Goal: Task Accomplishment & Management: Manage account settings

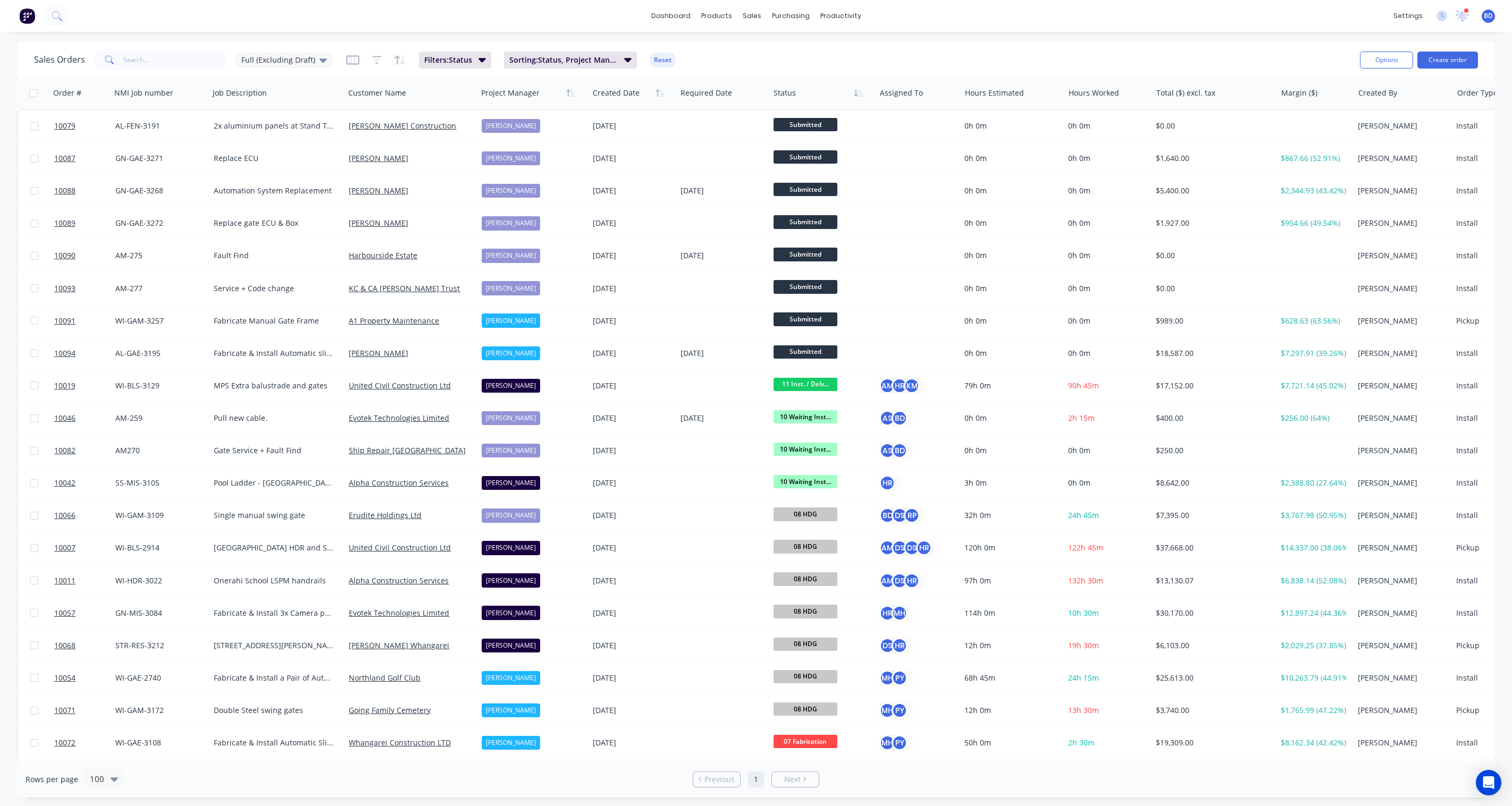
click at [61, 128] on span "10079" at bounding box center [65, 126] width 22 height 11
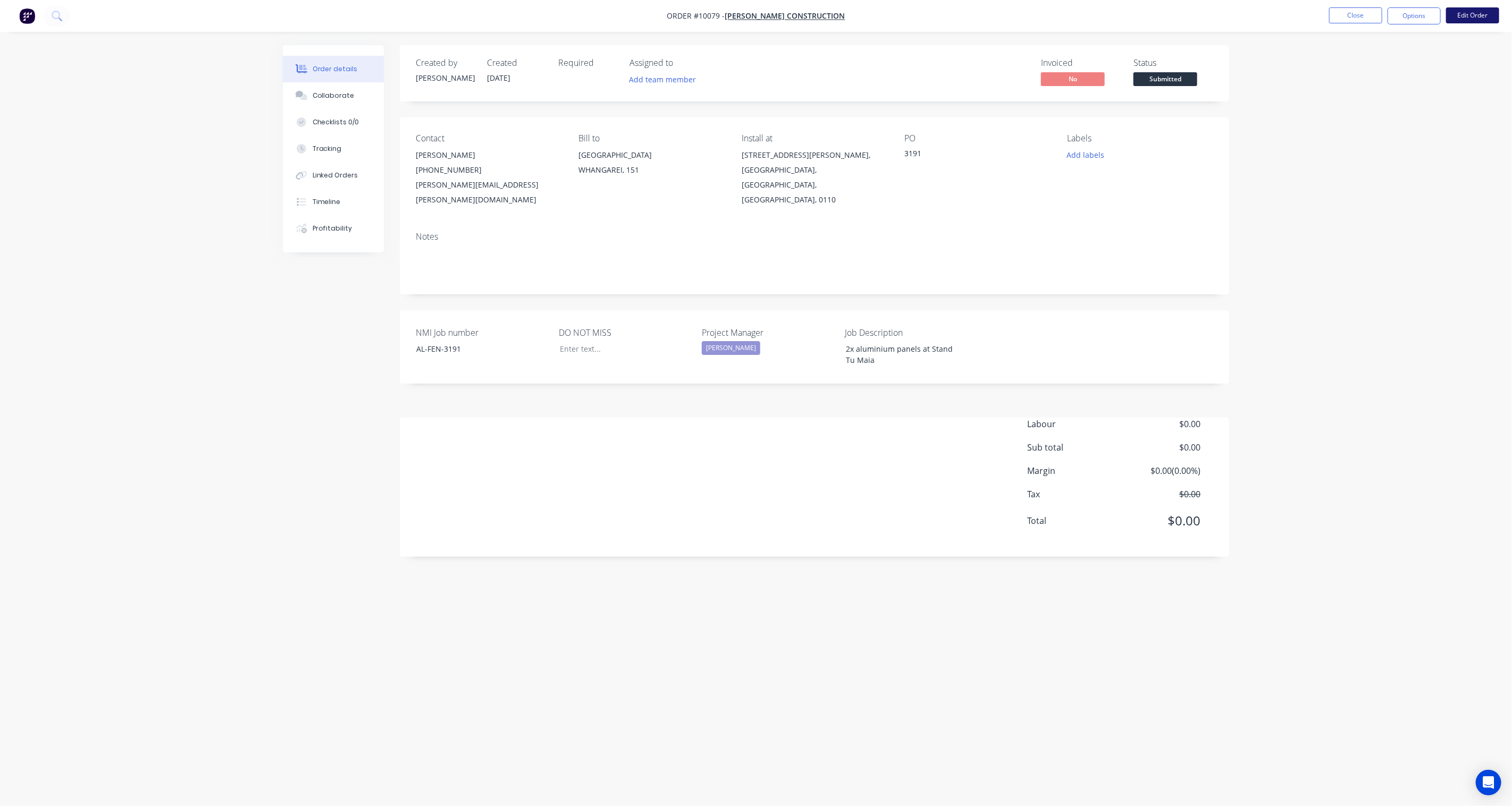
click at [1474, 15] on button "Edit Order" at bounding box center [1473, 16] width 53 height 16
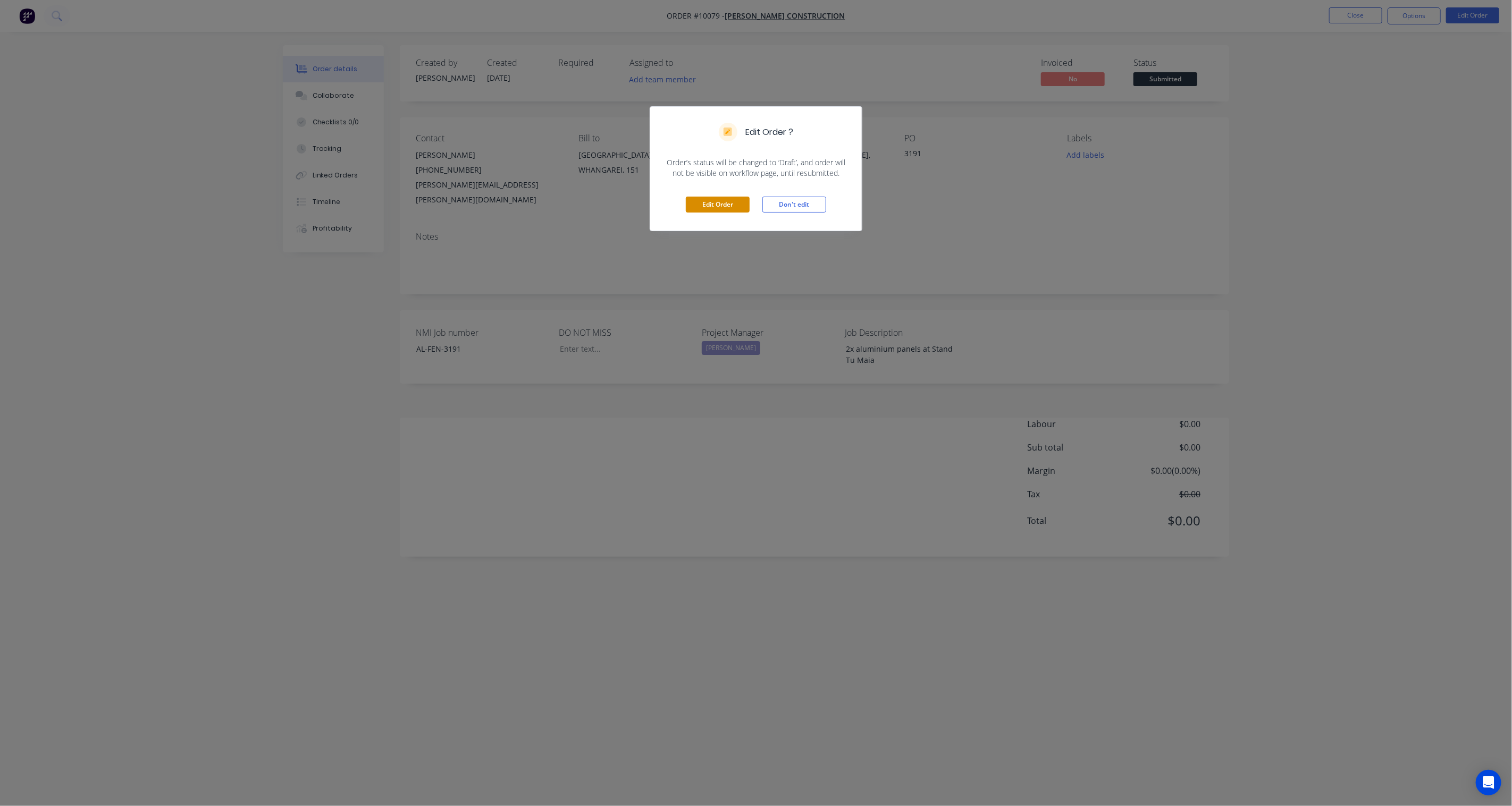
click at [700, 202] on button "Edit Order" at bounding box center [717, 204] width 64 height 16
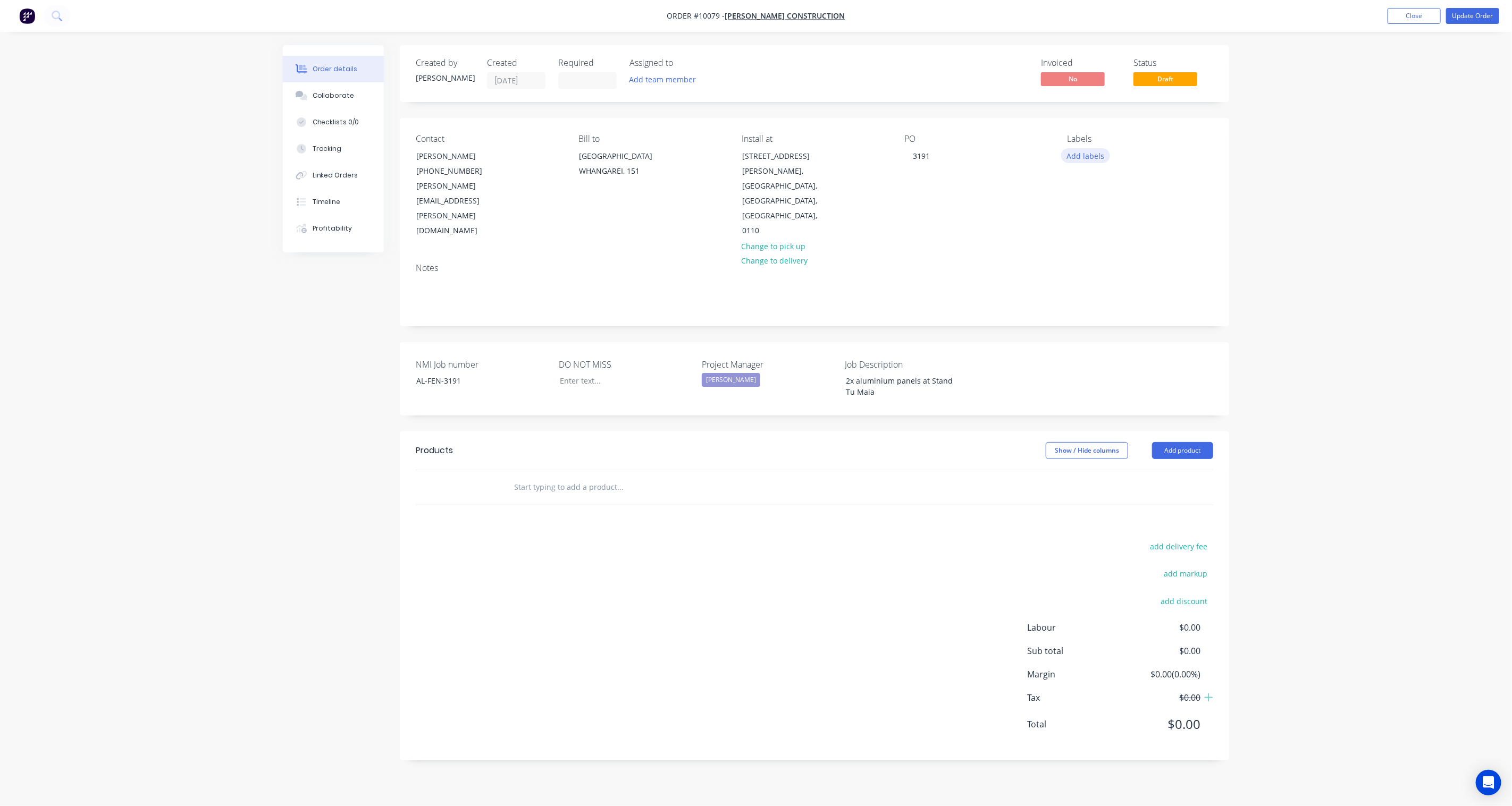
click at [1078, 157] on button "Add labels" at bounding box center [1086, 155] width 49 height 15
click at [1120, 296] on div "00 Priority 1" at bounding box center [1119, 293] width 45 height 12
click at [1119, 259] on div "01 AL FEN" at bounding box center [1116, 255] width 39 height 12
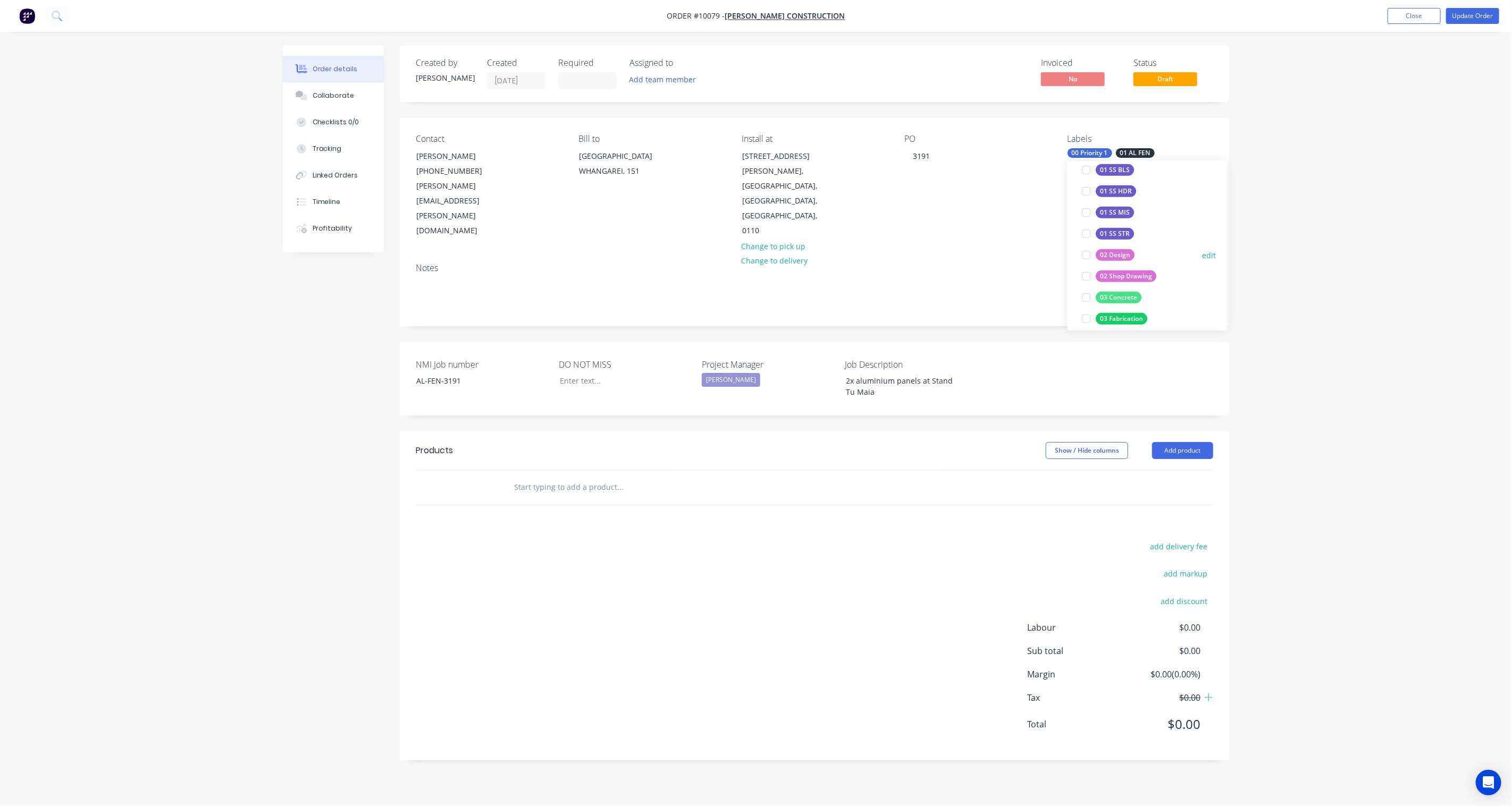
click at [1119, 257] on div "02 Design" at bounding box center [1116, 255] width 39 height 12
click at [1119, 257] on div "02 Shop Drawing" at bounding box center [1127, 255] width 61 height 12
click at [1123, 203] on div "05 Powder Coating" at bounding box center [1129, 203] width 65 height 12
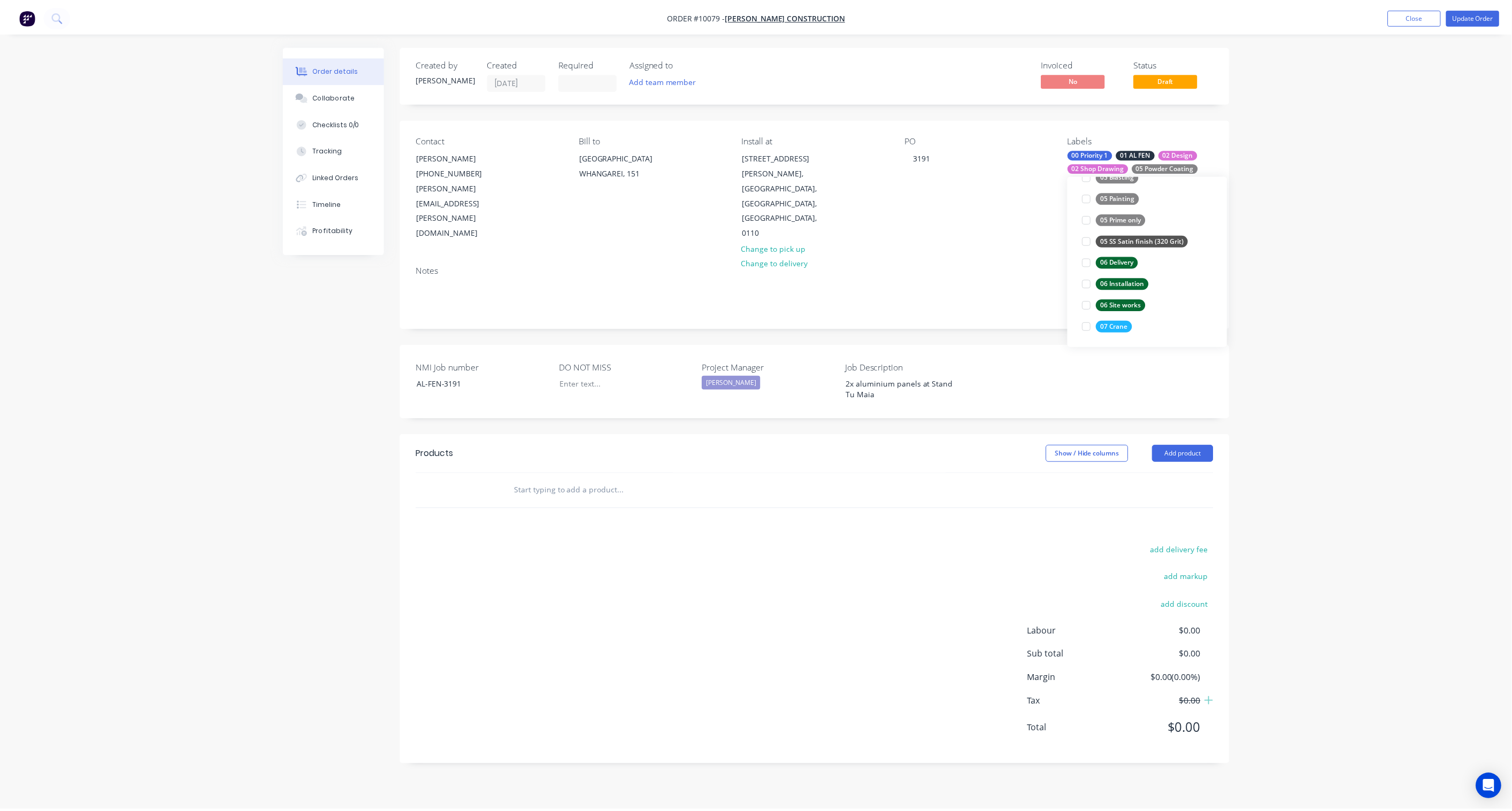
scroll to position [835, 0]
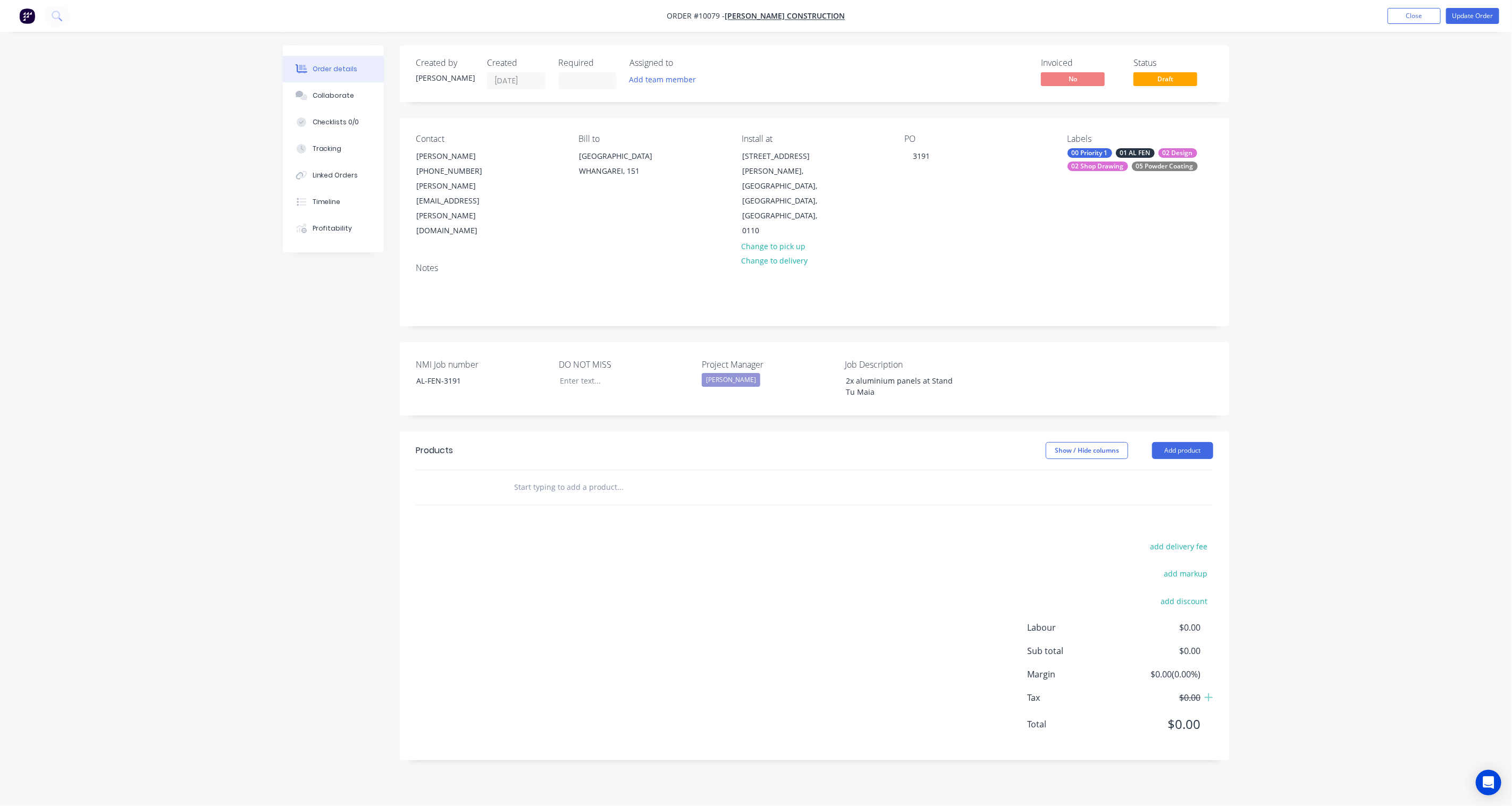
click at [1321, 290] on div "Order details Collaborate Checklists 0/0 Tracking Linked Orders Timeline Profit…" at bounding box center [756, 403] width 1512 height 806
click at [586, 373] on div at bounding box center [618, 381] width 133 height 16
click at [326, 367] on div "Created by Neal Created 01/10/25 Required Assigned to Add team member Invoiced …" at bounding box center [756, 410] width 946 height 732
click at [1193, 443] on button "Add product" at bounding box center [1183, 450] width 62 height 17
click at [1141, 512] on div "Product Kit" at bounding box center [1163, 520] width 82 height 16
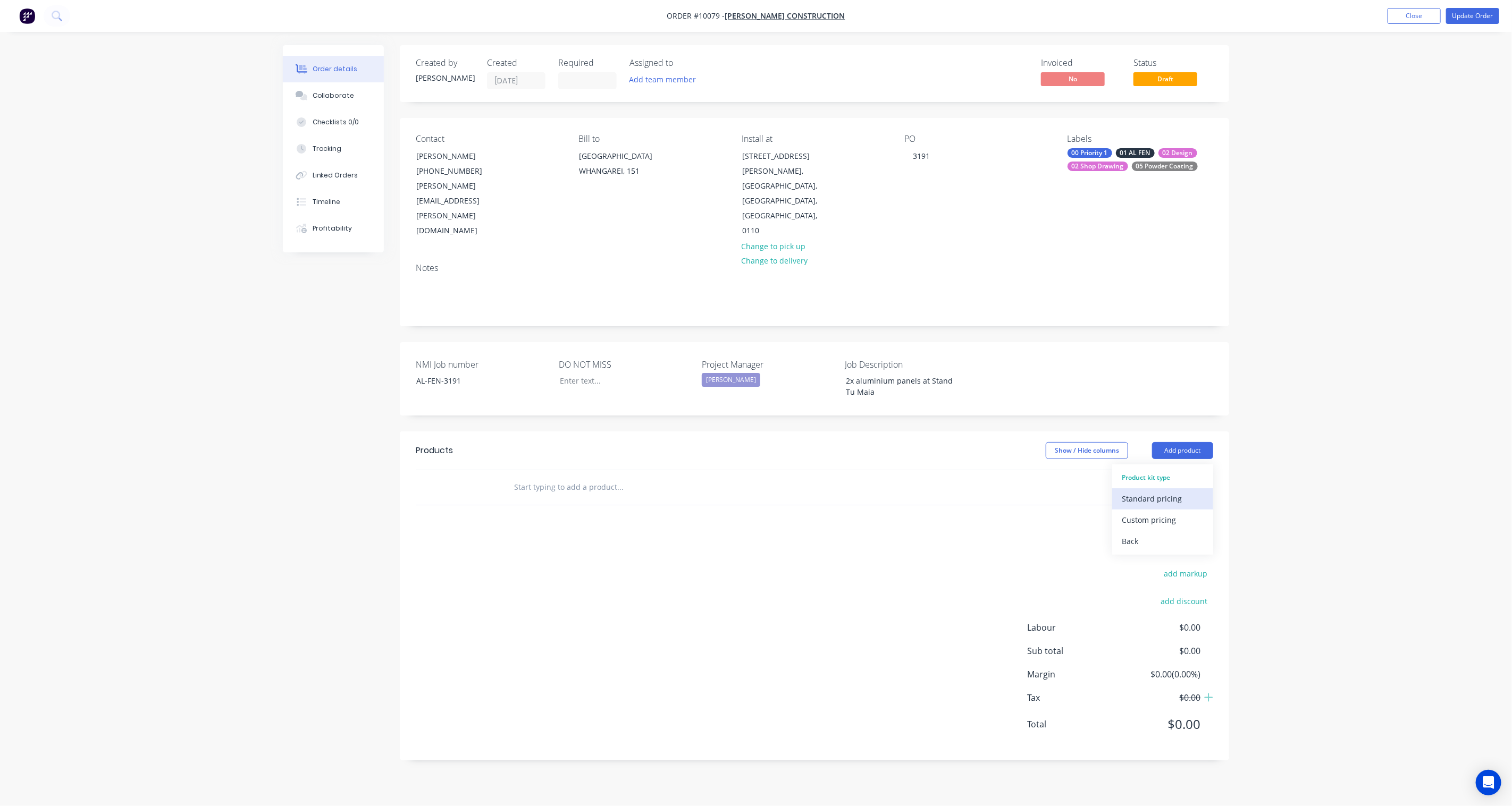
click at [1146, 491] on div "Standard pricing" at bounding box center [1163, 499] width 82 height 16
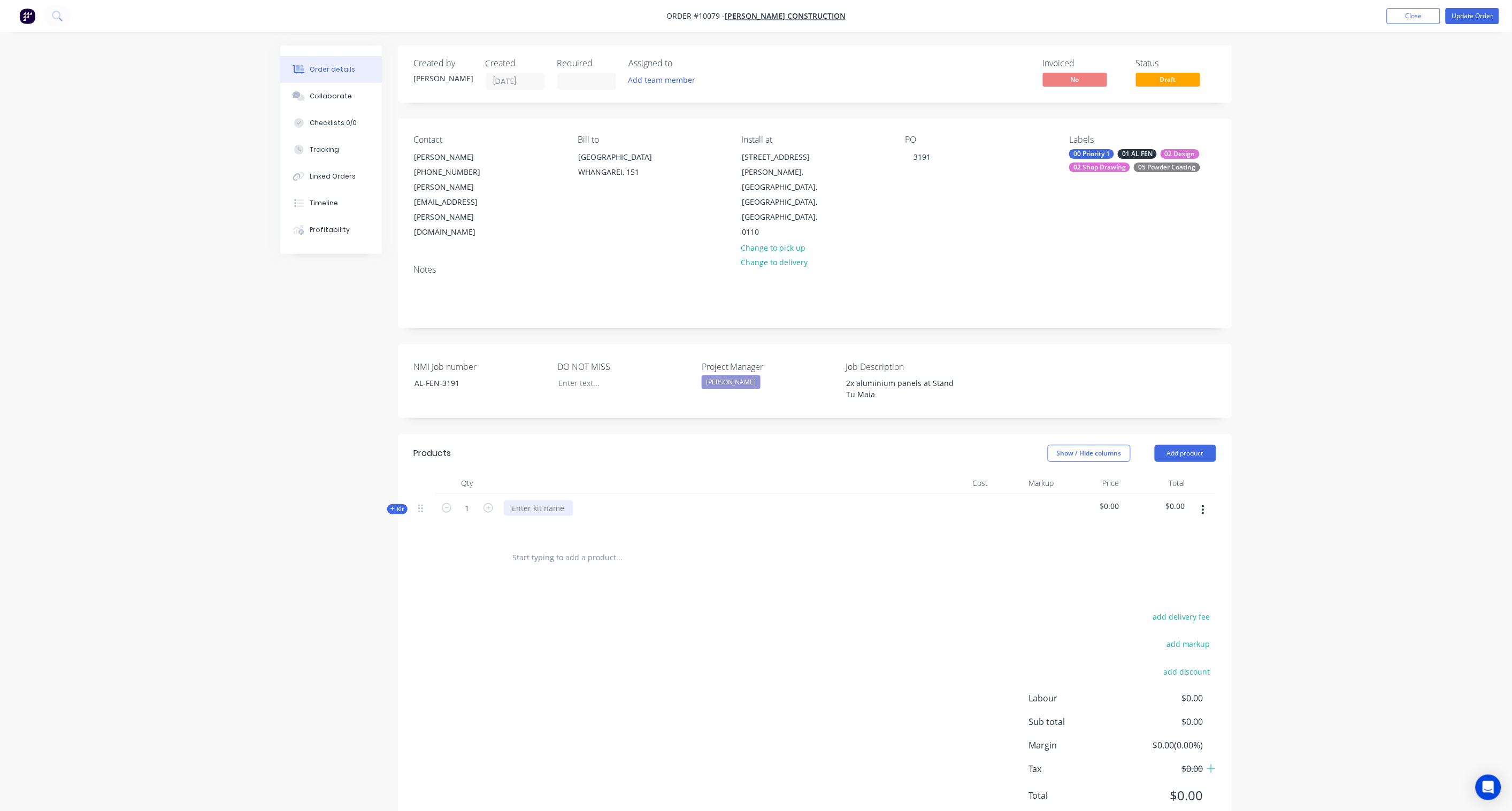
click at [530, 500] on div at bounding box center [539, 508] width 70 height 16
click at [396, 505] on span "Kit" at bounding box center [397, 509] width 14 height 8
click at [518, 500] on div at bounding box center [539, 508] width 70 height 16
click at [408, 575] on div "Products Show / Hide columns Add product Qty Cost Markup Price Total Kit 1 3191…" at bounding box center [815, 644] width 835 height 420
click at [1202, 505] on icon "button" at bounding box center [1203, 510] width 2 height 10
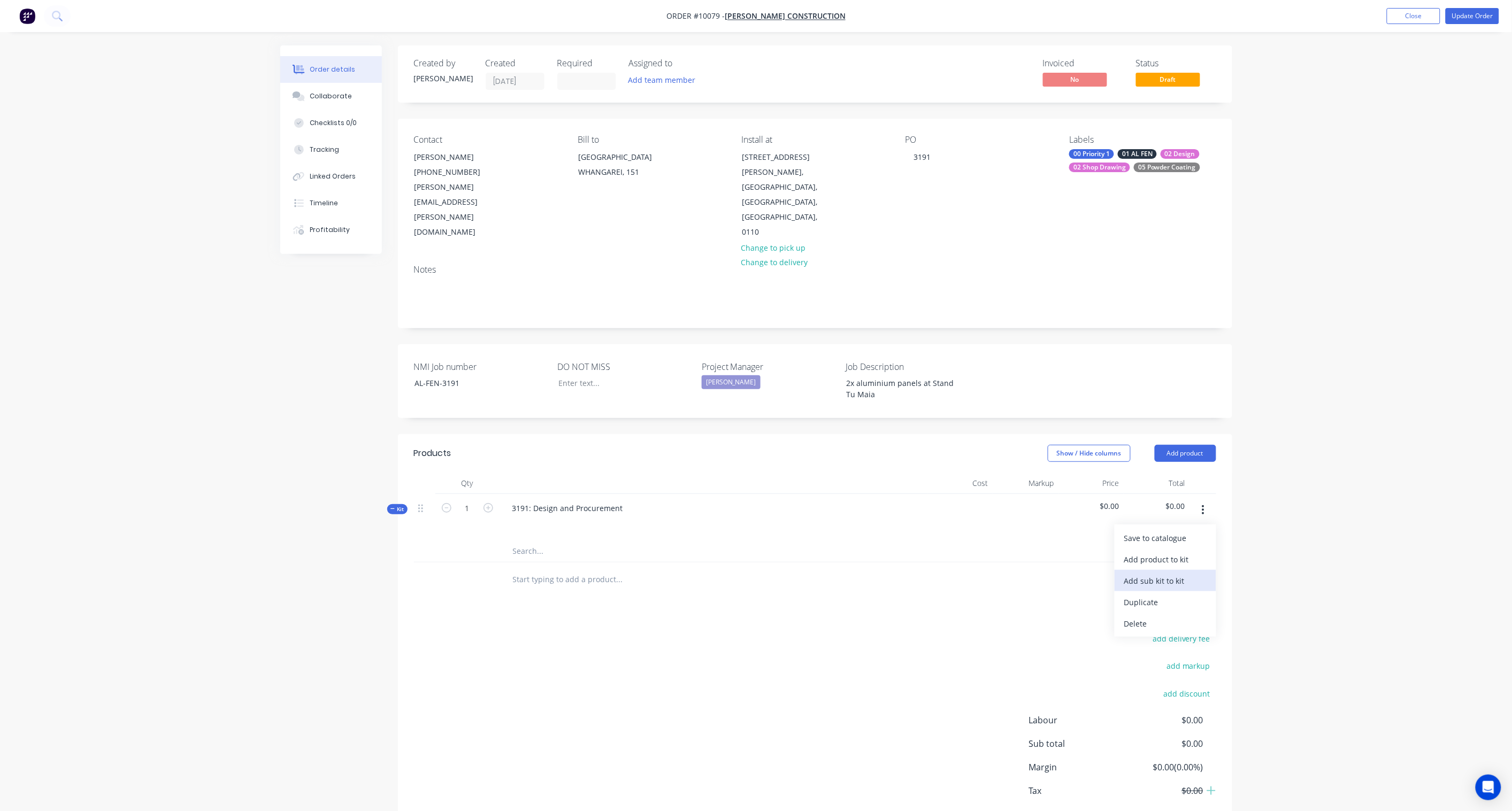
click at [1155, 573] on div "Add sub kit to kit" at bounding box center [1166, 581] width 83 height 16
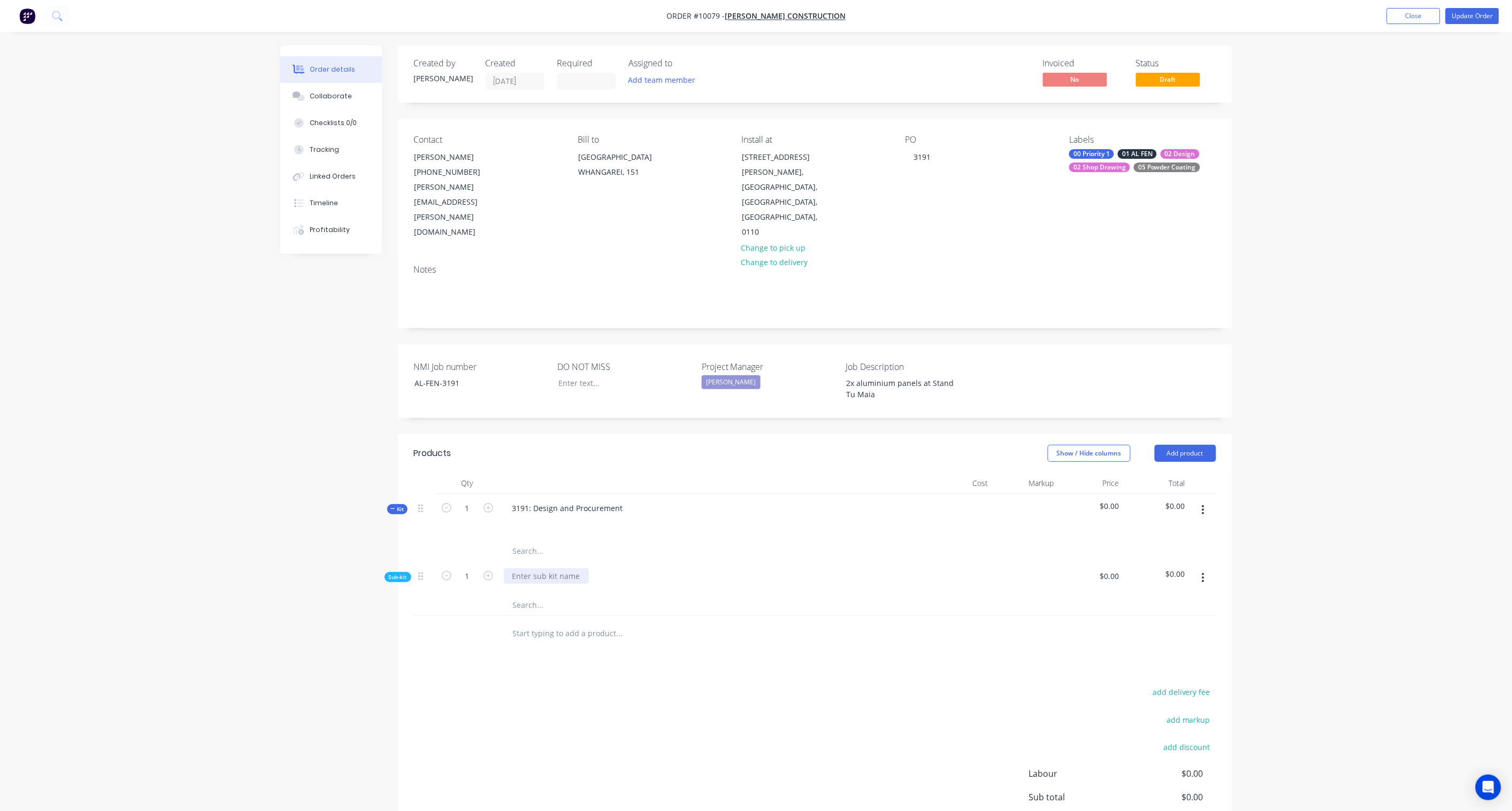
click at [544, 568] on div at bounding box center [547, 576] width 86 height 16
click at [550, 568] on div at bounding box center [547, 576] width 86 height 16
click at [538, 568] on div at bounding box center [547, 576] width 86 height 16
click at [590, 650] on div "Products Show / Hide columns Add product Qty Cost Markup Price Total Kit 1 3191…" at bounding box center [815, 671] width 835 height 474
click at [392, 573] on span "Sub-kit" at bounding box center [398, 577] width 18 height 8
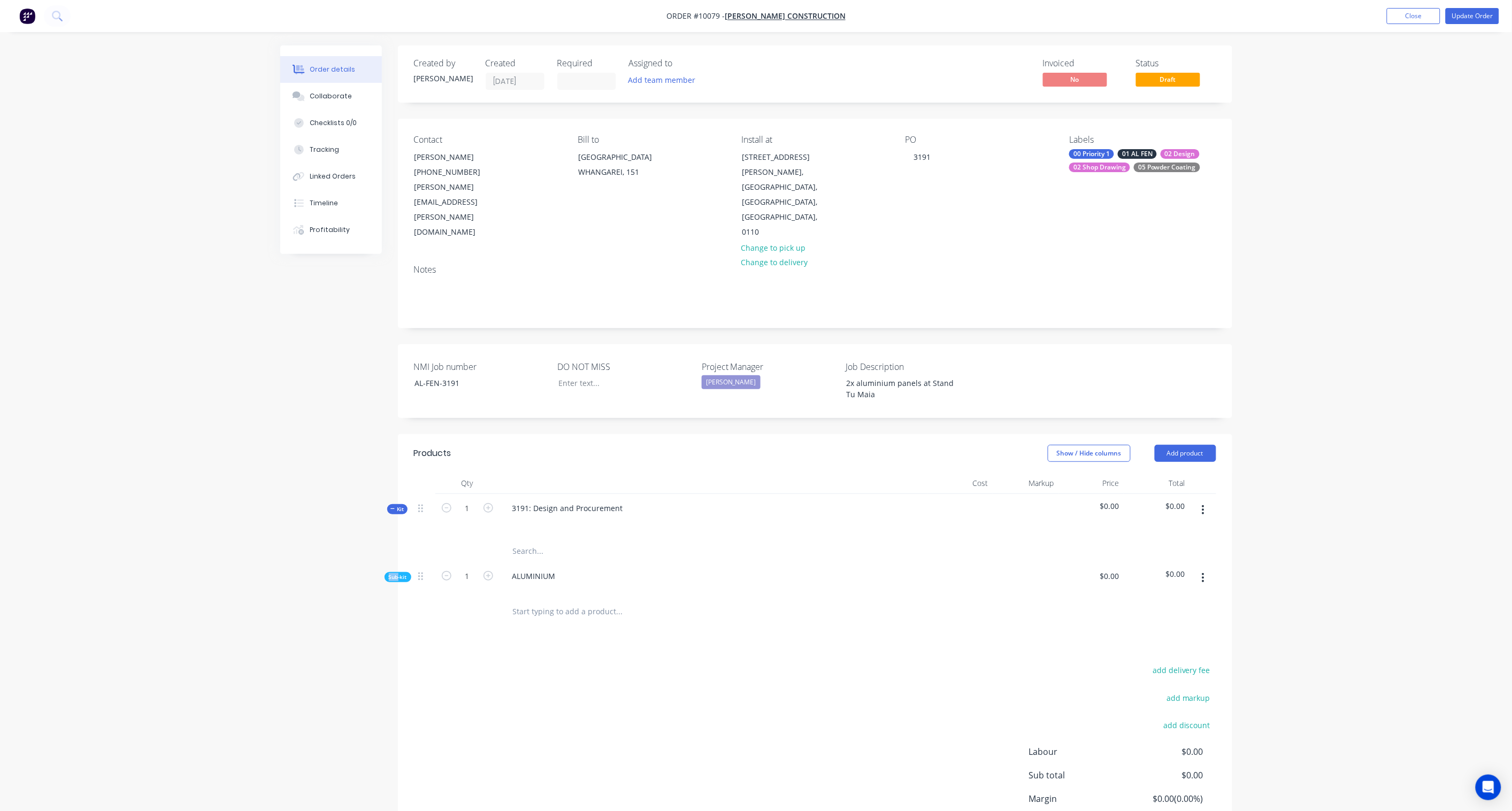
click at [392, 573] on span "Sub-kit" at bounding box center [398, 577] width 18 height 8
click at [1204, 572] on icon "button" at bounding box center [1203, 578] width 3 height 12
click at [1170, 599] on div "Add product to kit" at bounding box center [1166, 607] width 83 height 16
click at [1167, 641] on div "Product catalogue" at bounding box center [1166, 649] width 83 height 16
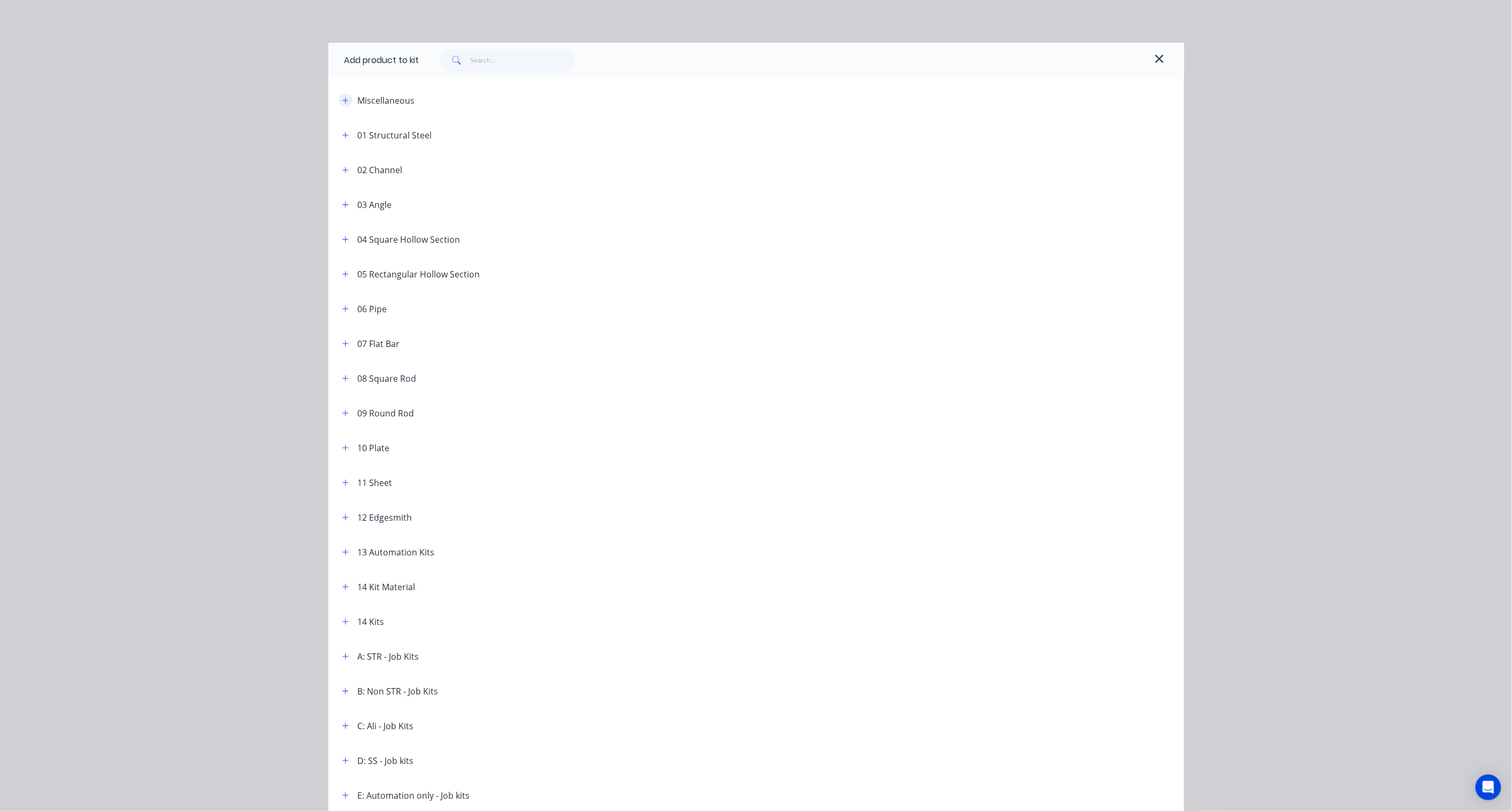
click at [342, 102] on icon "button" at bounding box center [345, 100] width 7 height 8
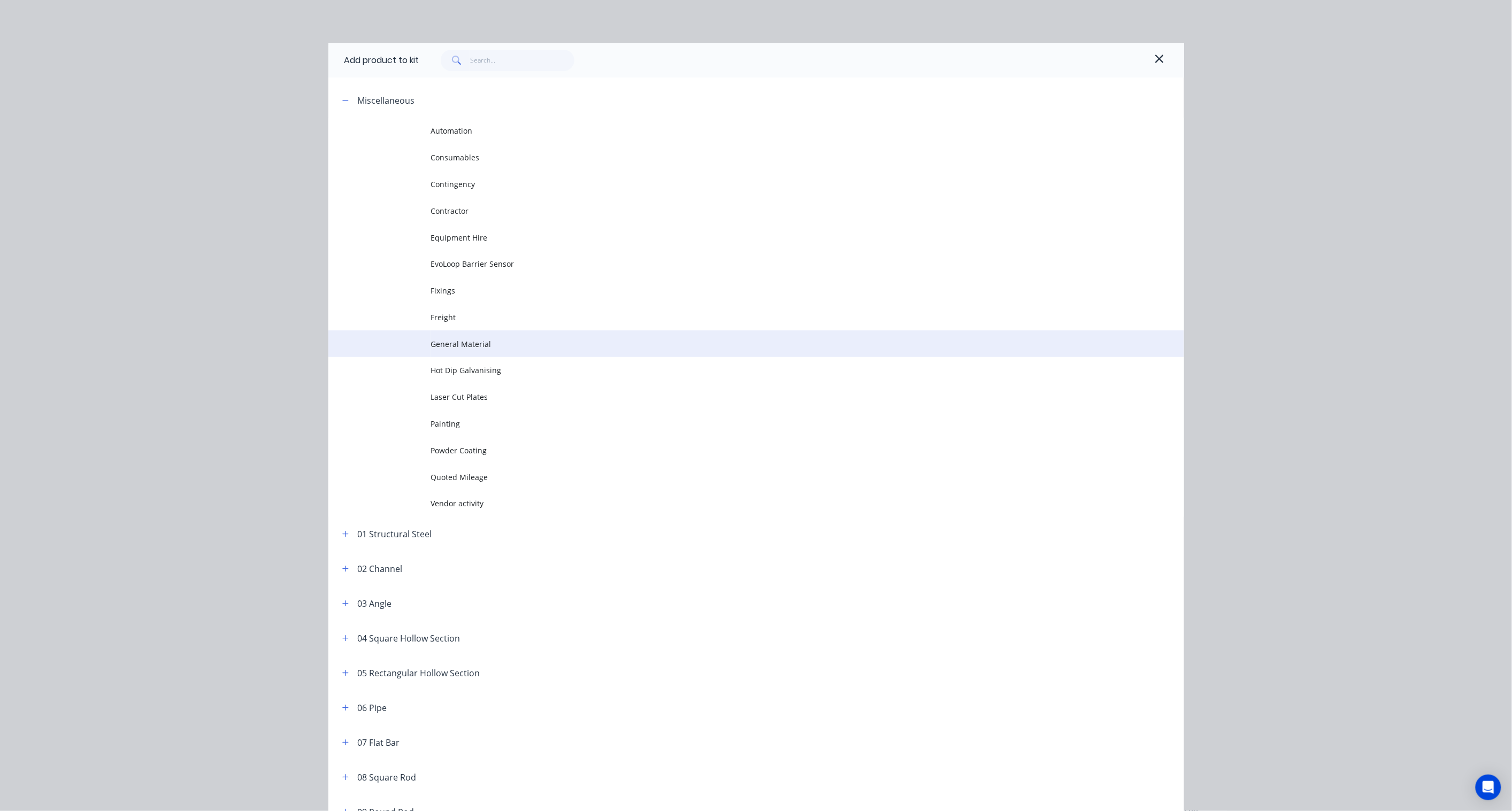
click at [462, 338] on span "General Material" at bounding box center [732, 343] width 603 height 11
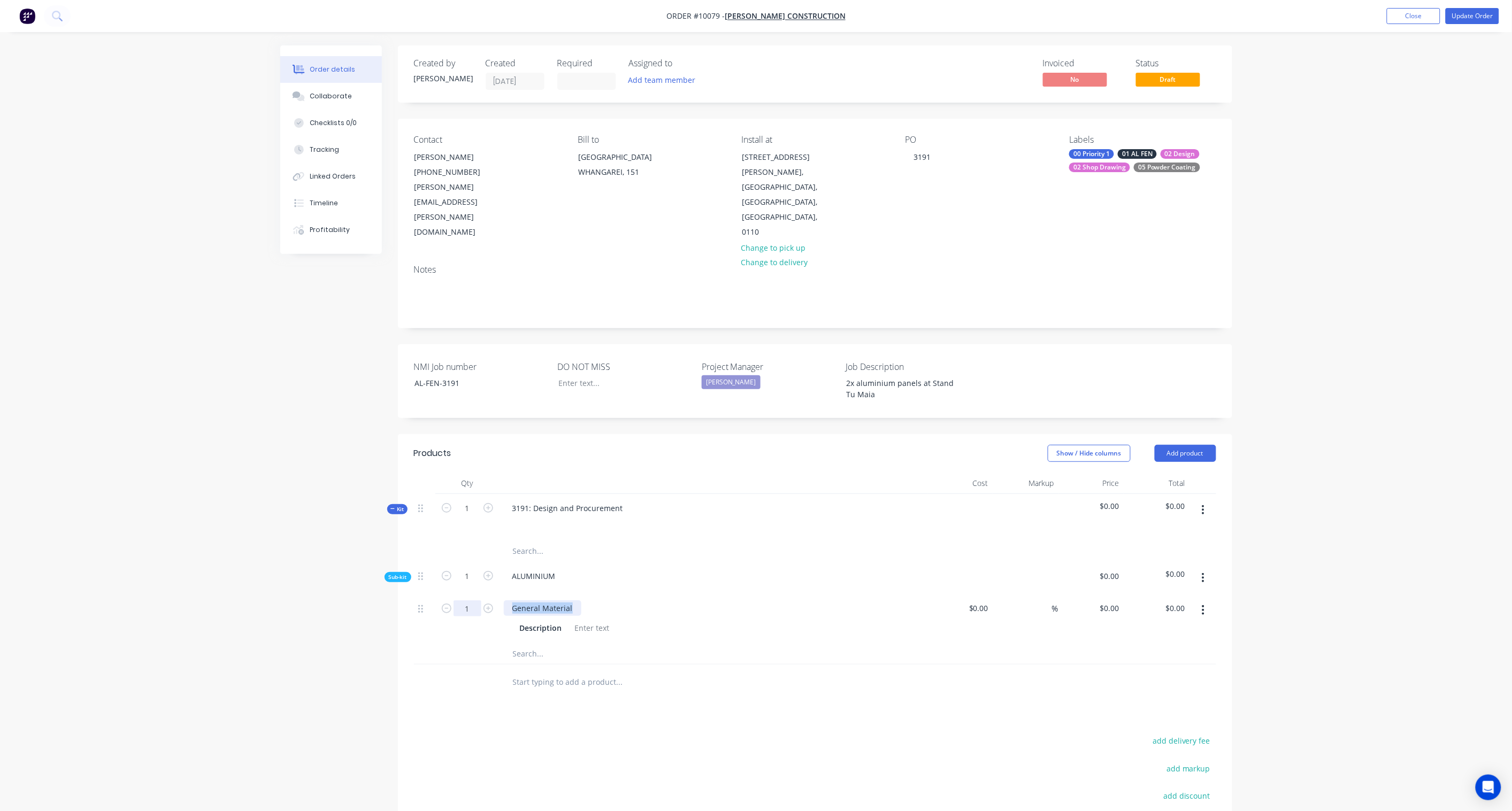
drag, startPoint x: 573, startPoint y: 576, endPoint x: 478, endPoint y: 574, distance: 95.0
click at [478, 594] on div "1 General Material Description $0.00 $0.00 % $0.00 $0.00 $0.00 $0.00" at bounding box center [815, 618] width 802 height 49
click at [510, 601] on div "SHS" at bounding box center [520, 608] width 31 height 16
click at [591, 620] on div at bounding box center [593, 628] width 43 height 16
click at [735, 671] on div at bounding box center [665, 682] width 320 height 22
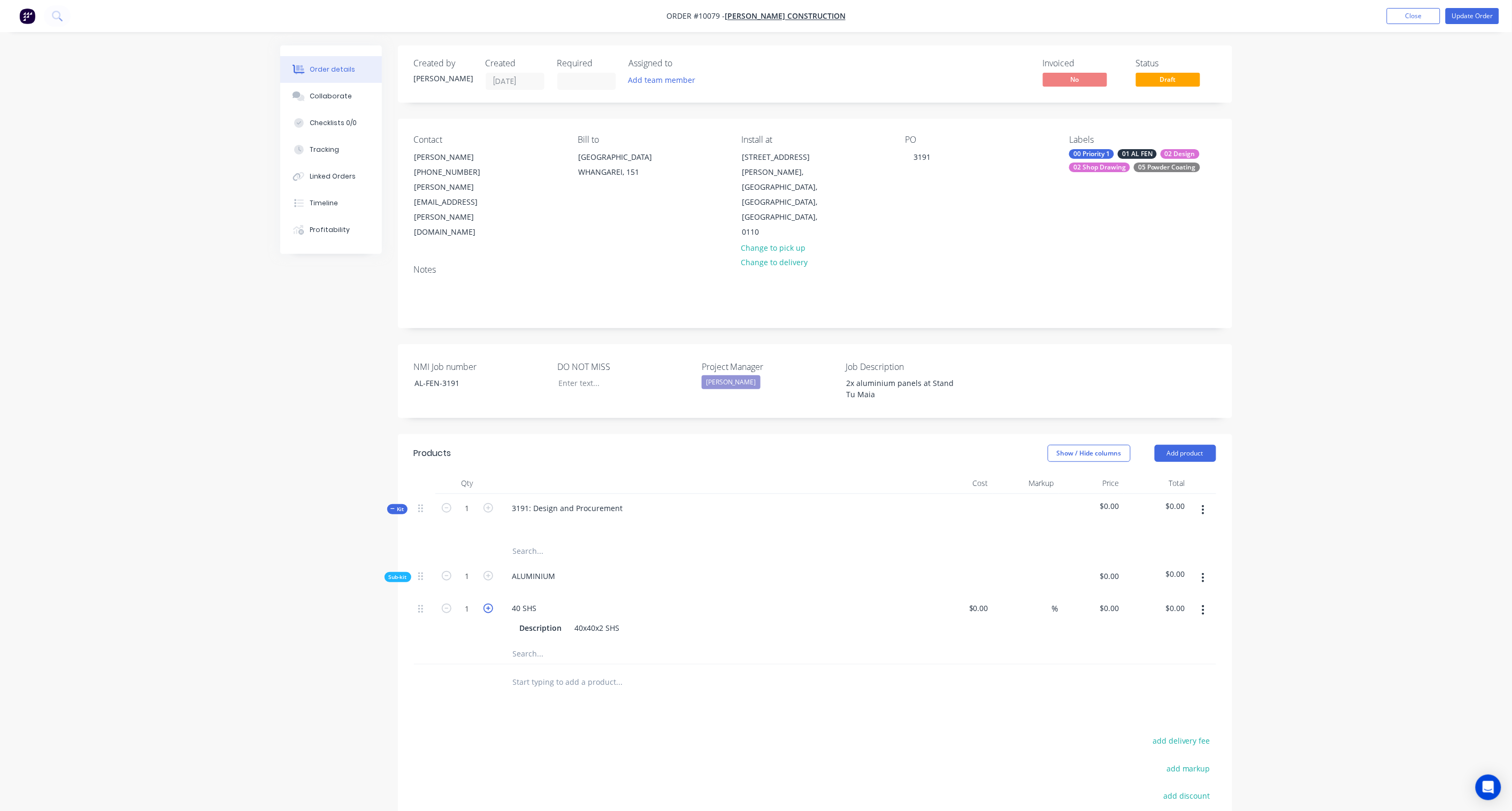
click at [493, 604] on icon "button" at bounding box center [489, 608] width 10 height 10
type input "2"
click at [988, 601] on input at bounding box center [980, 608] width 25 height 16
paste input "60.00"
type input "$60.00"
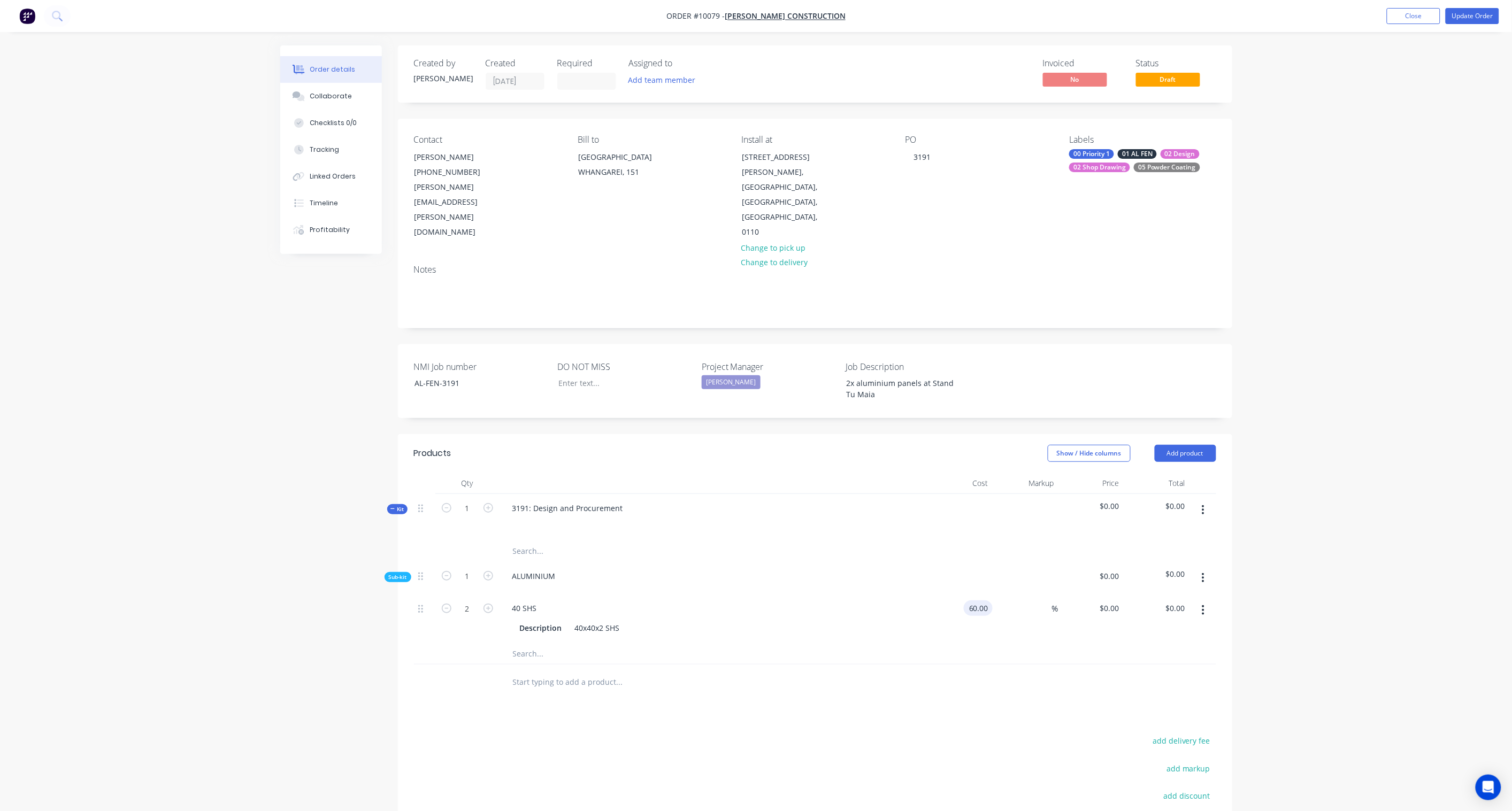
type input "$60.00"
click at [1037, 643] on div at bounding box center [815, 654] width 802 height 22
click at [1175, 601] on input "120.00" at bounding box center [1173, 608] width 33 height 16
paste input "71.43"
type input "171.43"
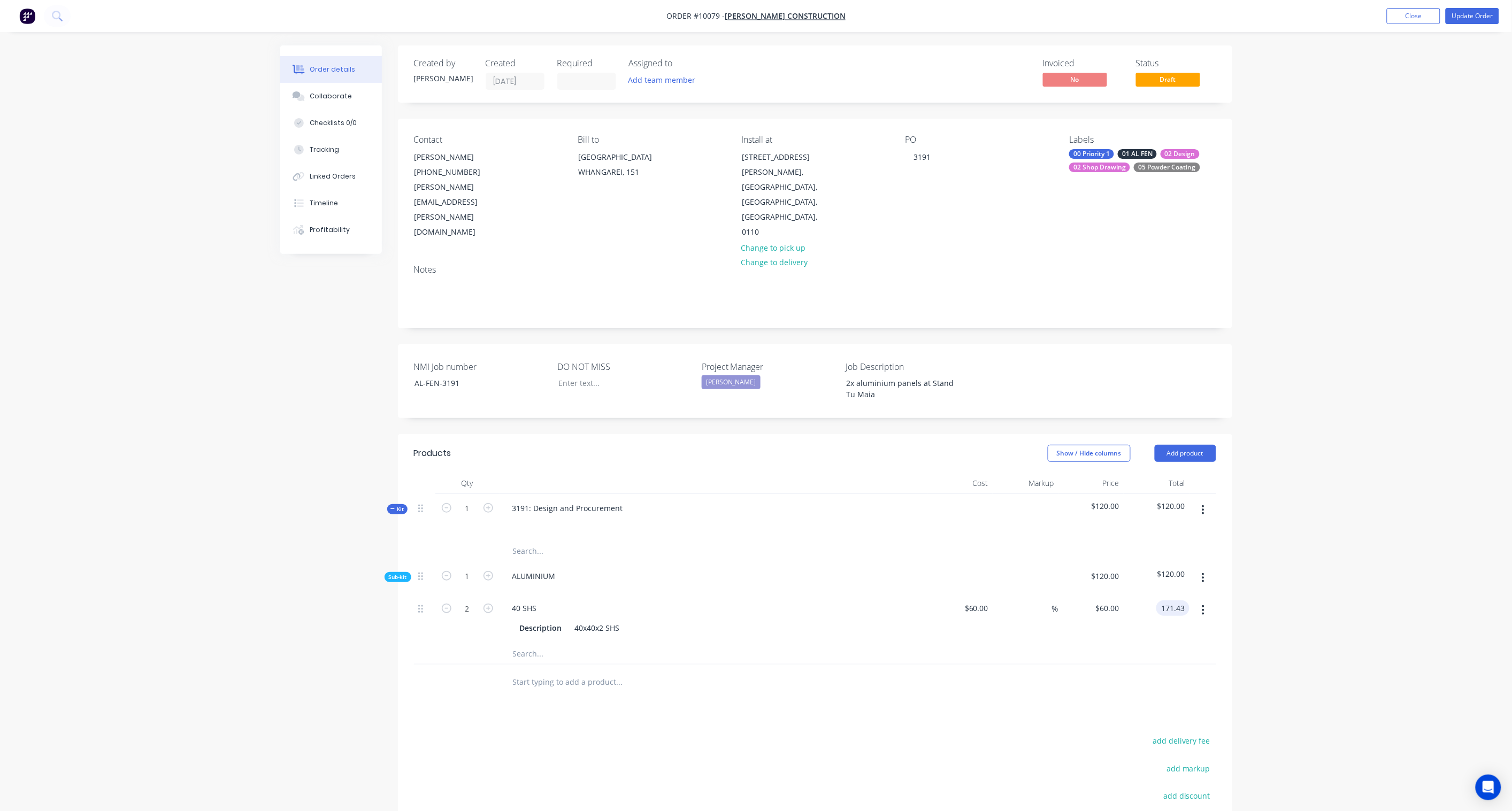
type input "42.86"
type input "$85.715"
type input "$171.43"
click at [1295, 581] on div "Order details Collaborate Checklists 0/0 Tracking Linked Orders Timeline Profit…" at bounding box center [756, 486] width 1512 height 972
click at [1202, 572] on icon "button" at bounding box center [1203, 578] width 3 height 12
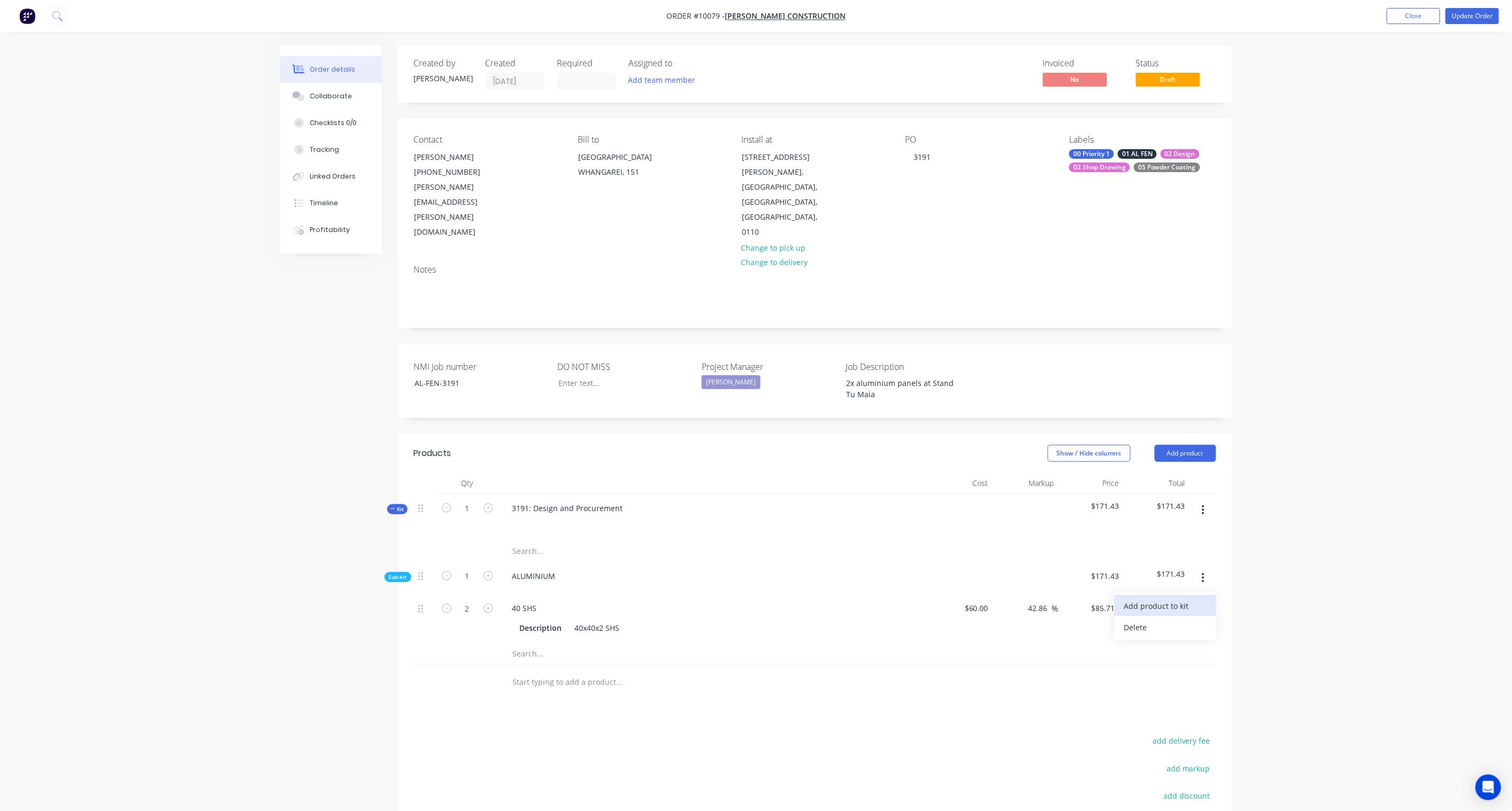
click at [1174, 599] on div "Add product to kit" at bounding box center [1166, 607] width 83 height 16
click at [1184, 641] on div "Product catalogue" at bounding box center [1166, 649] width 83 height 16
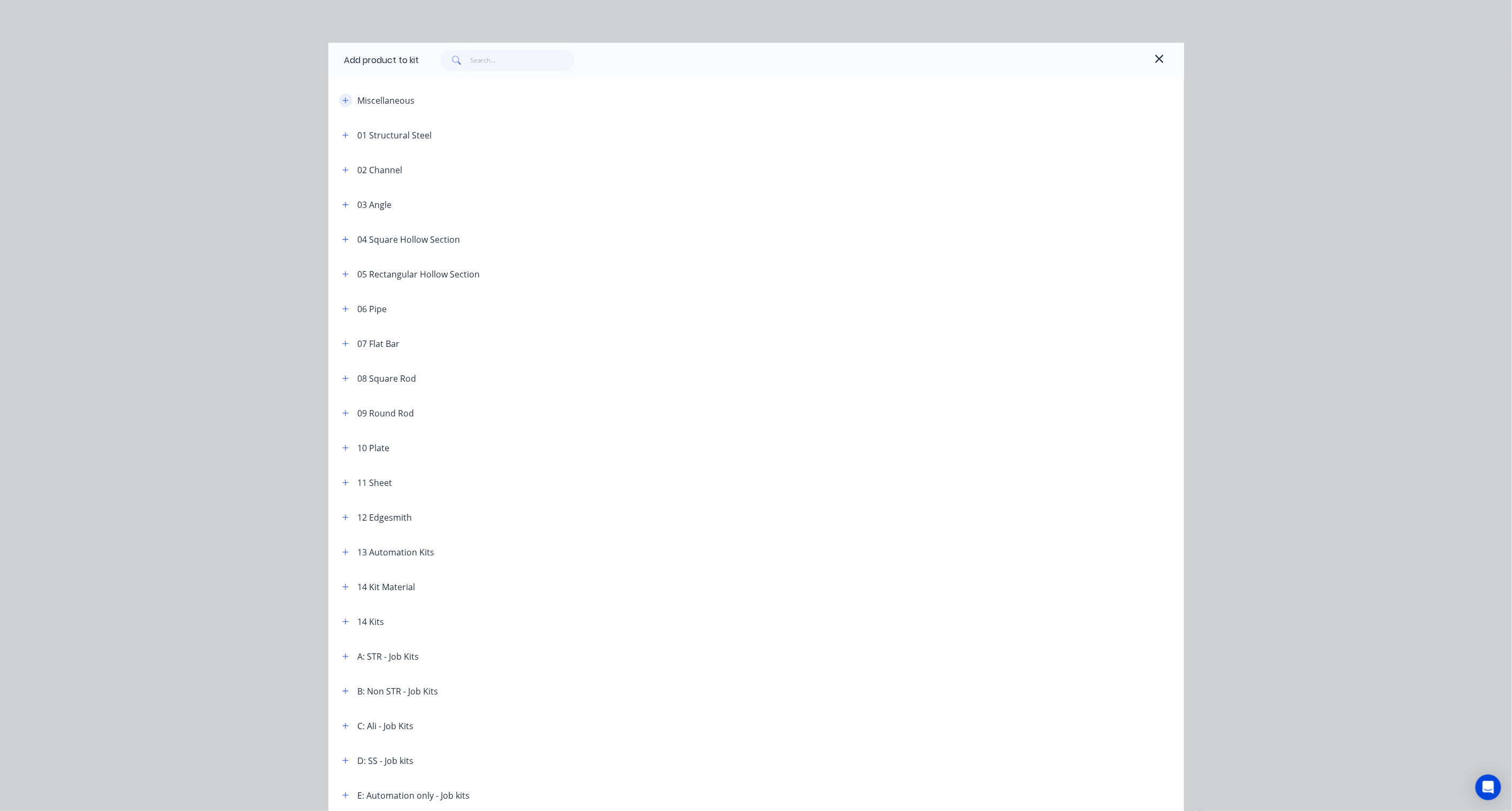
click at [342, 98] on icon "button" at bounding box center [345, 100] width 7 height 8
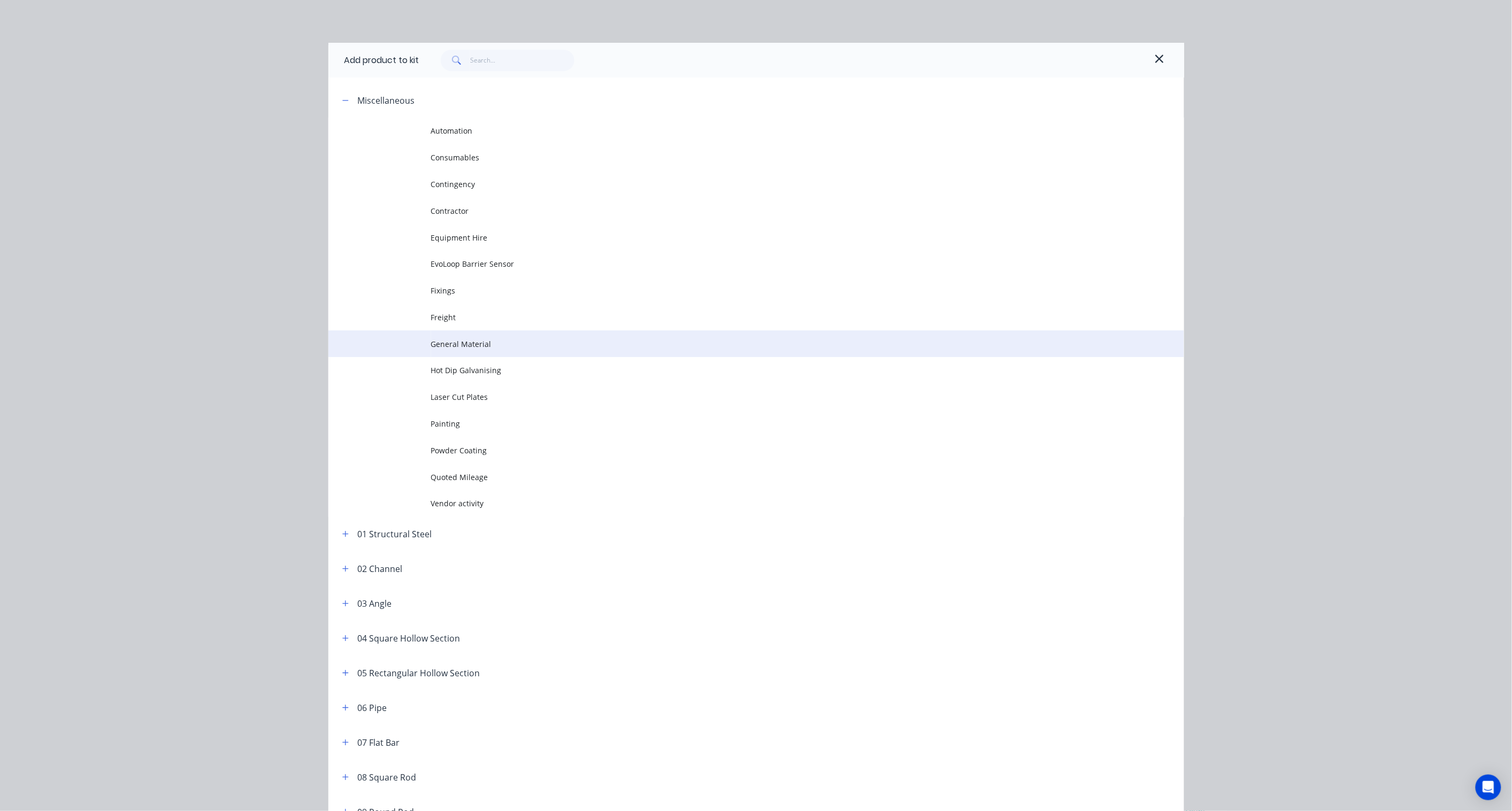
click at [445, 338] on span "General Material" at bounding box center [732, 343] width 603 height 11
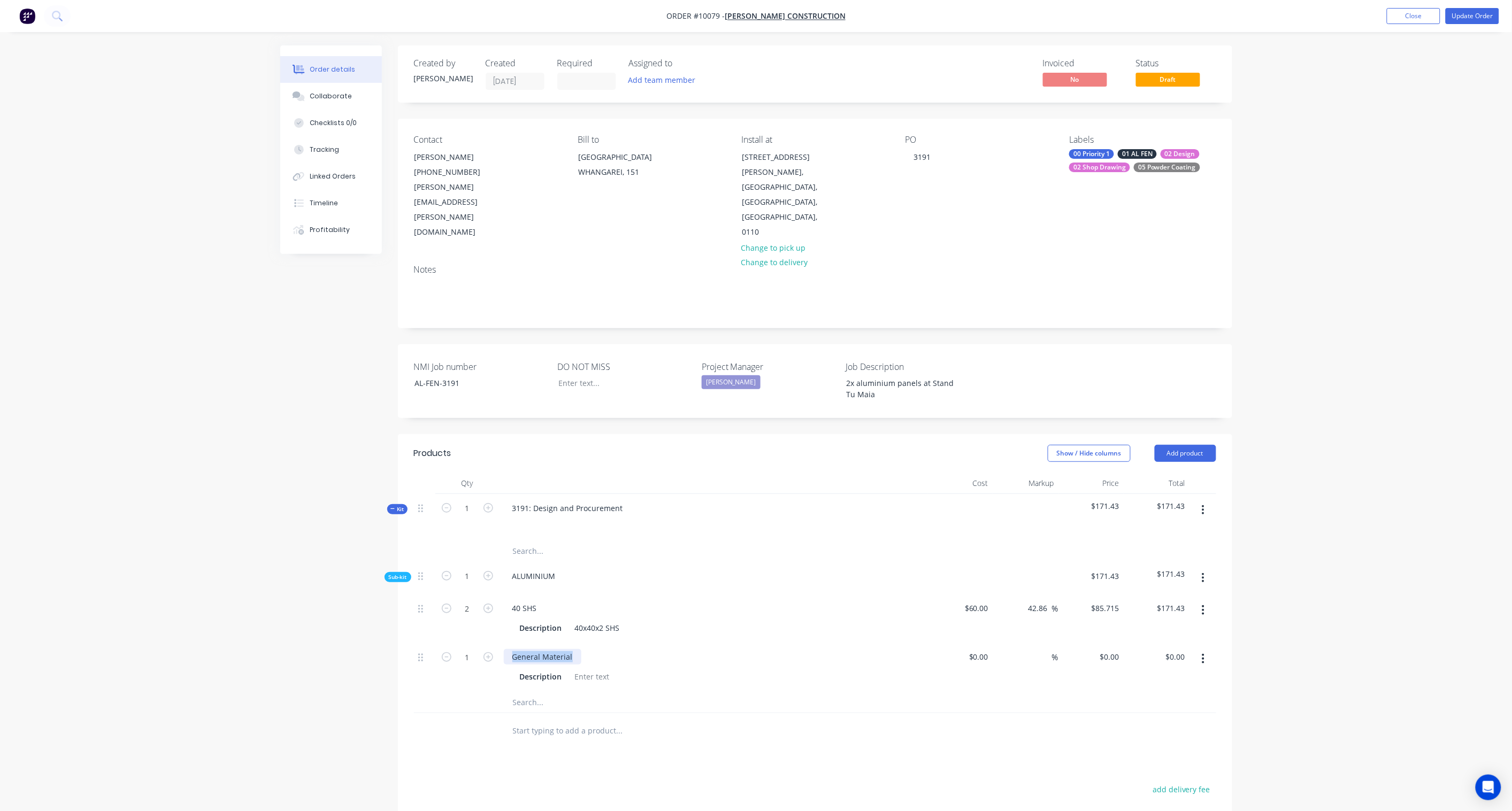
drag, startPoint x: 574, startPoint y: 628, endPoint x: 438, endPoint y: 624, distance: 136.1
click at [438, 643] on div "1 General Material Description $0.00 $0.00 % $0.00 $0.00 $0.00 $0.00" at bounding box center [815, 667] width 802 height 49
click at [573, 649] on div at bounding box center [549, 657] width 89 height 16
drag, startPoint x: 531, startPoint y: 626, endPoint x: 490, endPoint y: 626, distance: 41.0
click at [490, 643] on div "1 3mm aluminium panels Description $0.00 $0.00 % $0.00 $0.00 $0.00 $0.00" at bounding box center [815, 667] width 802 height 49
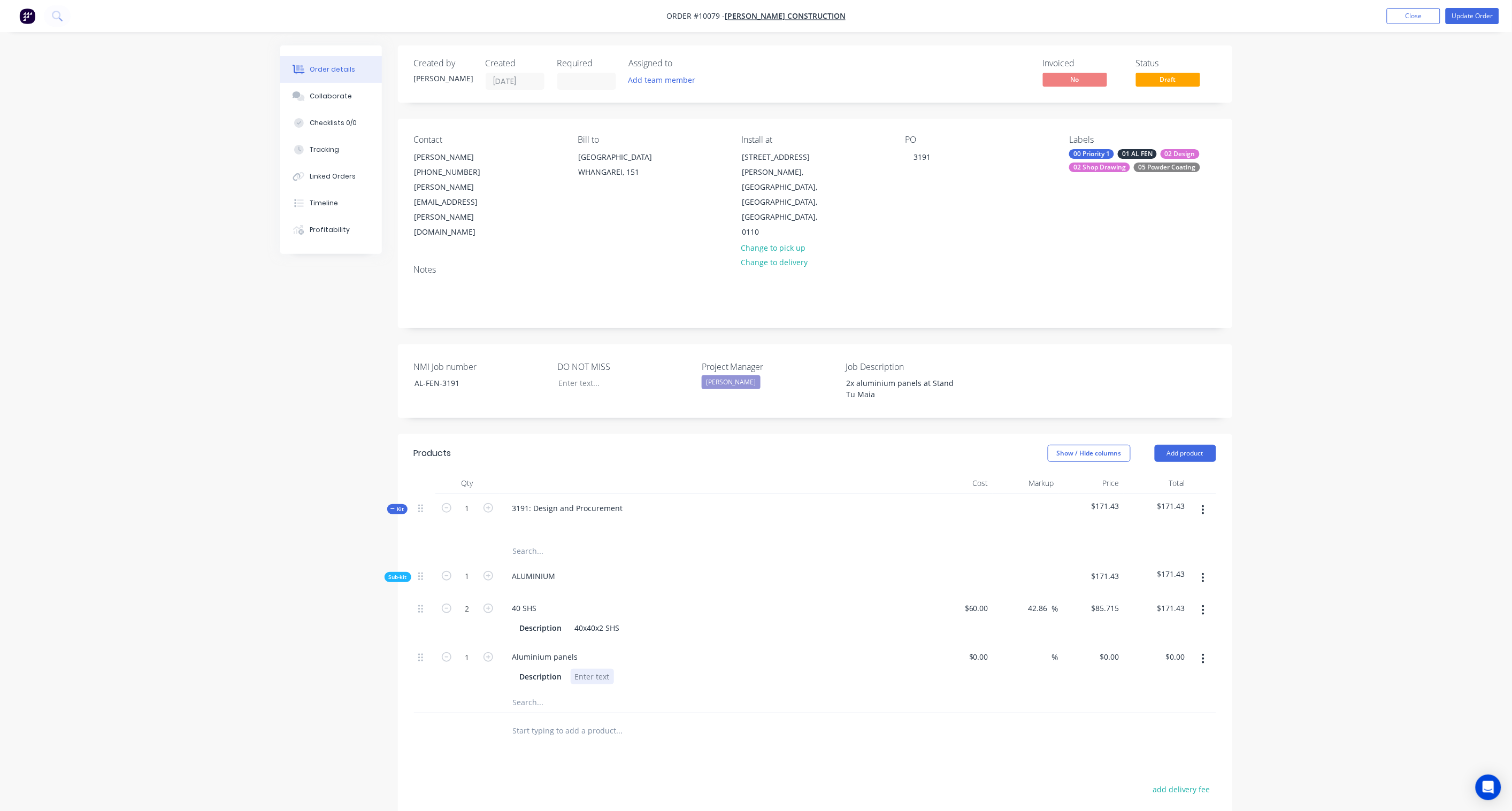
click at [590, 669] on div at bounding box center [593, 677] width 43 height 16
click at [493, 653] on icon "button" at bounding box center [489, 658] width 10 height 10
type input "2"
click at [981, 649] on input "$0.00" at bounding box center [980, 657] width 25 height 16
type input "$415.00"
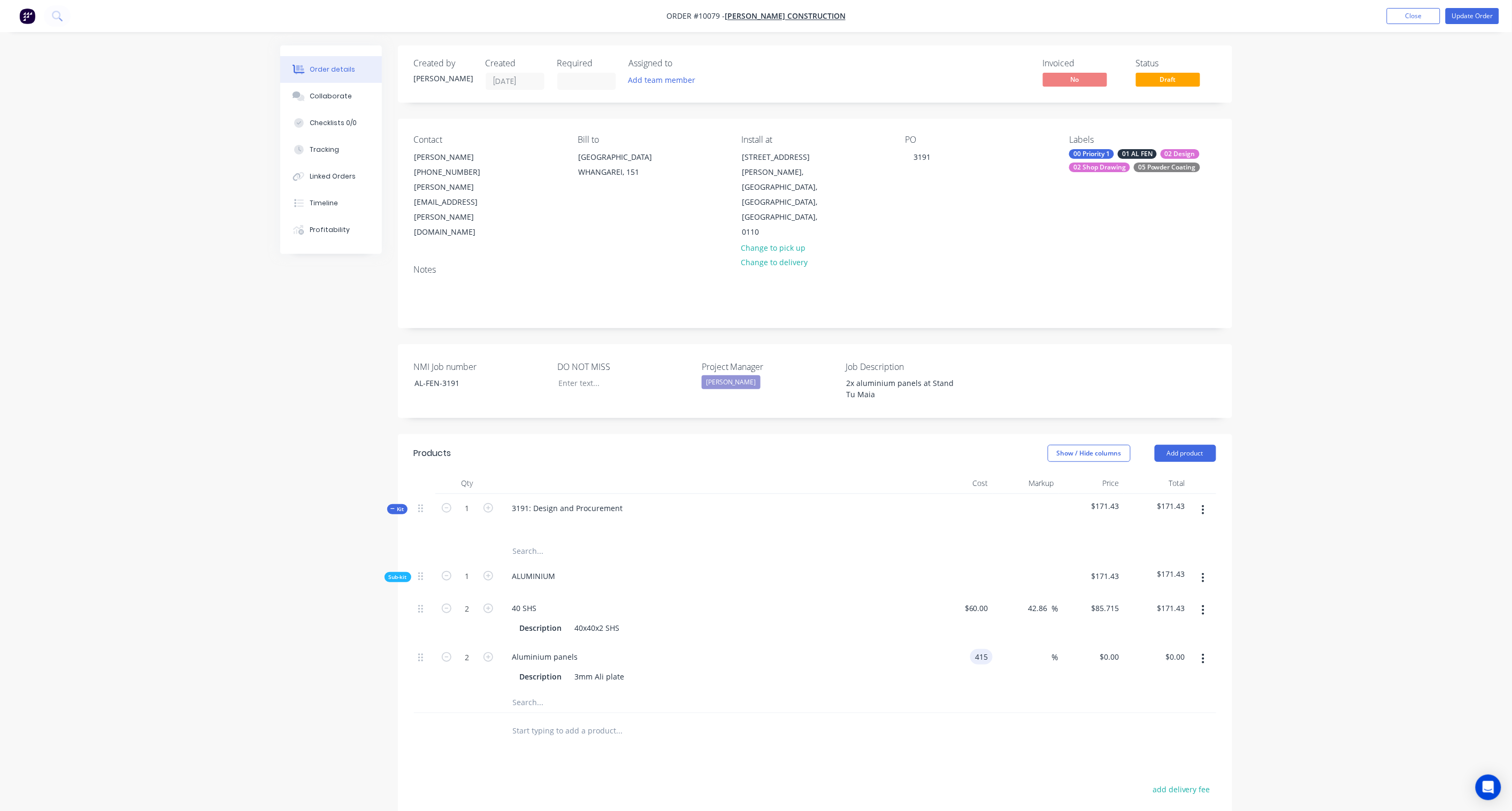
type input "$415.00"
click at [1097, 714] on div at bounding box center [815, 730] width 802 height 34
click at [1175, 649] on input "$830.00" at bounding box center [1173, 657] width 33 height 16
paste input "1042.86"
type input "1042.86"
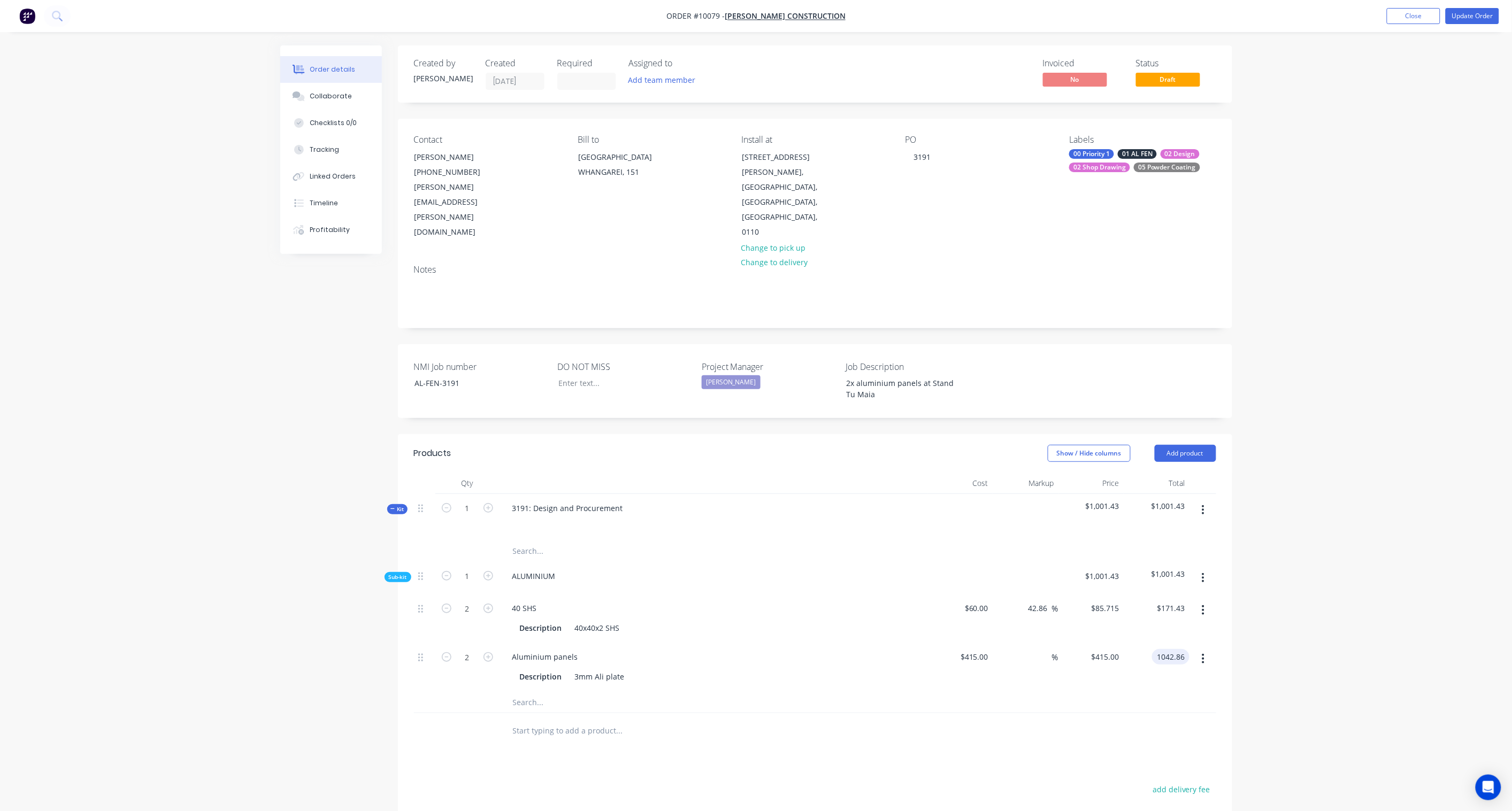
type input "25.65"
type input "$521.43"
type input "$1,042.86"
click at [1259, 620] on div "Order details Collaborate Checklists 0/0 Tracking Linked Orders Timeline Profit…" at bounding box center [756, 510] width 1512 height 1021
click at [1304, 512] on div "Order details Collaborate Checklists 0/0 Tracking Linked Orders Timeline Profit…" at bounding box center [756, 510] width 1512 height 1021
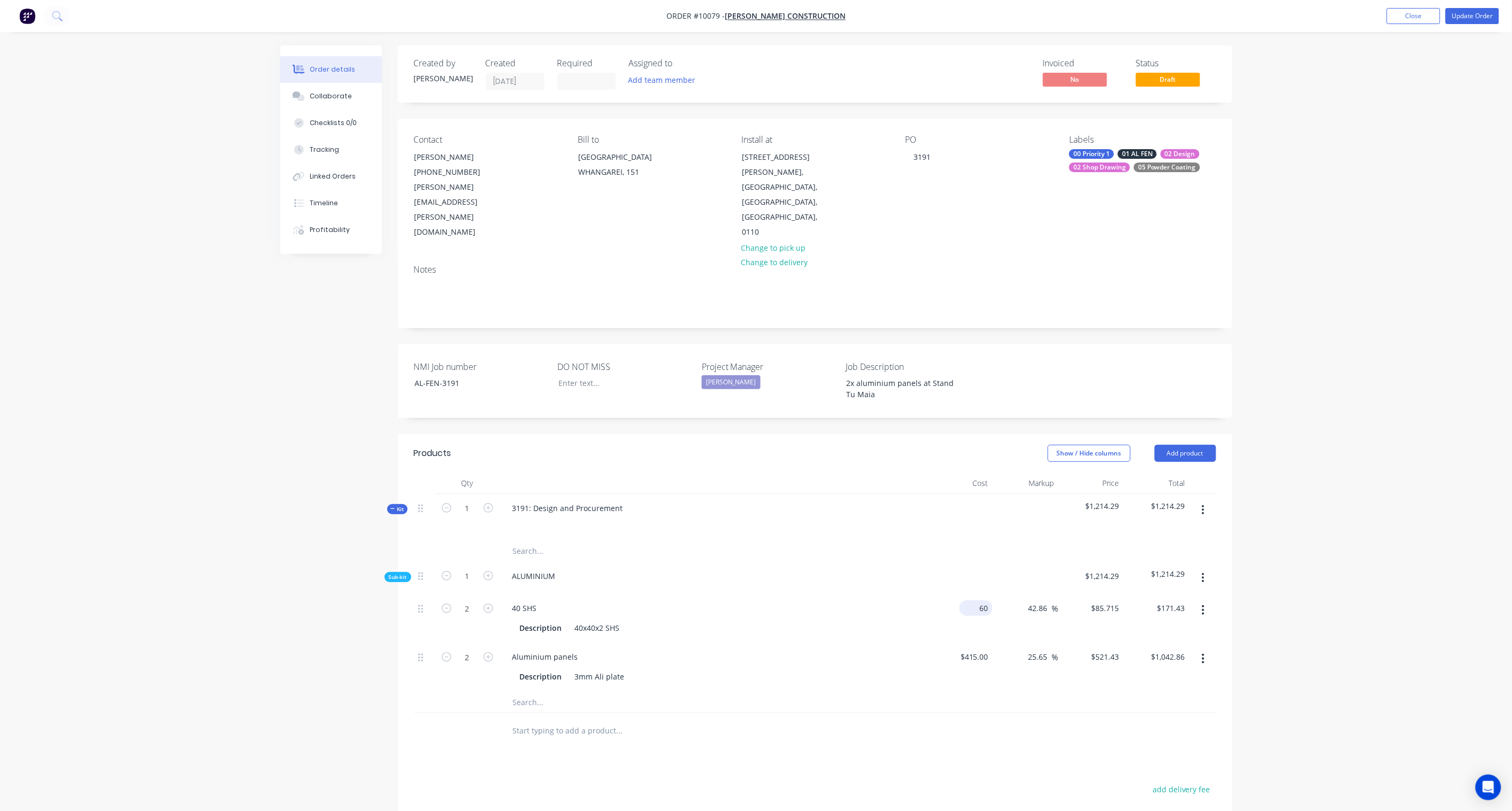
click at [982, 601] on input "60" at bounding box center [977, 608] width 29 height 16
type input "$160.00"
type input "$228.5733"
click at [1336, 627] on div "Order details Collaborate Checklists 0/0 Tracking Linked Orders Timeline Profit…" at bounding box center [756, 510] width 1512 height 1021
click at [1186, 601] on input "457.15" at bounding box center [1175, 608] width 29 height 16
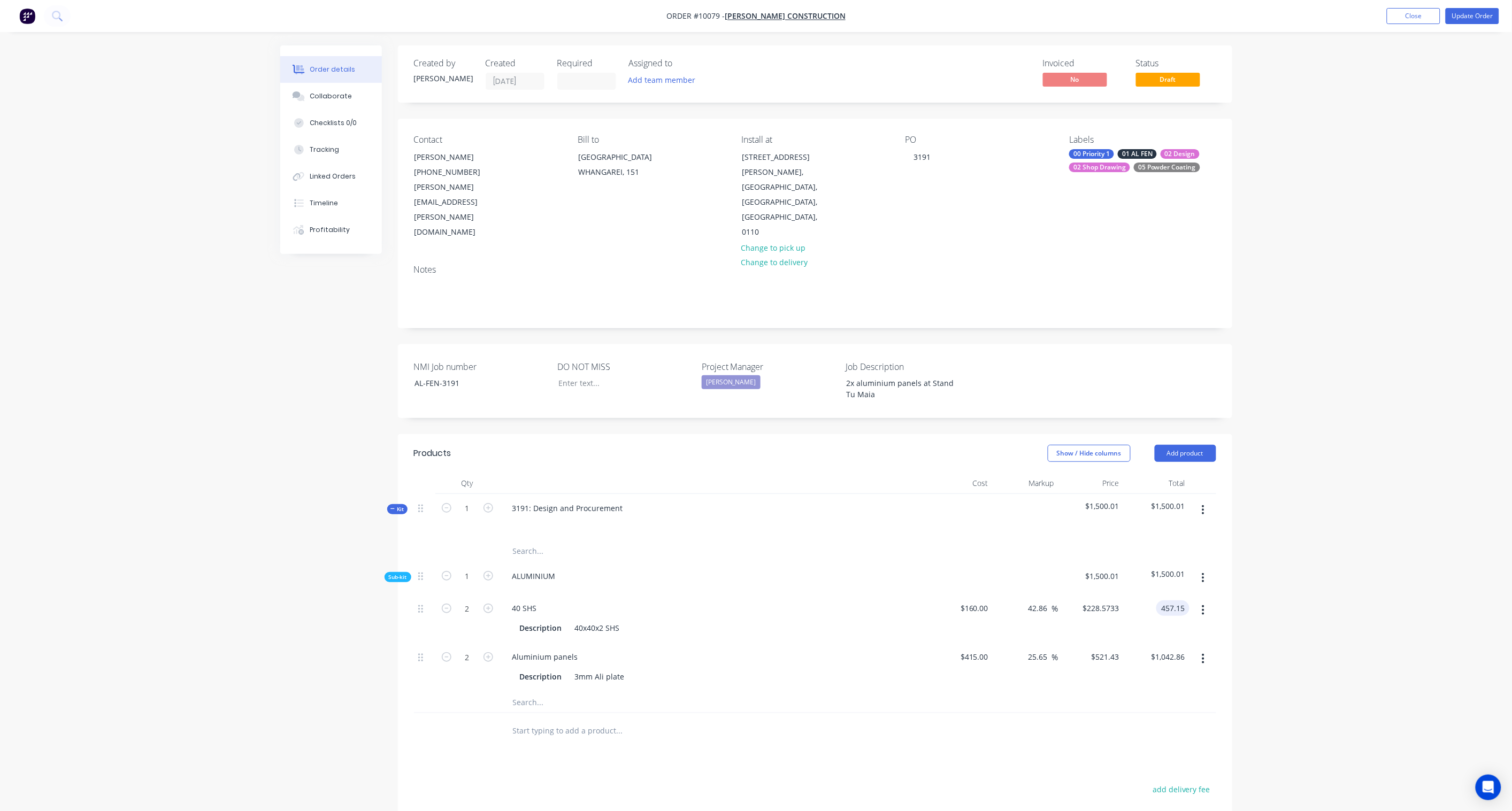
paste input "314.29"
type input "314.29"
type input "-1.78"
type input "$157.145"
type input "$314.29"
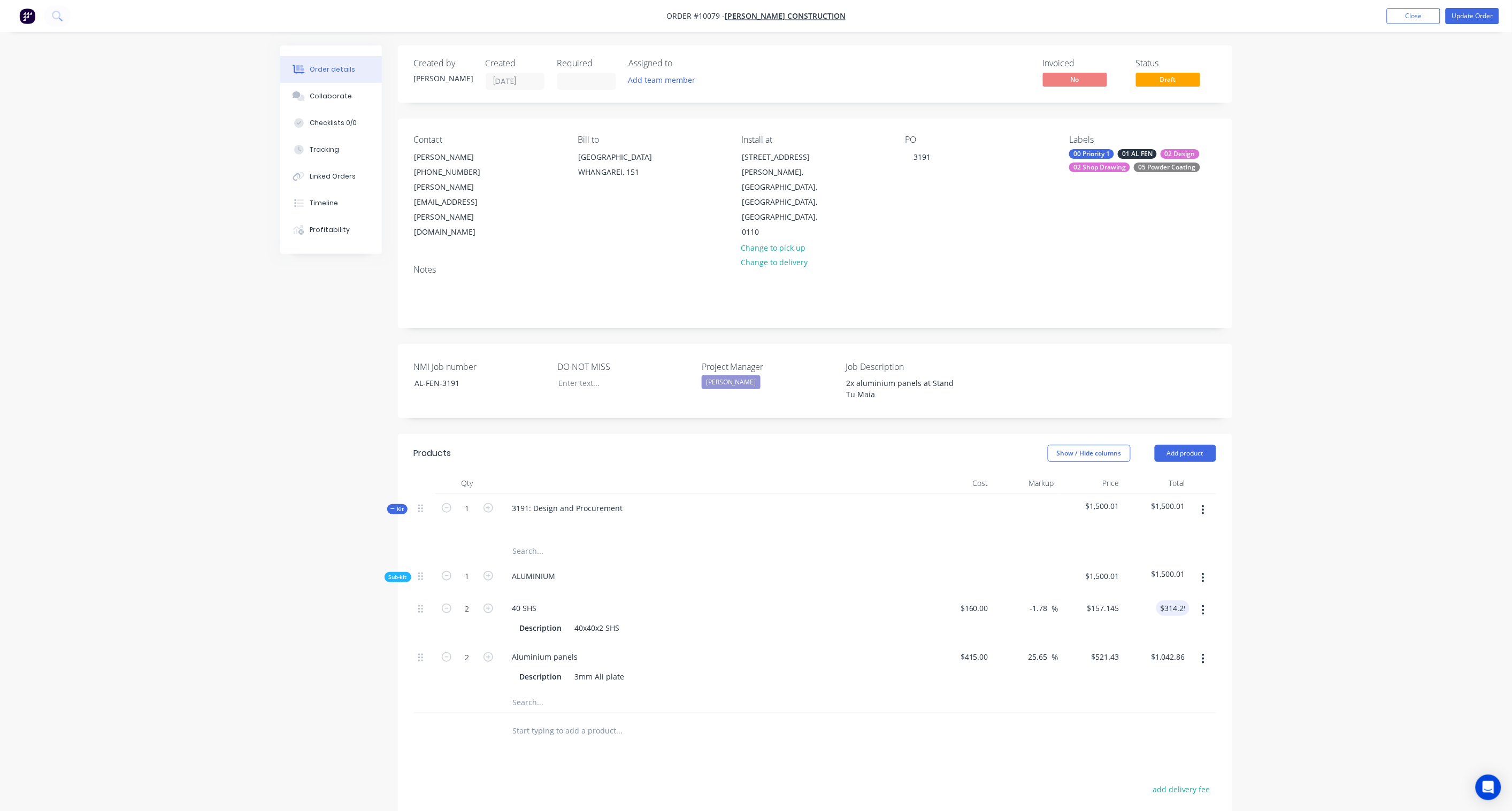
click at [1295, 567] on div "Order details Collaborate Checklists 0/0 Tracking Linked Orders Timeline Profit…" at bounding box center [756, 510] width 1512 height 1021
click at [970, 594] on div "160 $160.00" at bounding box center [960, 618] width 66 height 49
type input "$110.00"
type input "$108.0372"
click at [1367, 572] on div "Order details Collaborate Checklists 0/0 Tracking Linked Orders Timeline Profit…" at bounding box center [756, 510] width 1512 height 1021
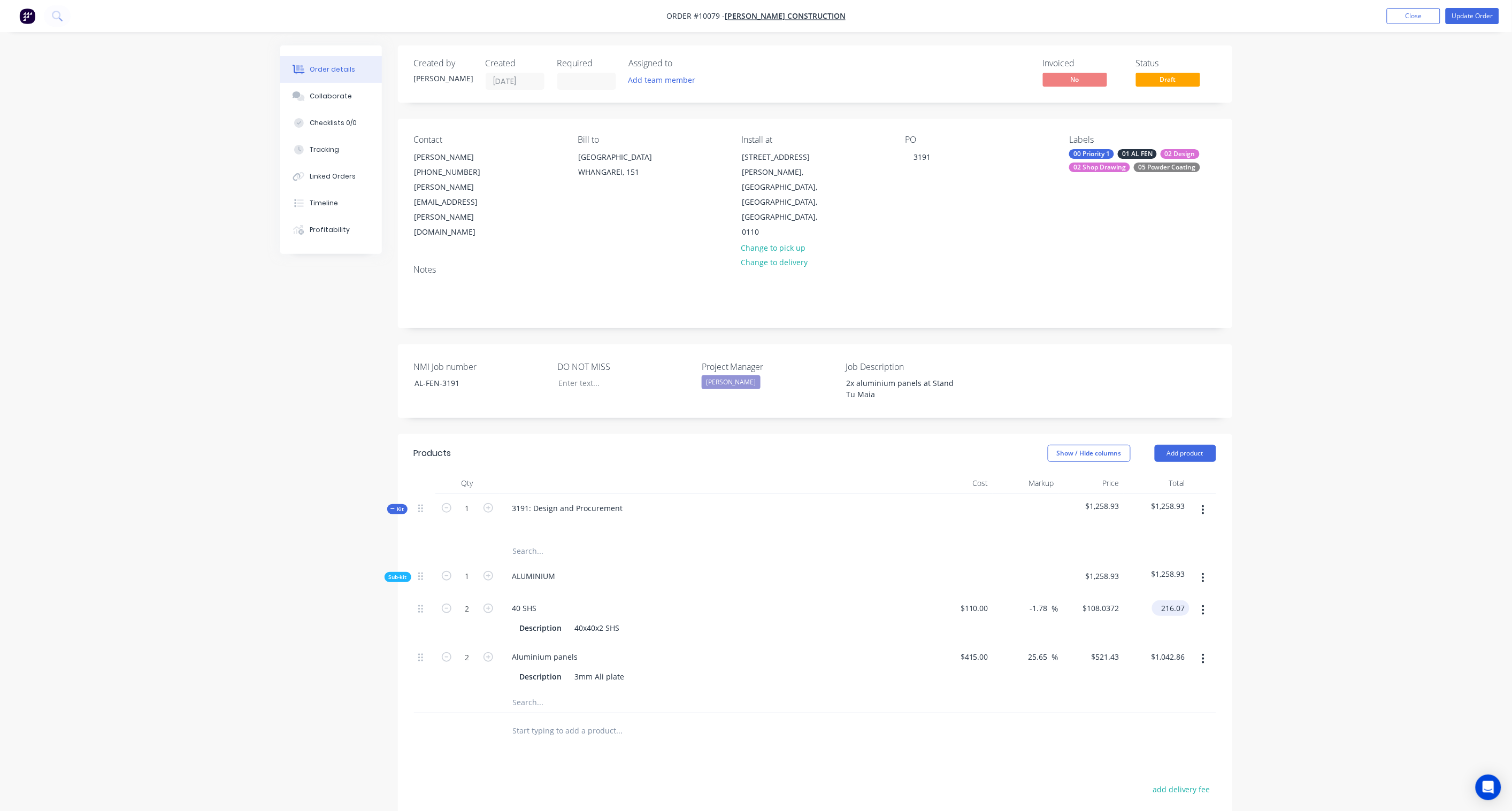
click at [1168, 601] on input "216.07" at bounding box center [1173, 608] width 33 height 16
paste input "314.29"
type input "314.29"
type input "42.86"
type input "$157.145"
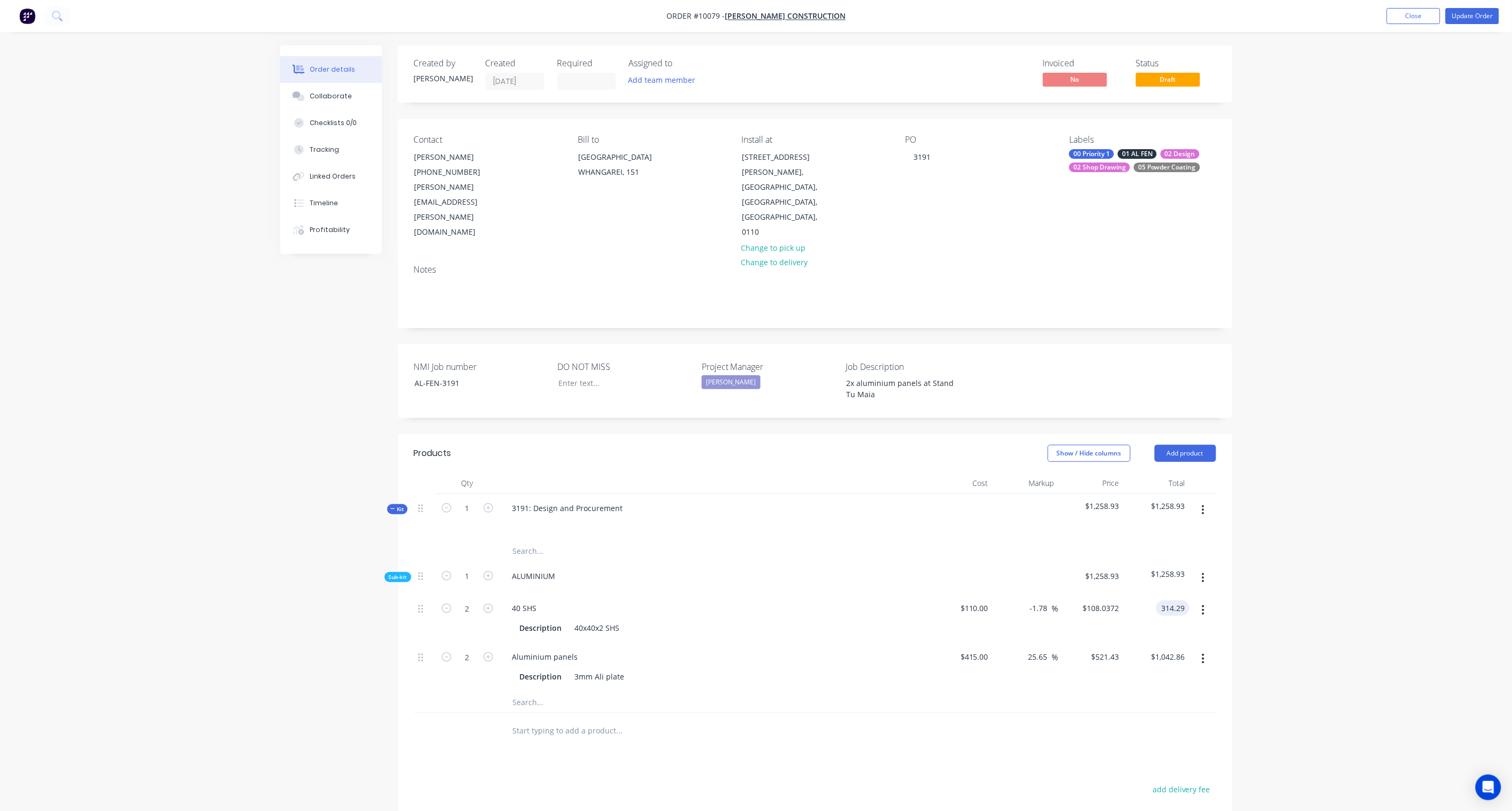
type input "$314.29"
click at [1325, 559] on div "Order details Collaborate Checklists 0/0 Tracking Linked Orders Timeline Profit…" at bounding box center [756, 510] width 1512 height 1021
click at [1203, 505] on icon "button" at bounding box center [1203, 510] width 2 height 10
click at [1158, 573] on div "Add sub kit to kit" at bounding box center [1166, 581] width 83 height 16
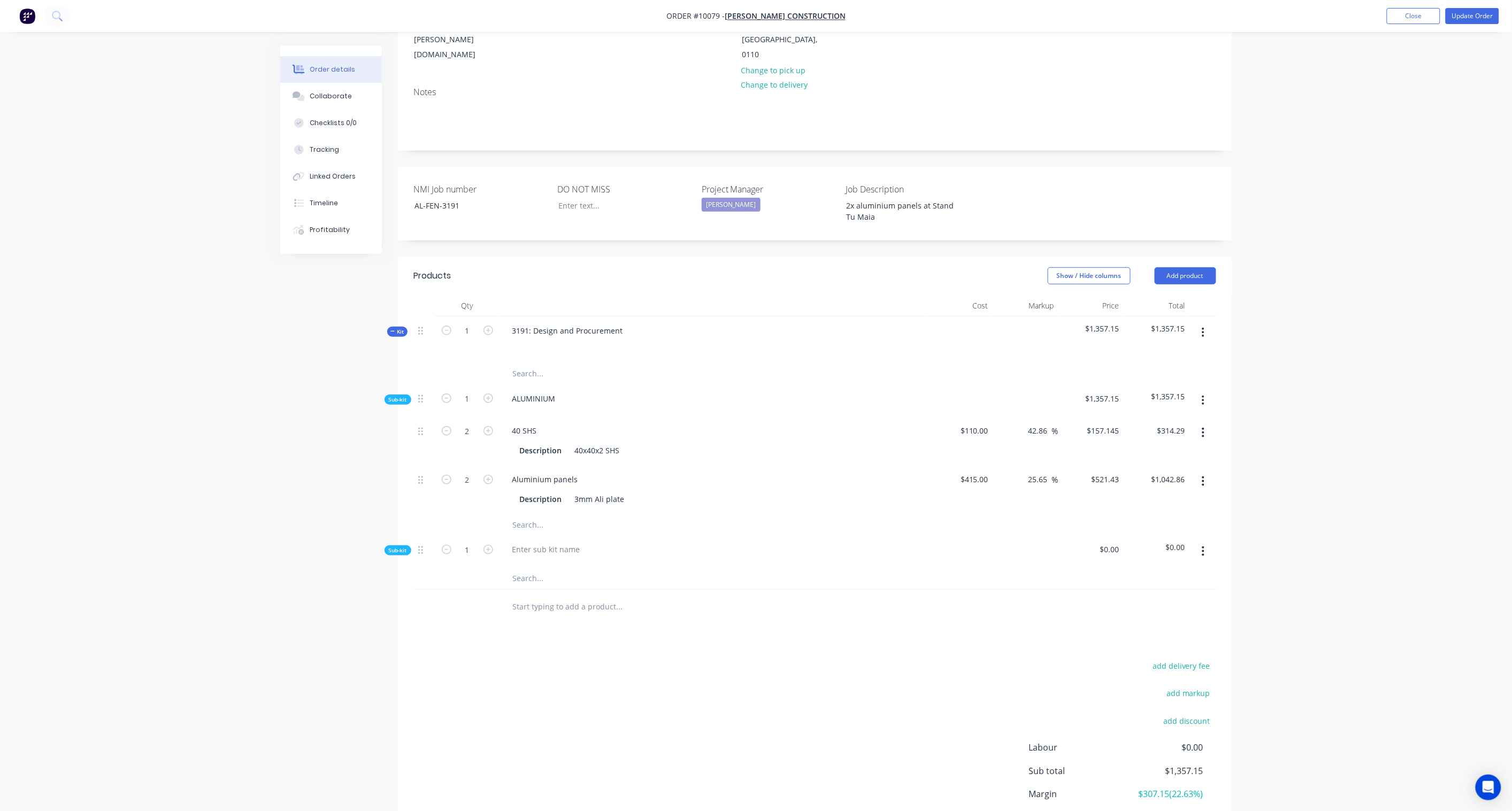
scroll to position [178, 0]
click at [558, 542] on div at bounding box center [547, 550] width 86 height 16
click at [585, 659] on div "add delivery fee add markup add discount Labour $0.00 Sub total $1,357.15 Margi…" at bounding box center [815, 762] width 802 height 206
click at [1202, 545] on icon "button" at bounding box center [1203, 550] width 3 height 12
click at [1188, 571] on div "Add product to kit" at bounding box center [1166, 579] width 83 height 16
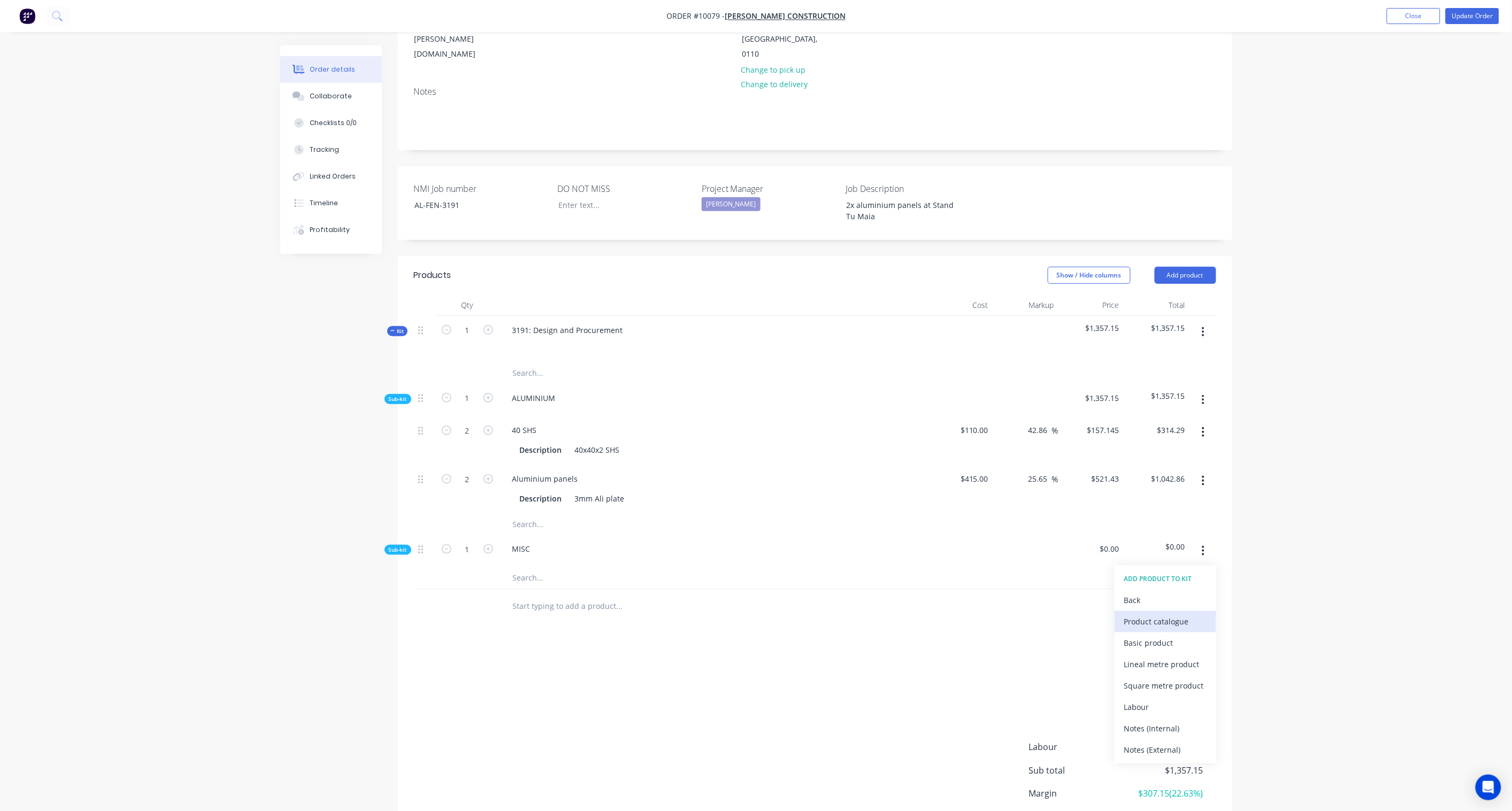
click at [1179, 614] on div "Product catalogue" at bounding box center [1166, 622] width 83 height 16
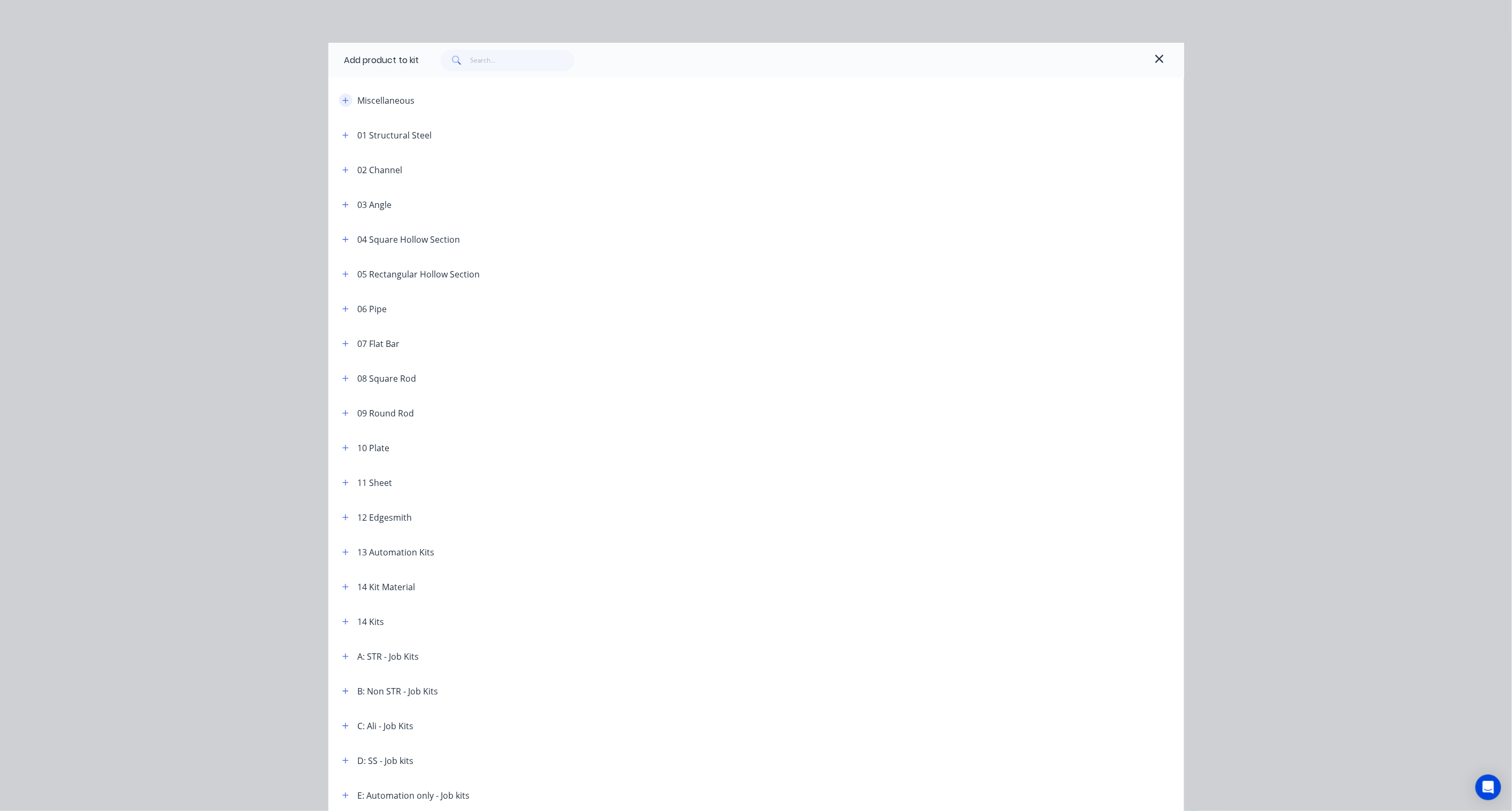
click at [342, 98] on icon "button" at bounding box center [345, 100] width 7 height 8
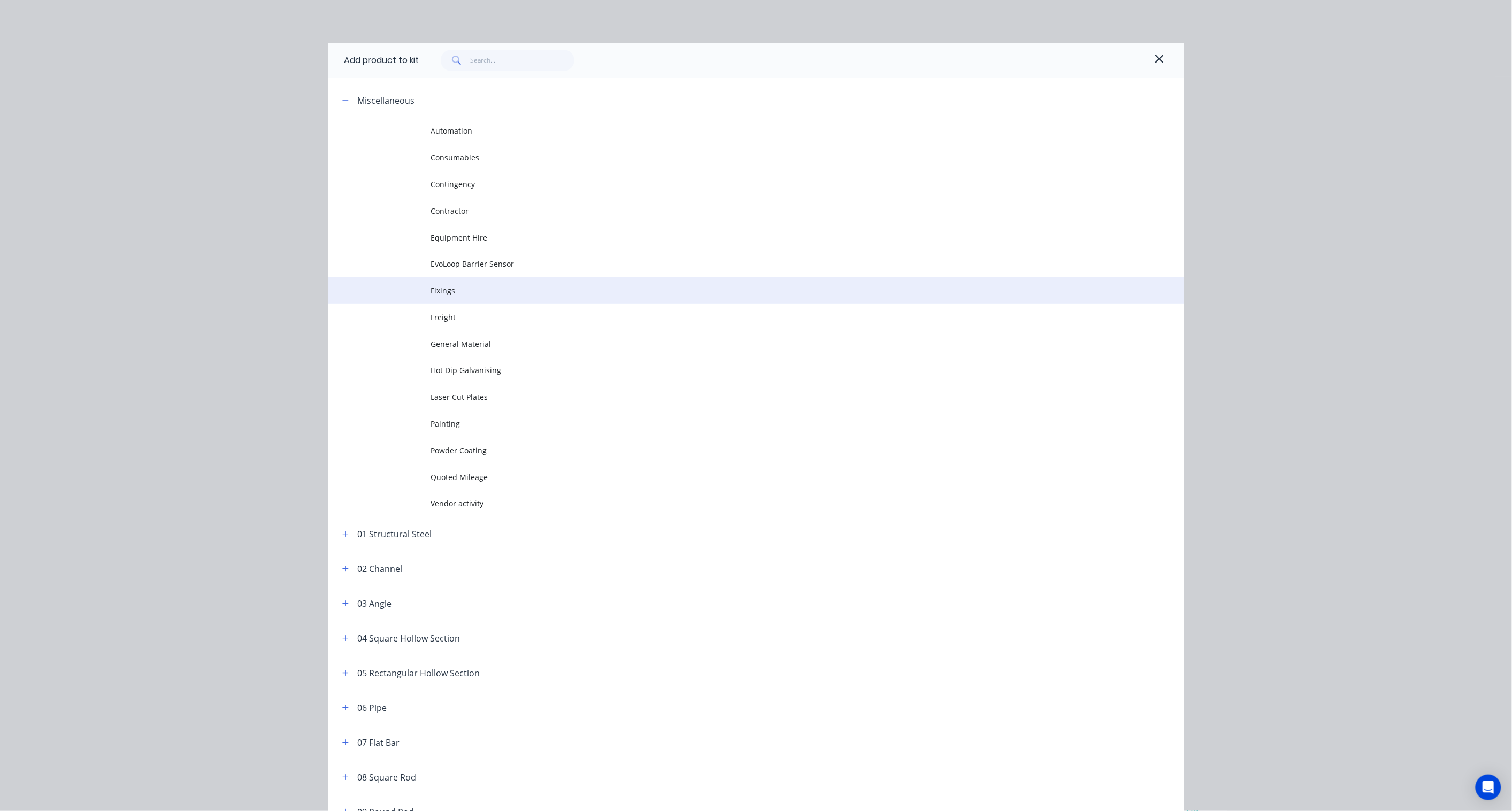
click at [464, 290] on span "Fixings" at bounding box center [732, 290] width 603 height 11
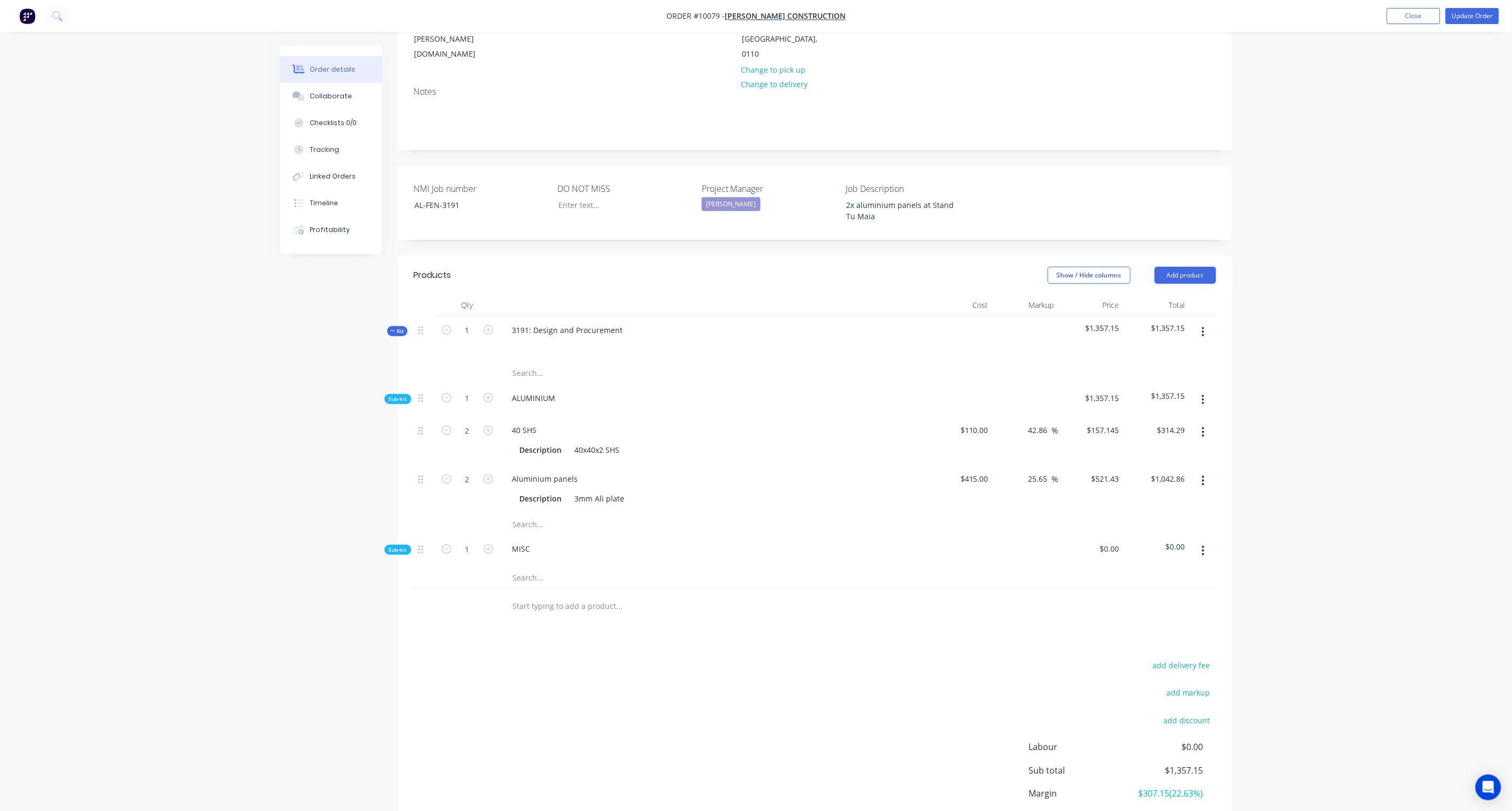
click at [407, 545] on div "Sub-kit" at bounding box center [397, 550] width 27 height 10
click at [400, 546] on span "Sub-kit" at bounding box center [398, 550] width 18 height 8
click at [1204, 545] on icon "button" at bounding box center [1203, 550] width 3 height 12
click at [1185, 571] on div "Add product to kit" at bounding box center [1166, 579] width 83 height 16
click at [1175, 614] on div "Product catalogue" at bounding box center [1166, 622] width 83 height 16
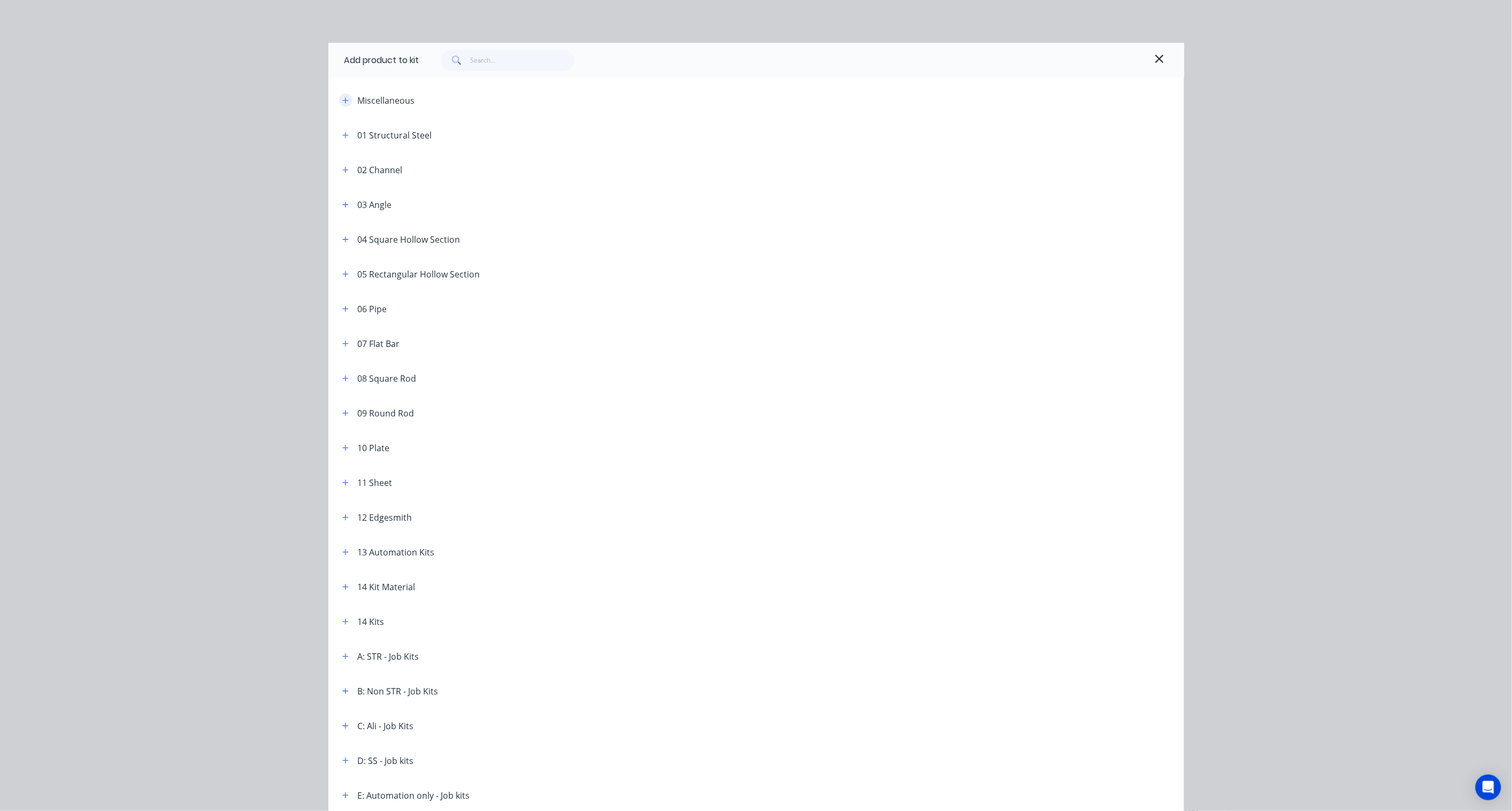
click at [342, 99] on icon "button" at bounding box center [345, 100] width 7 height 8
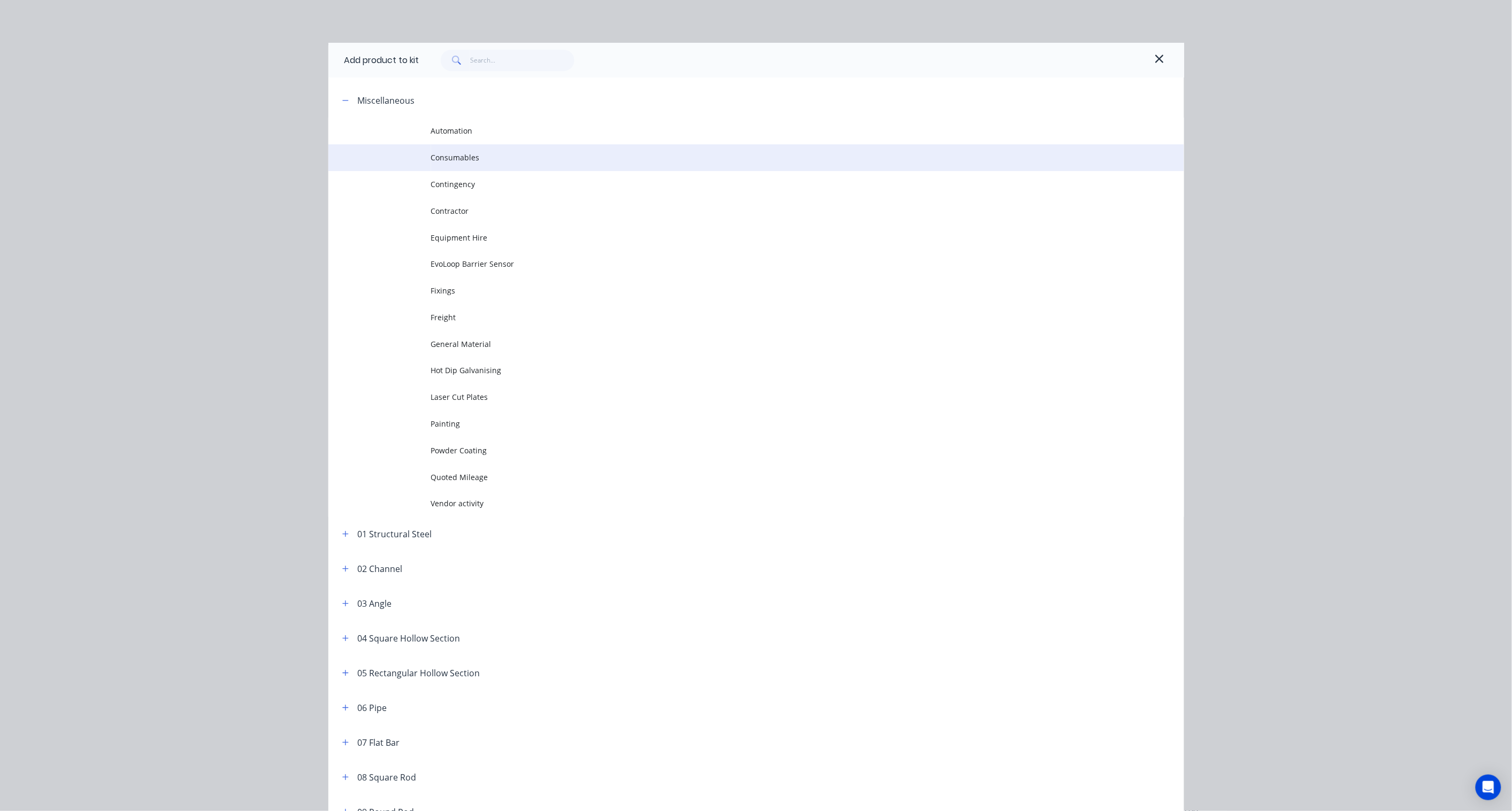
click at [465, 161] on span "Consumables" at bounding box center [732, 157] width 603 height 11
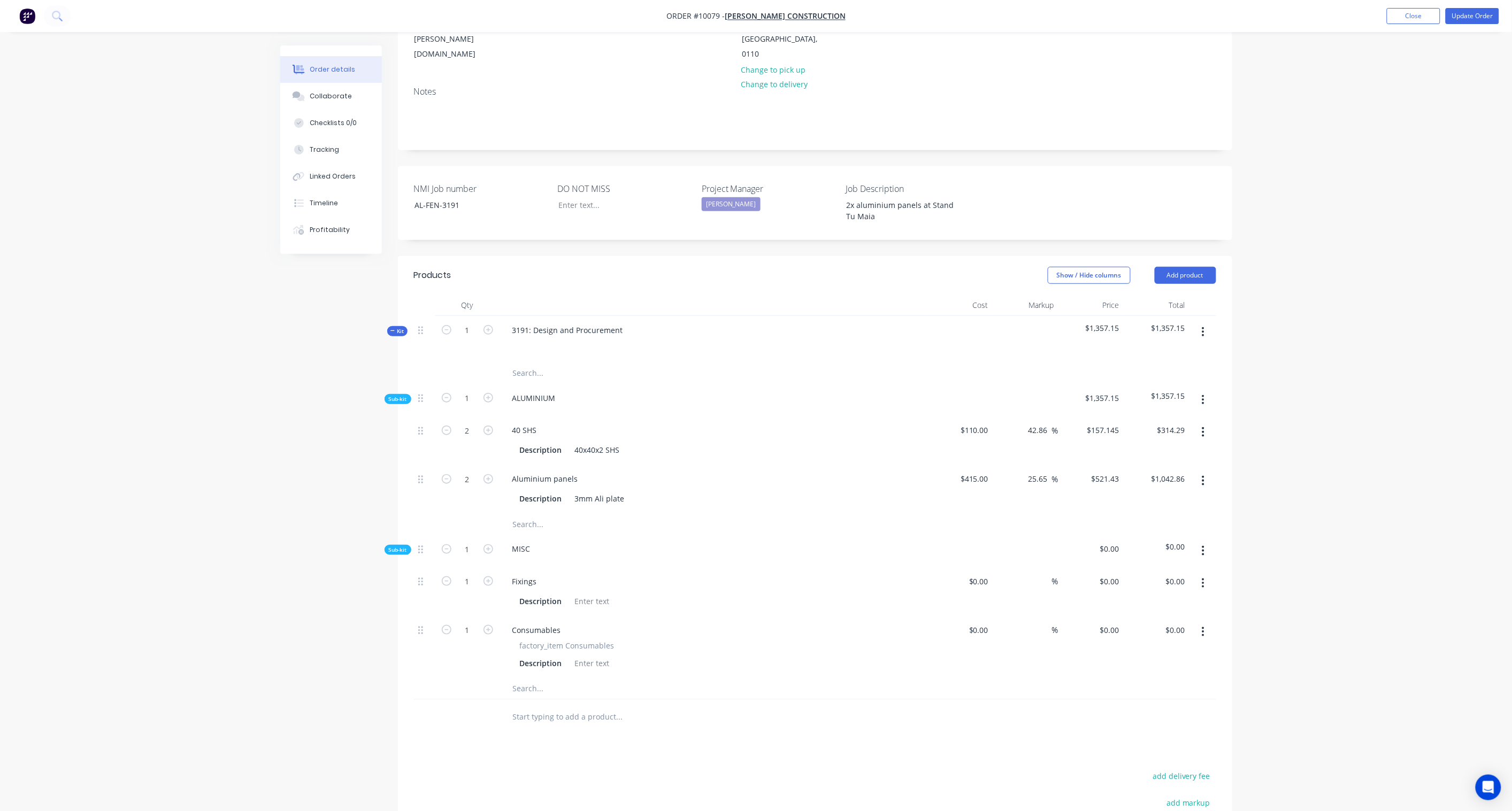
click at [1202, 546] on icon "button" at bounding box center [1203, 550] width 2 height 10
click at [1169, 571] on div "Add product to kit" at bounding box center [1166, 579] width 83 height 16
click at [1157, 614] on div "Product catalogue" at bounding box center [1166, 622] width 83 height 16
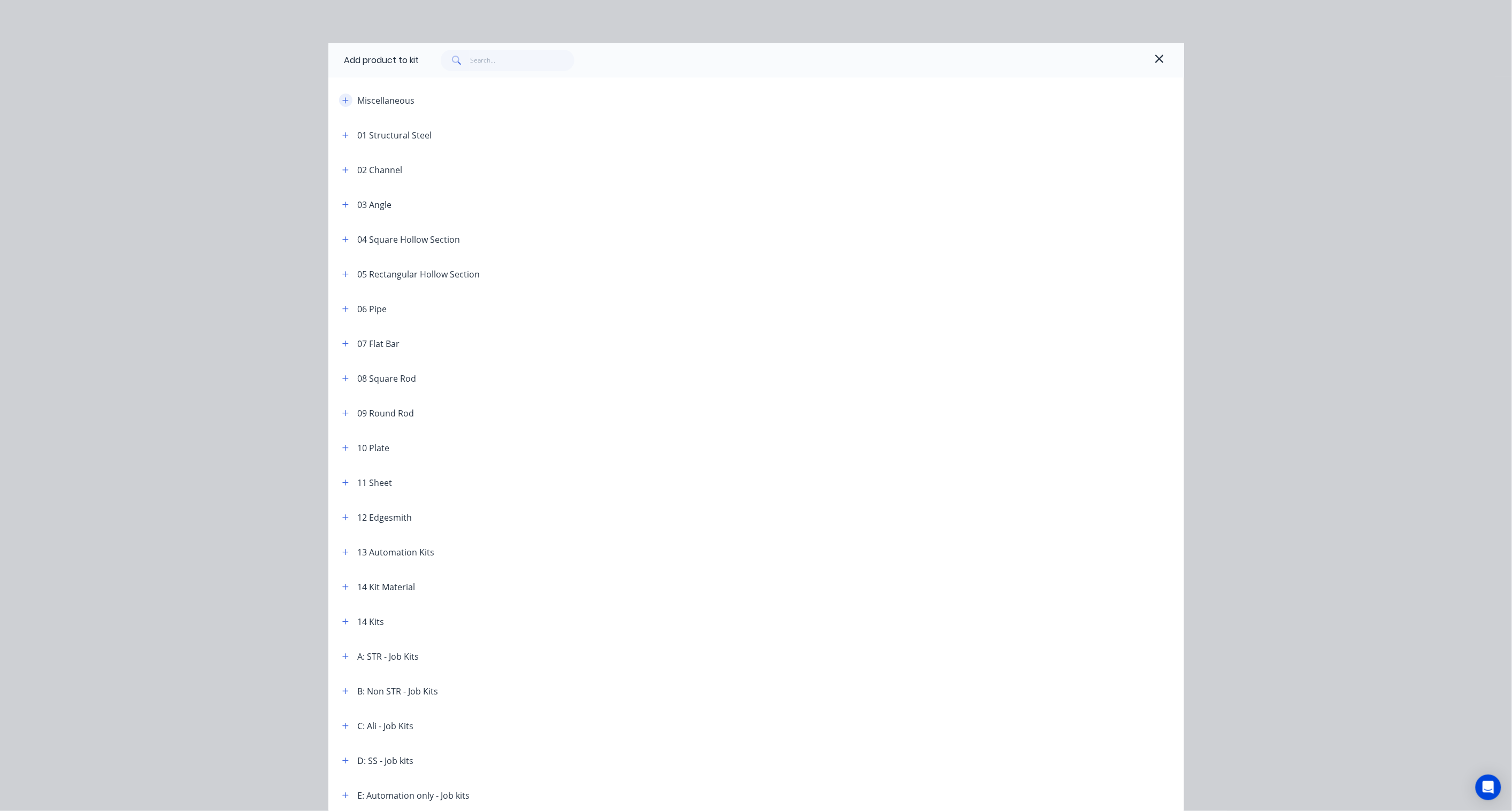
click at [342, 98] on icon "button" at bounding box center [345, 100] width 7 height 8
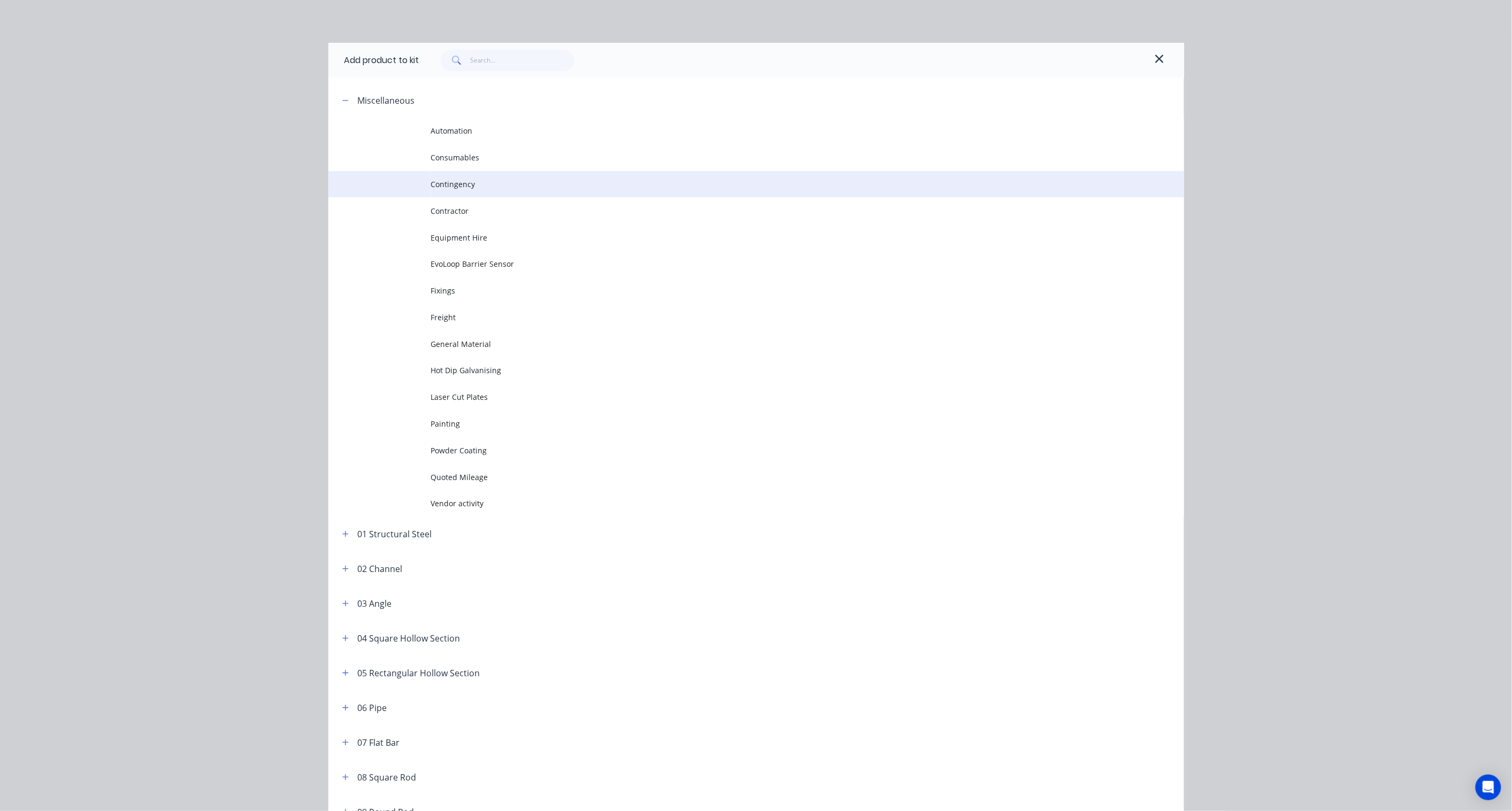
click at [463, 184] on span "Contingency" at bounding box center [732, 184] width 603 height 11
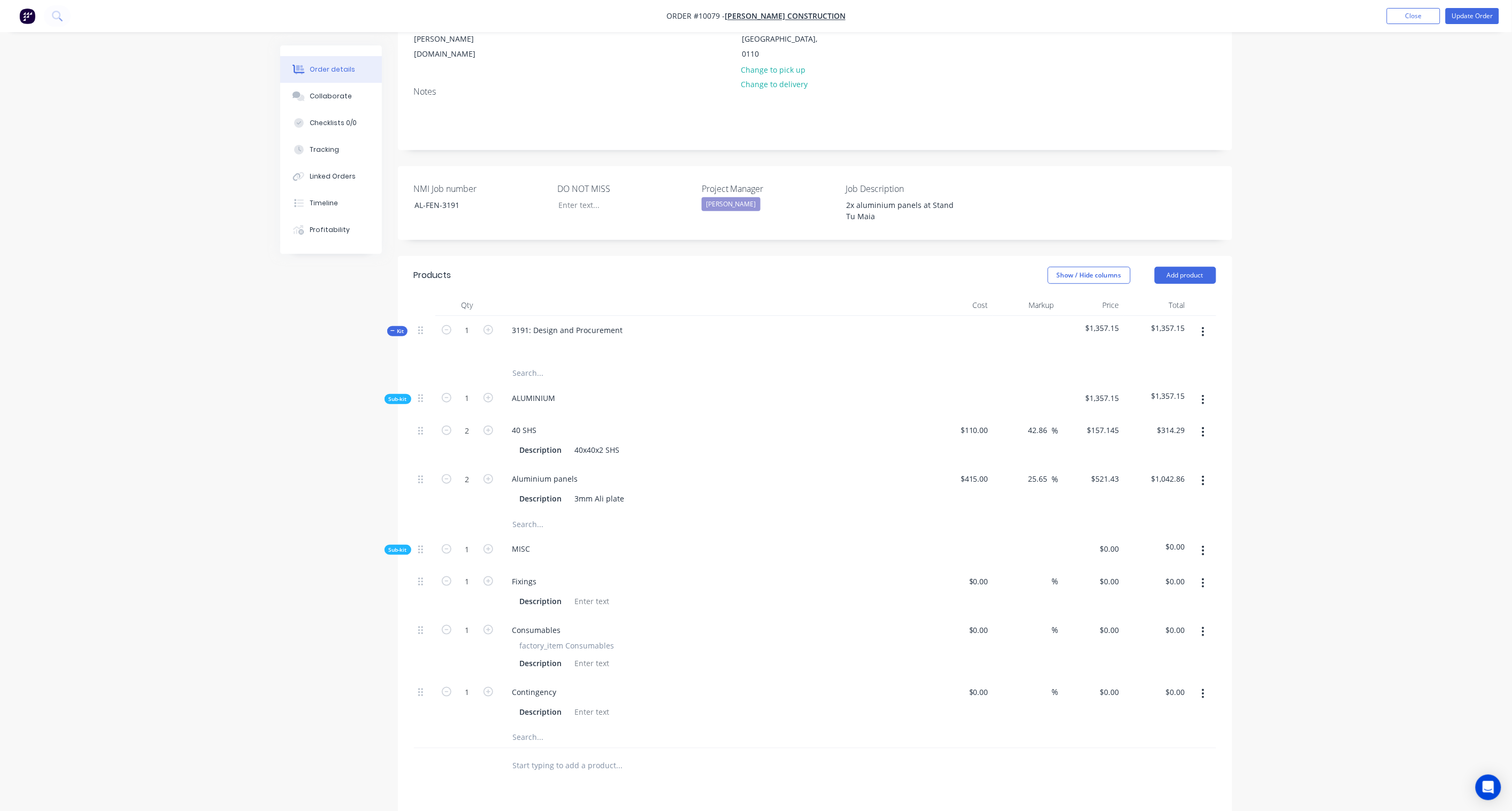
click at [1197, 322] on button "button" at bounding box center [1203, 332] width 26 height 20
click at [1177, 395] on div "Add sub kit to kit" at bounding box center [1166, 403] width 83 height 16
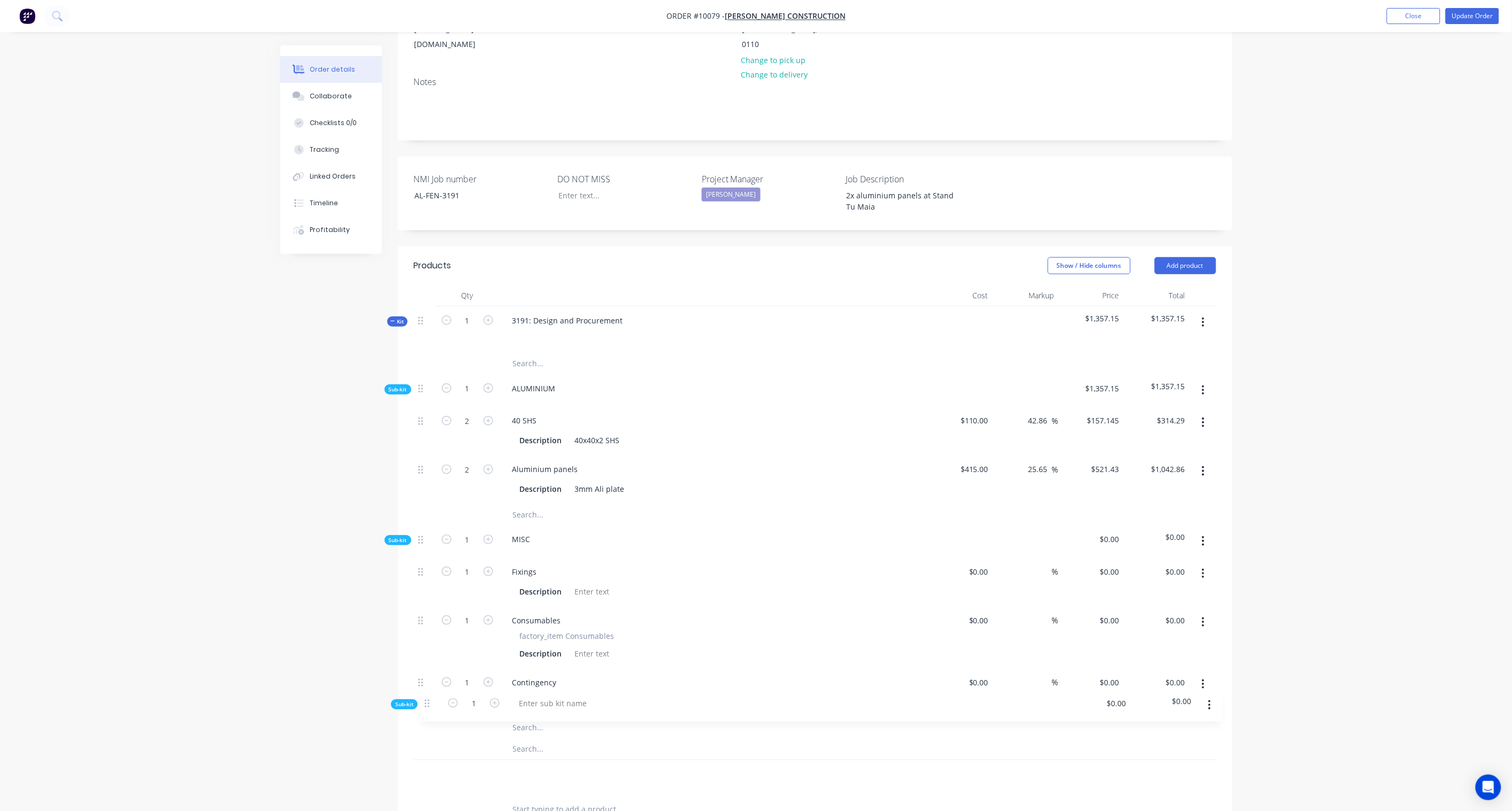
scroll to position [192, 0]
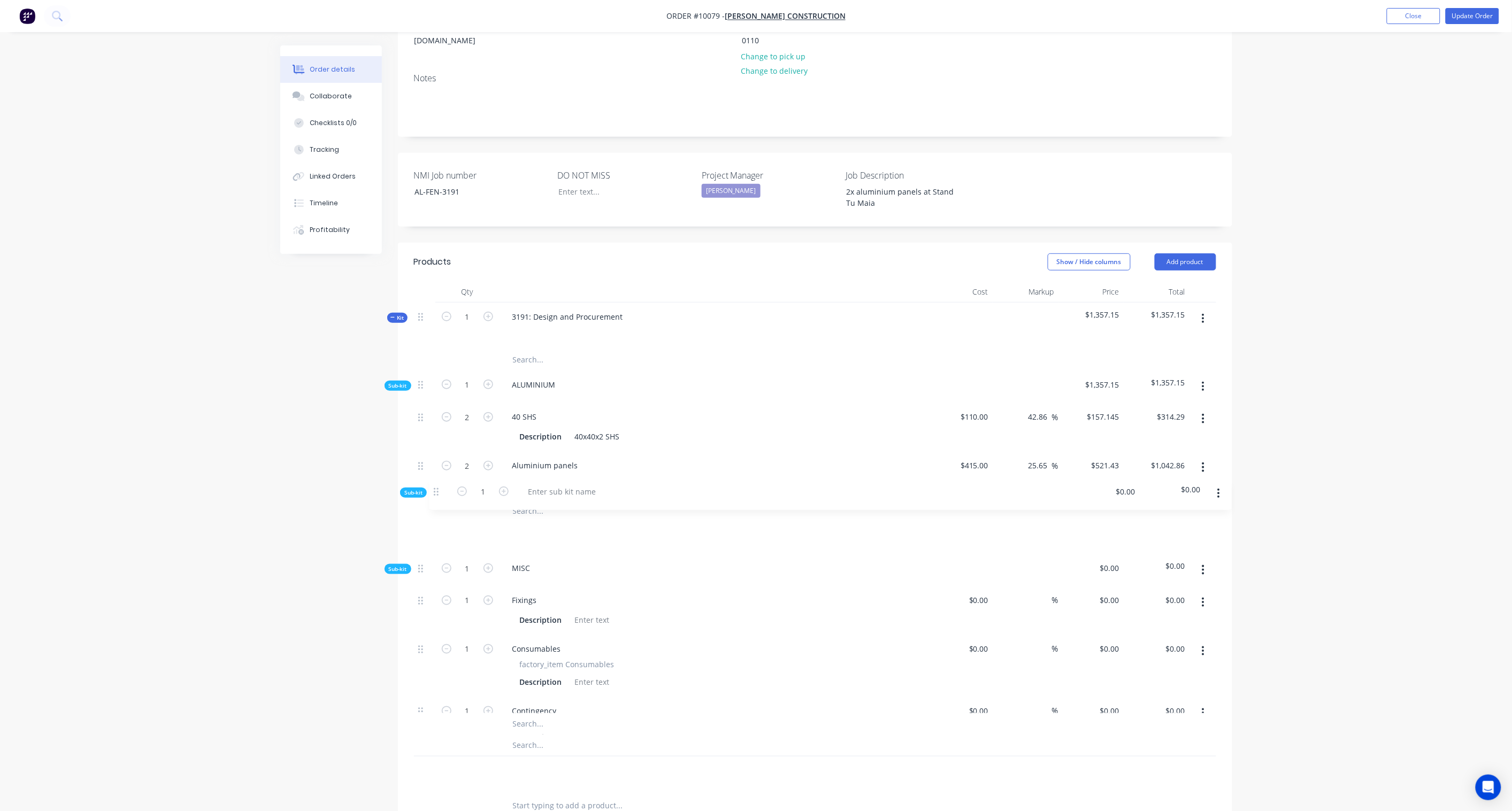
drag, startPoint x: 421, startPoint y: 733, endPoint x: 437, endPoint y: 490, distance: 243.5
click at [437, 490] on div "Sub-kit 1 ALUMINIUM $1,357.15 $1,357.15 2 40 SHS Description 40x40x2 SHS $110.0…" at bounding box center [815, 580] width 802 height 419
click at [560, 528] on div at bounding box center [547, 536] width 86 height 16
click at [343, 527] on div "Created by Neal Created 01/10/25 Required Assigned to Add team member Invoiced …" at bounding box center [756, 475] width 952 height 1243
click at [1202, 532] on icon "button" at bounding box center [1203, 538] width 3 height 12
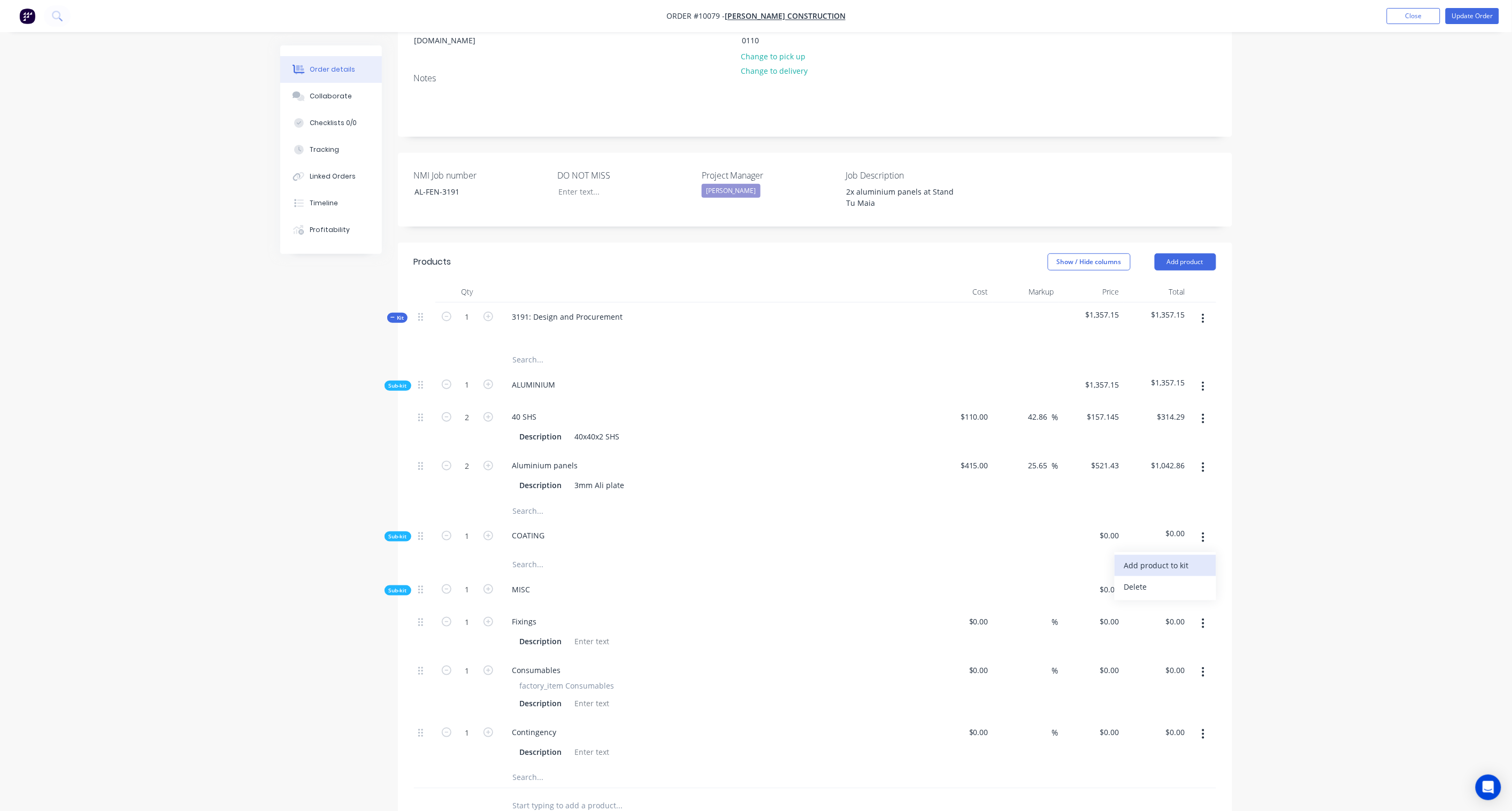
click at [1174, 557] on div "Add product to kit" at bounding box center [1166, 565] width 83 height 16
click at [1148, 601] on div "Product catalogue" at bounding box center [1166, 608] width 83 height 16
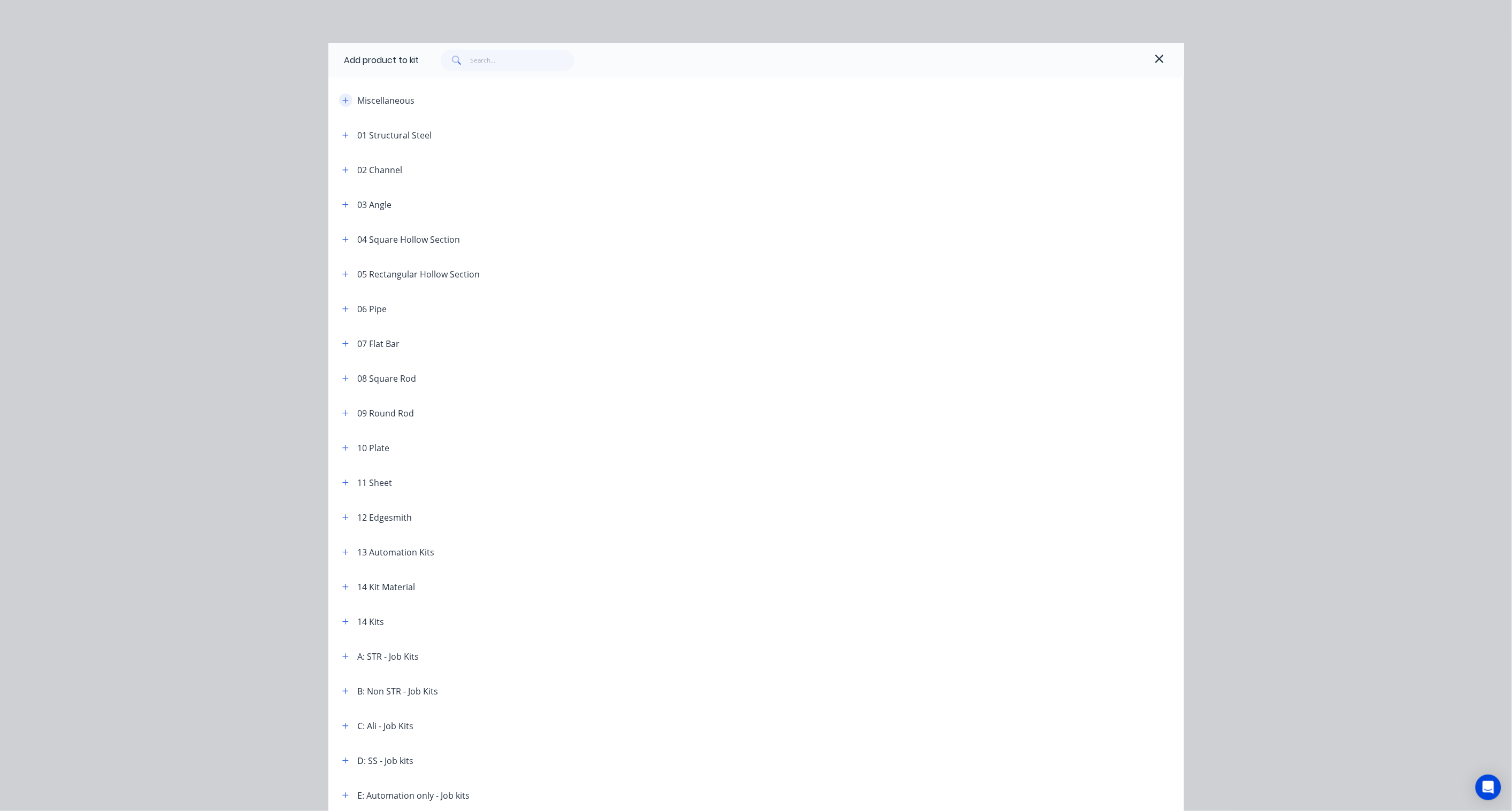
click at [345, 99] on button "button" at bounding box center [346, 100] width 14 height 14
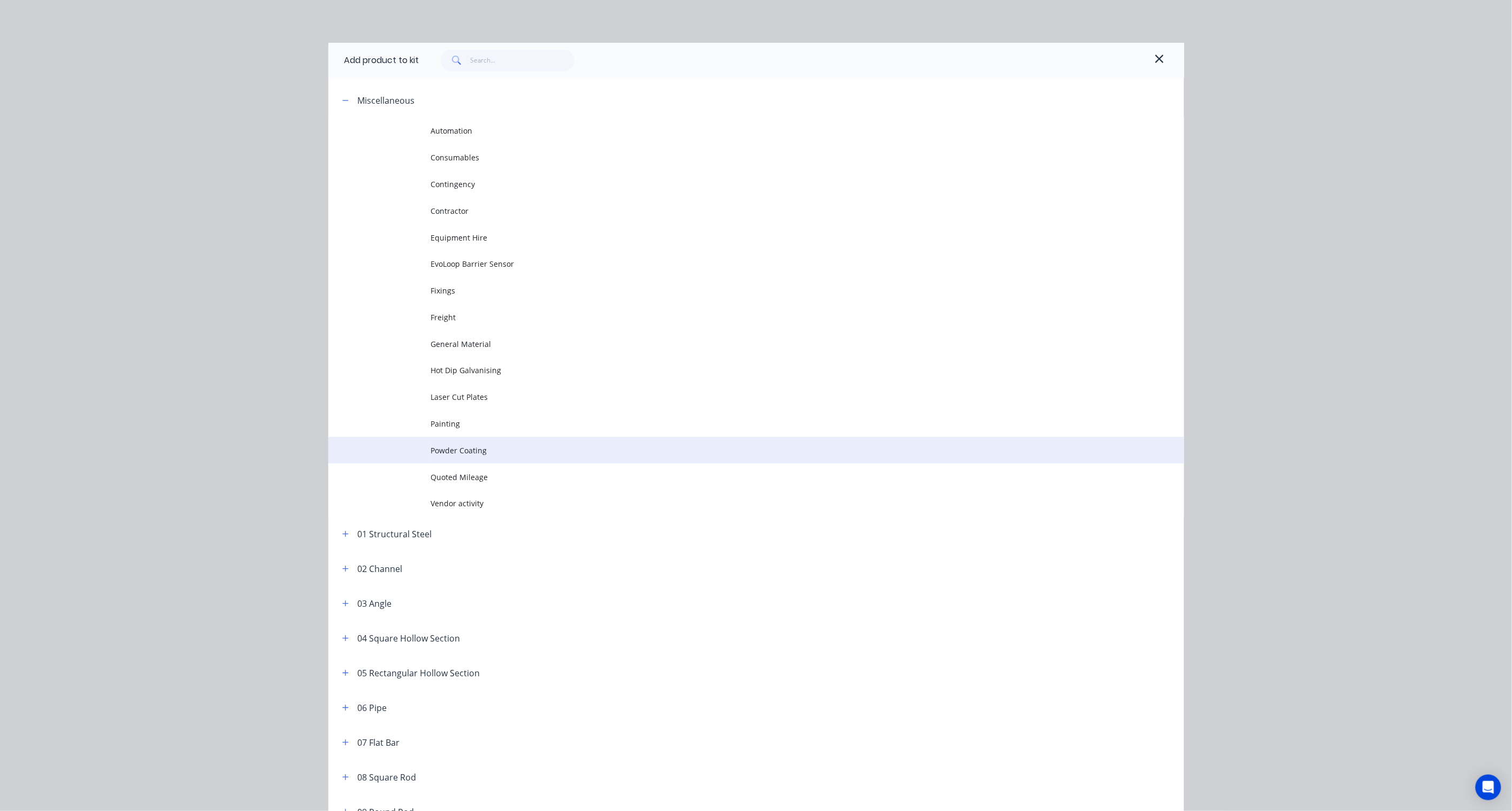
click at [463, 457] on td "Powder Coating" at bounding box center [808, 450] width 753 height 27
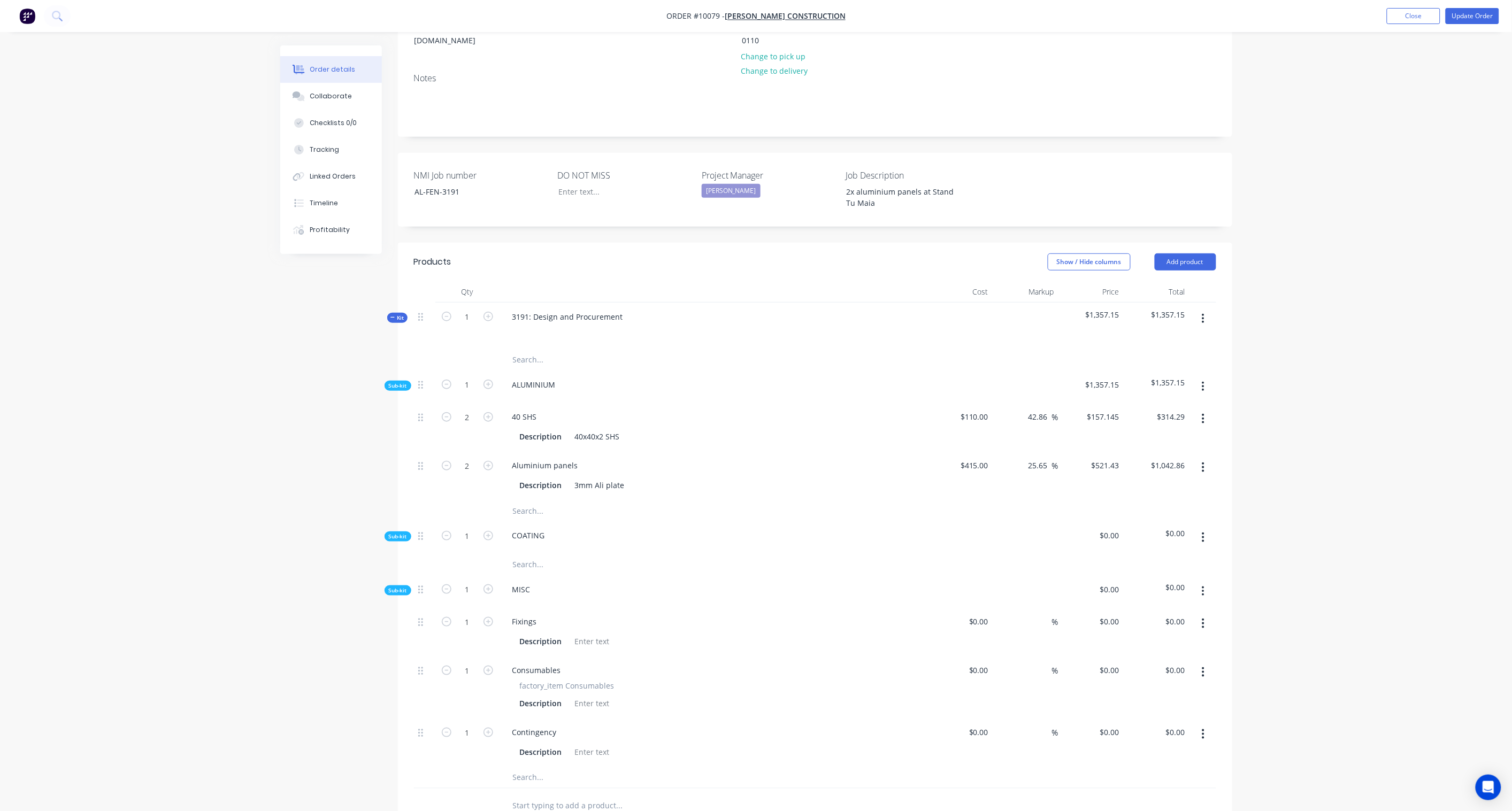
click at [395, 533] on span "Sub-kit" at bounding box center [398, 537] width 18 height 8
click at [598, 580] on div at bounding box center [593, 588] width 43 height 16
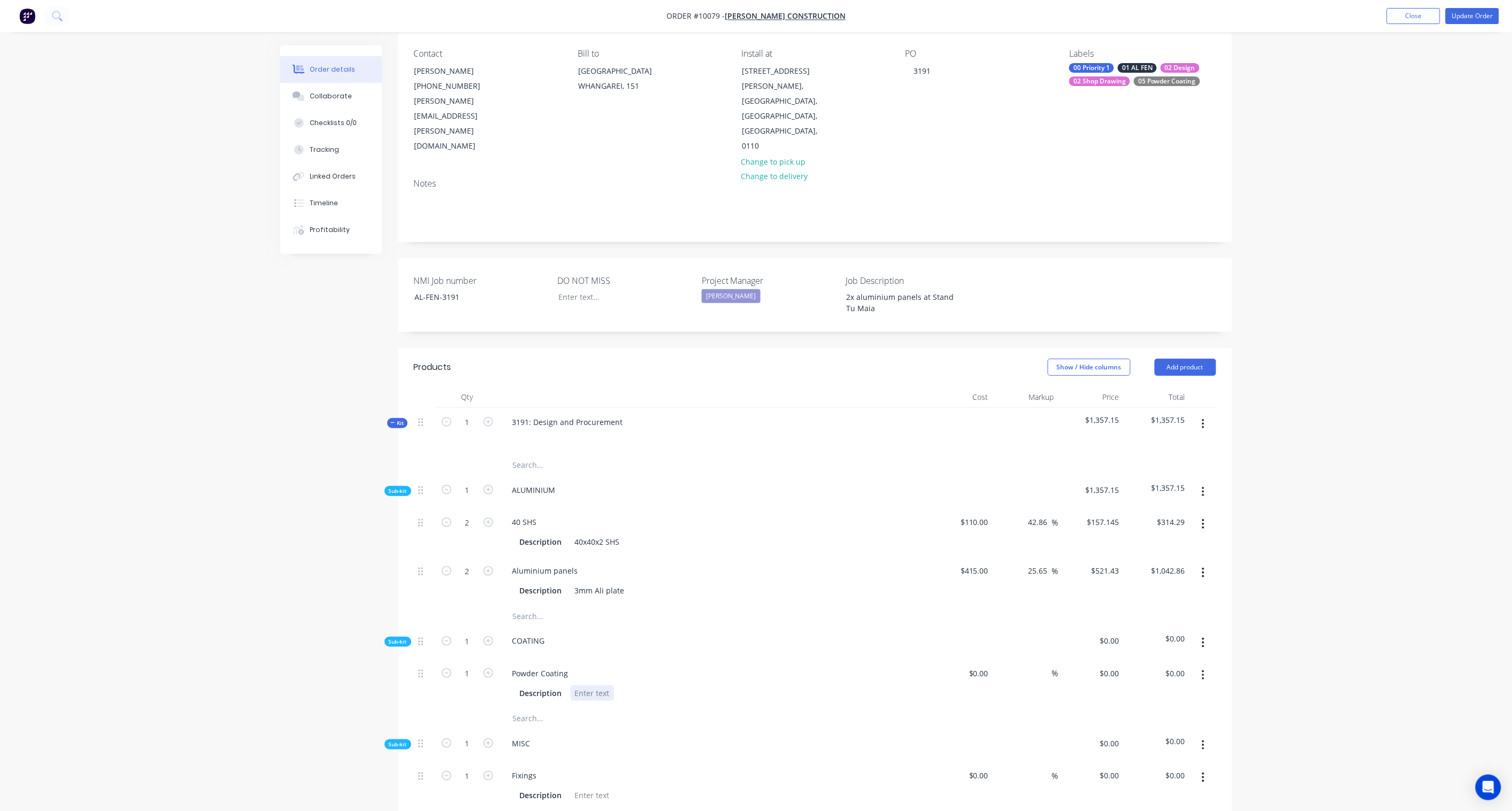
scroll to position [73, 0]
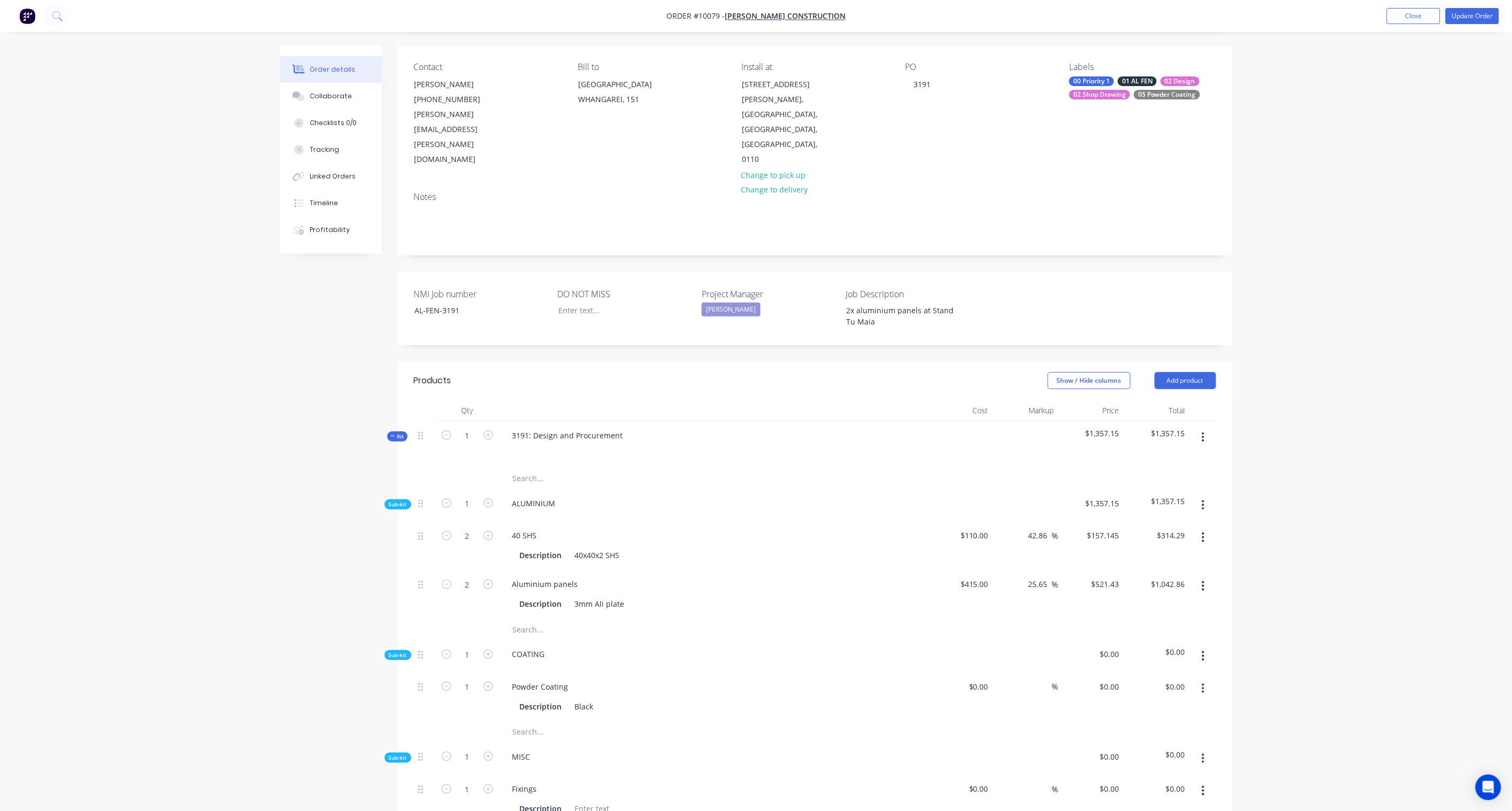
click at [335, 568] on div "Created by Neal Created 01/10/25 Required Assigned to Add team member Invoiced …" at bounding box center [756, 617] width 952 height 1291
click at [981, 679] on div at bounding box center [986, 687] width 13 height 16
paste input "300.00"
type input "$300.00"
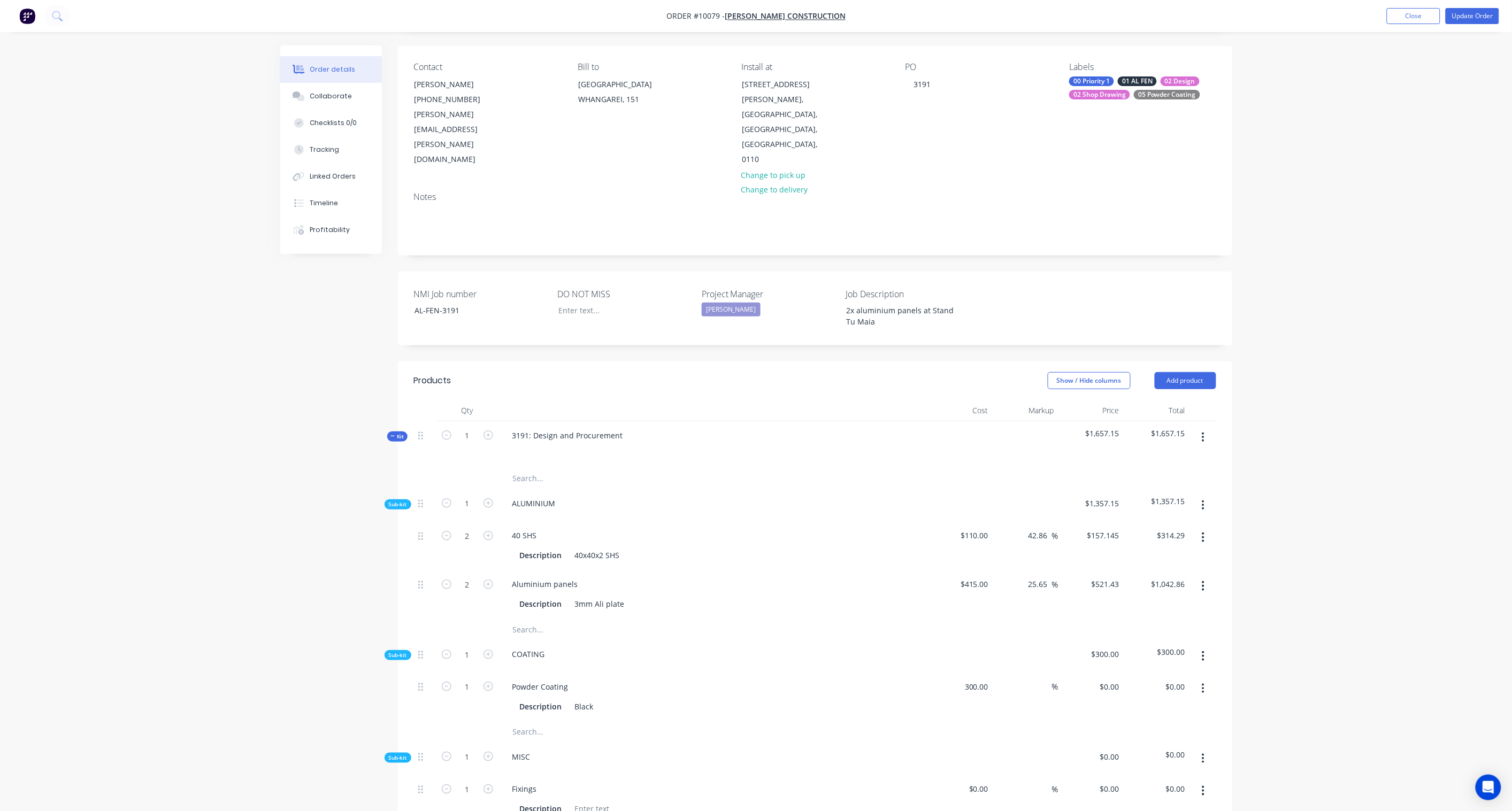
type input "$300.00"
click at [1173, 679] on input "300.00" at bounding box center [1173, 687] width 33 height 16
paste input "52.94"
type input "352.94"
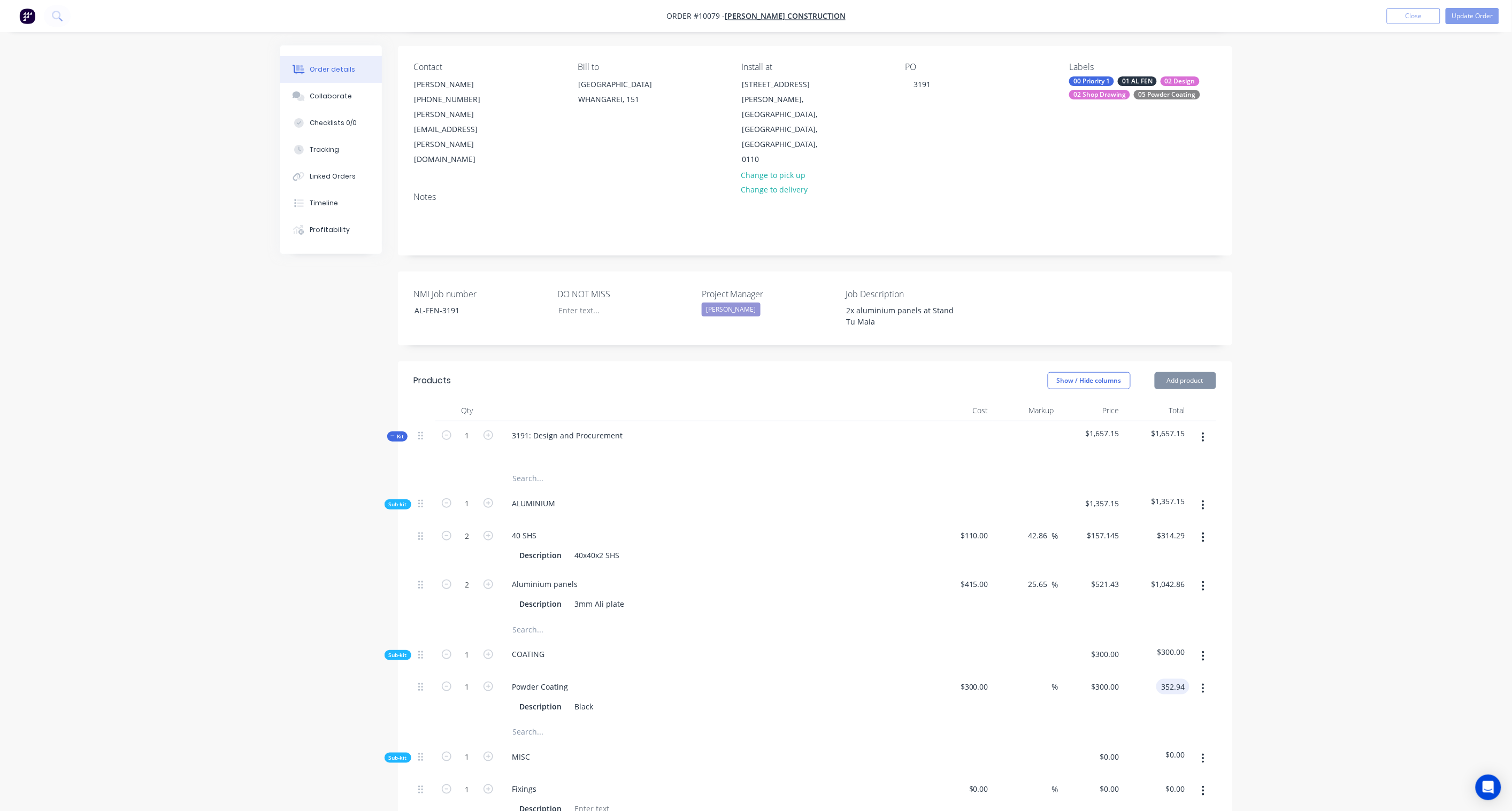
type input "17.65"
type input "$352.94"
click at [1250, 648] on div "Order details Collaborate Checklists 0/0 Tracking Linked Orders Timeline Profit…" at bounding box center [756, 596] width 1512 height 1337
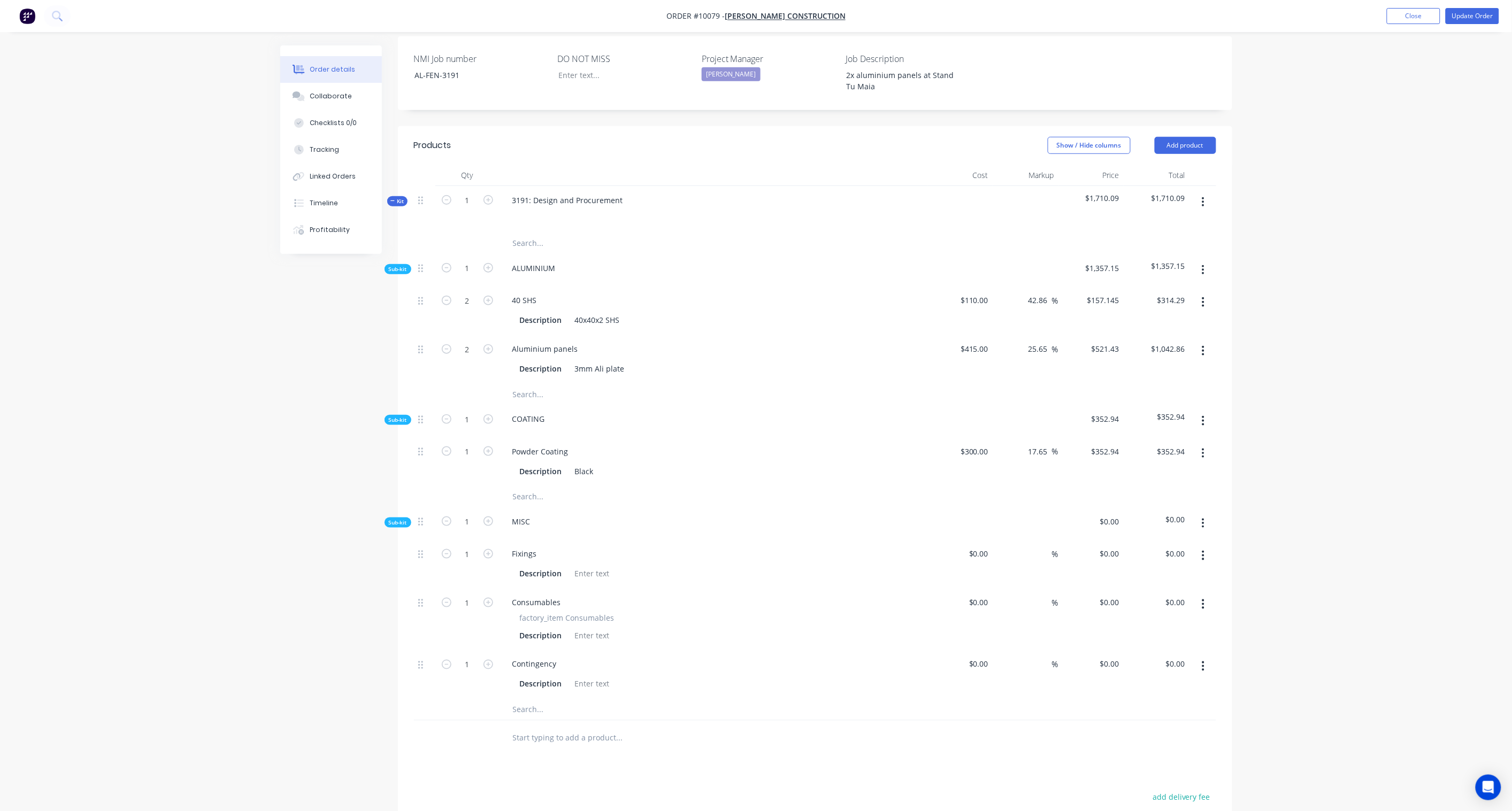
scroll to position [311, 0]
click at [984, 544] on input at bounding box center [986, 551] width 13 height 16
paste input "100.00"
type input "$100.00"
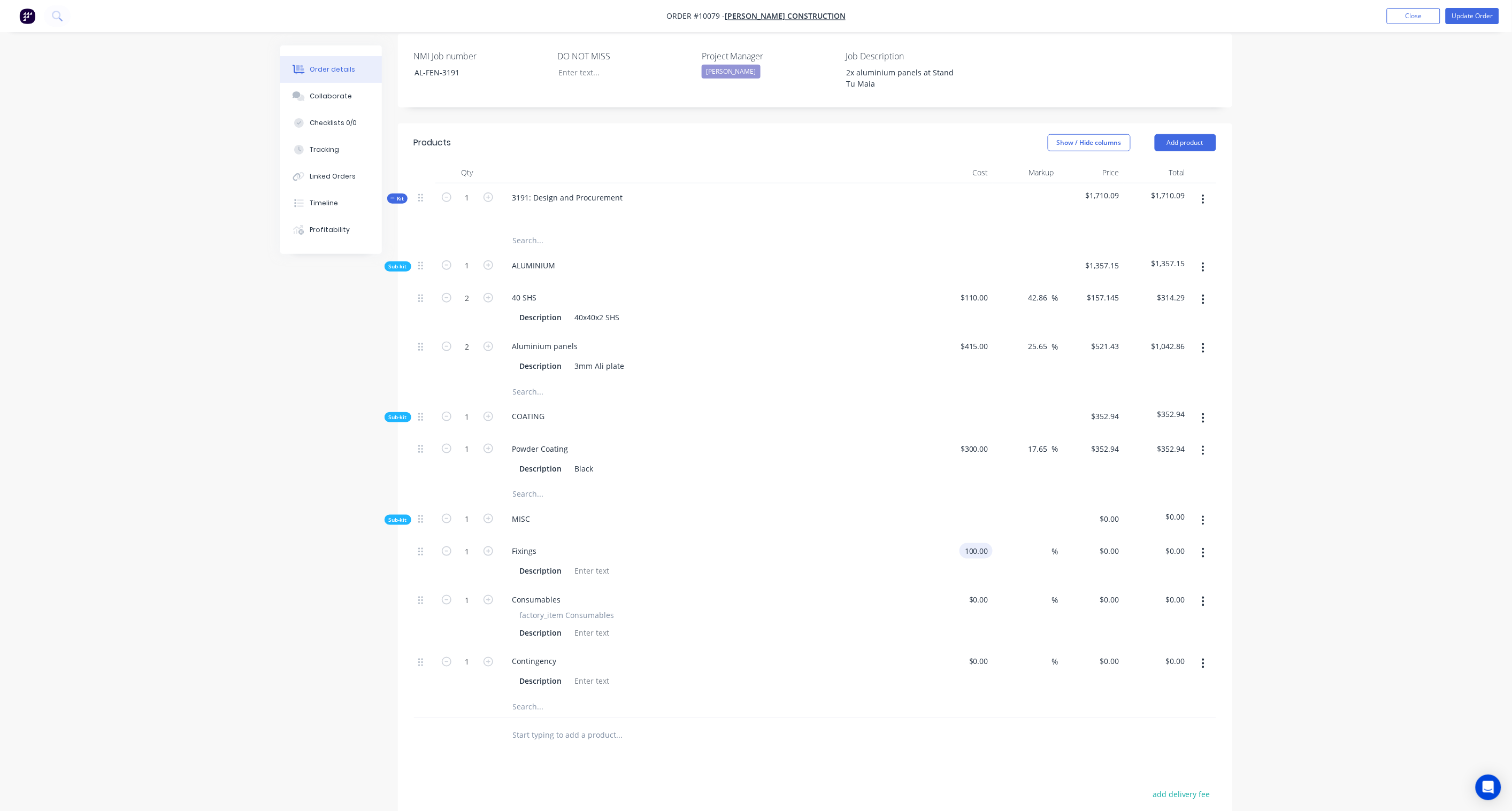
type input "$100.00"
click at [1176, 544] on input "100.00" at bounding box center [1175, 551] width 29 height 16
paste input "42.86"
type input "142.86"
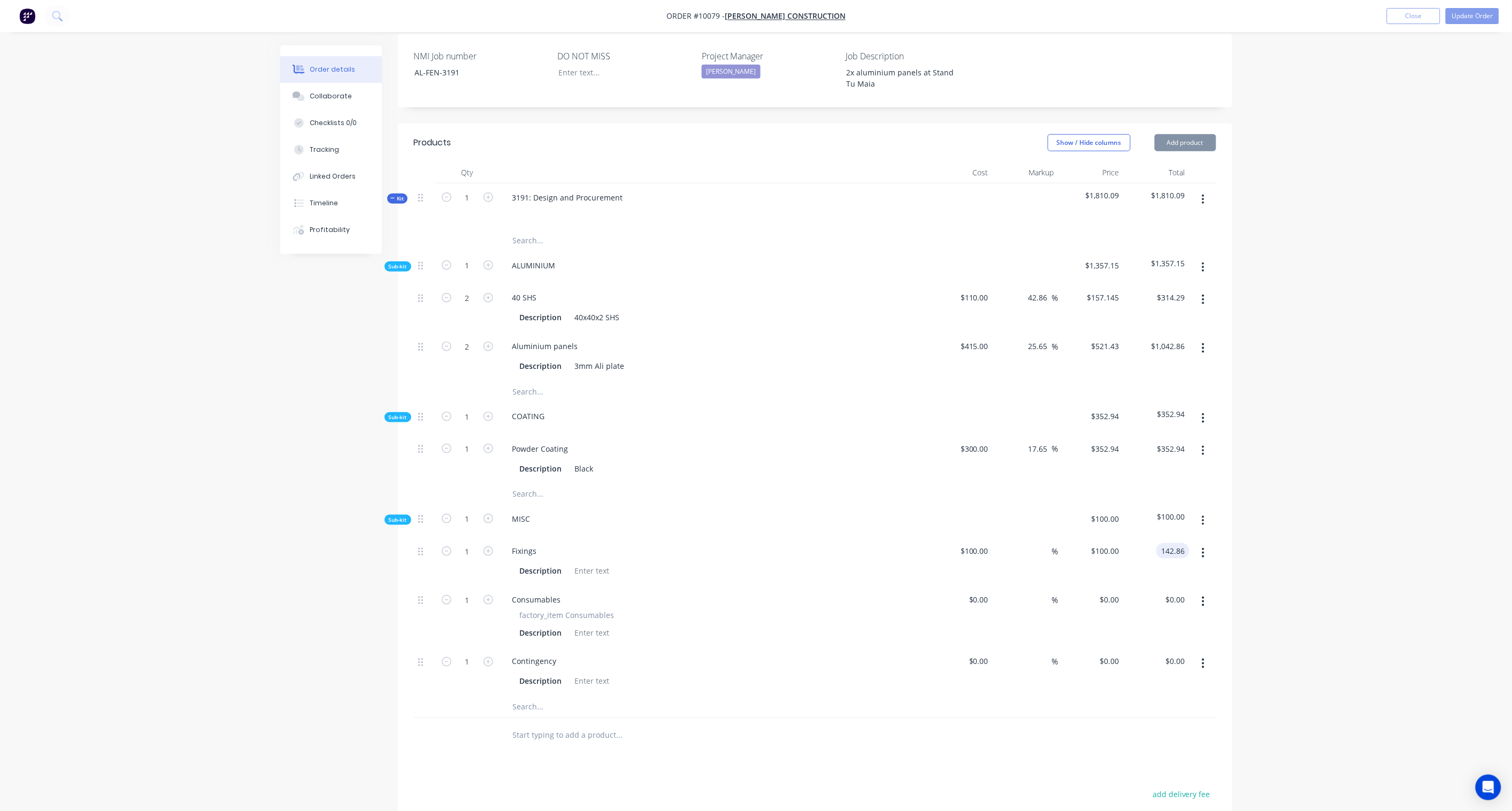
type input "42.86"
type input "$142.86"
click at [1273, 512] on div "Order details Collaborate Checklists 0/0 Tracking Linked Orders Timeline Profit…" at bounding box center [756, 358] width 1512 height 1337
click at [977, 592] on div at bounding box center [984, 600] width 17 height 16
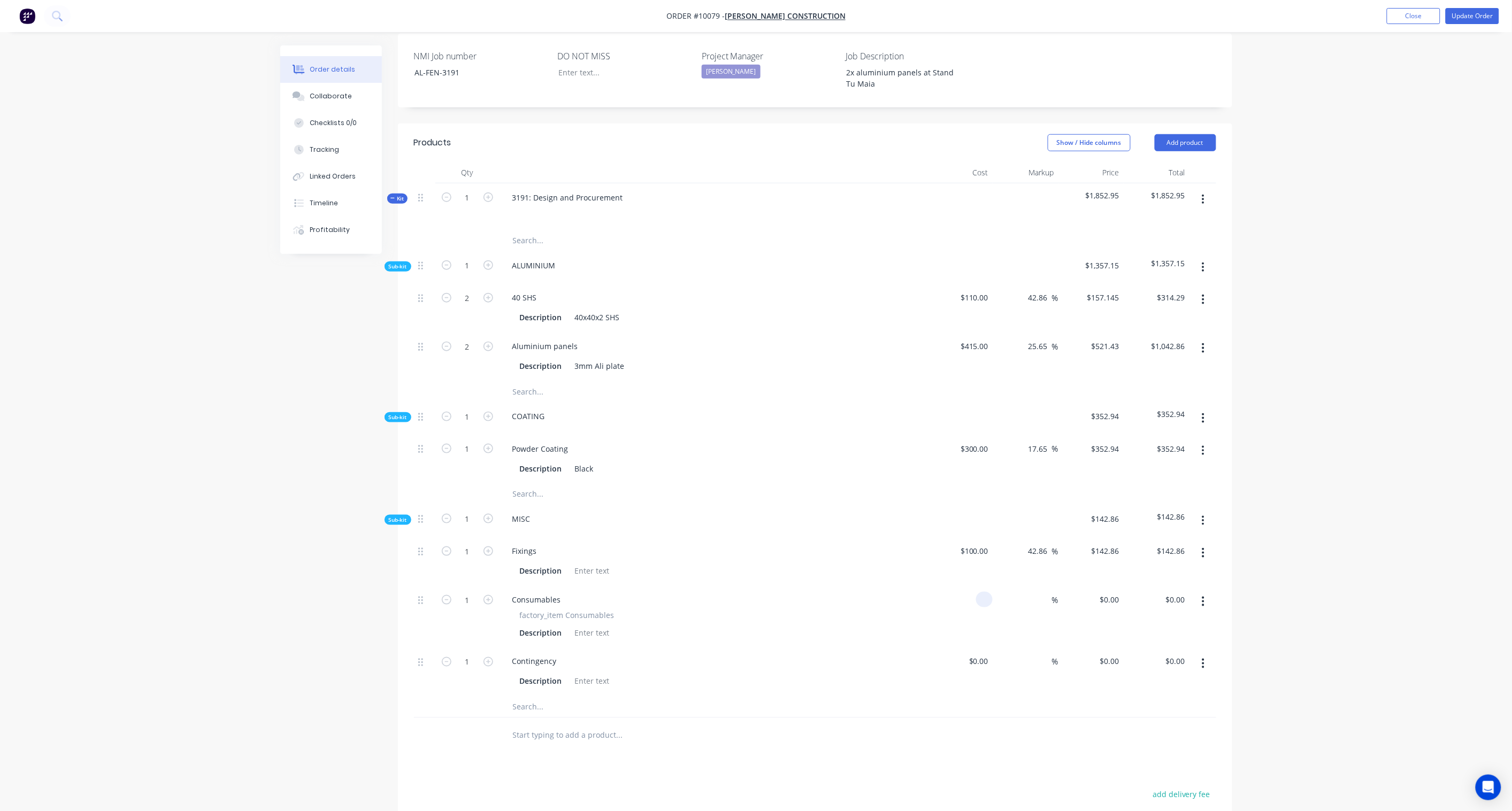
paste input "86.56"
type input "$86.56"
click at [1169, 592] on input "$86.56" at bounding box center [1175, 600] width 29 height 16
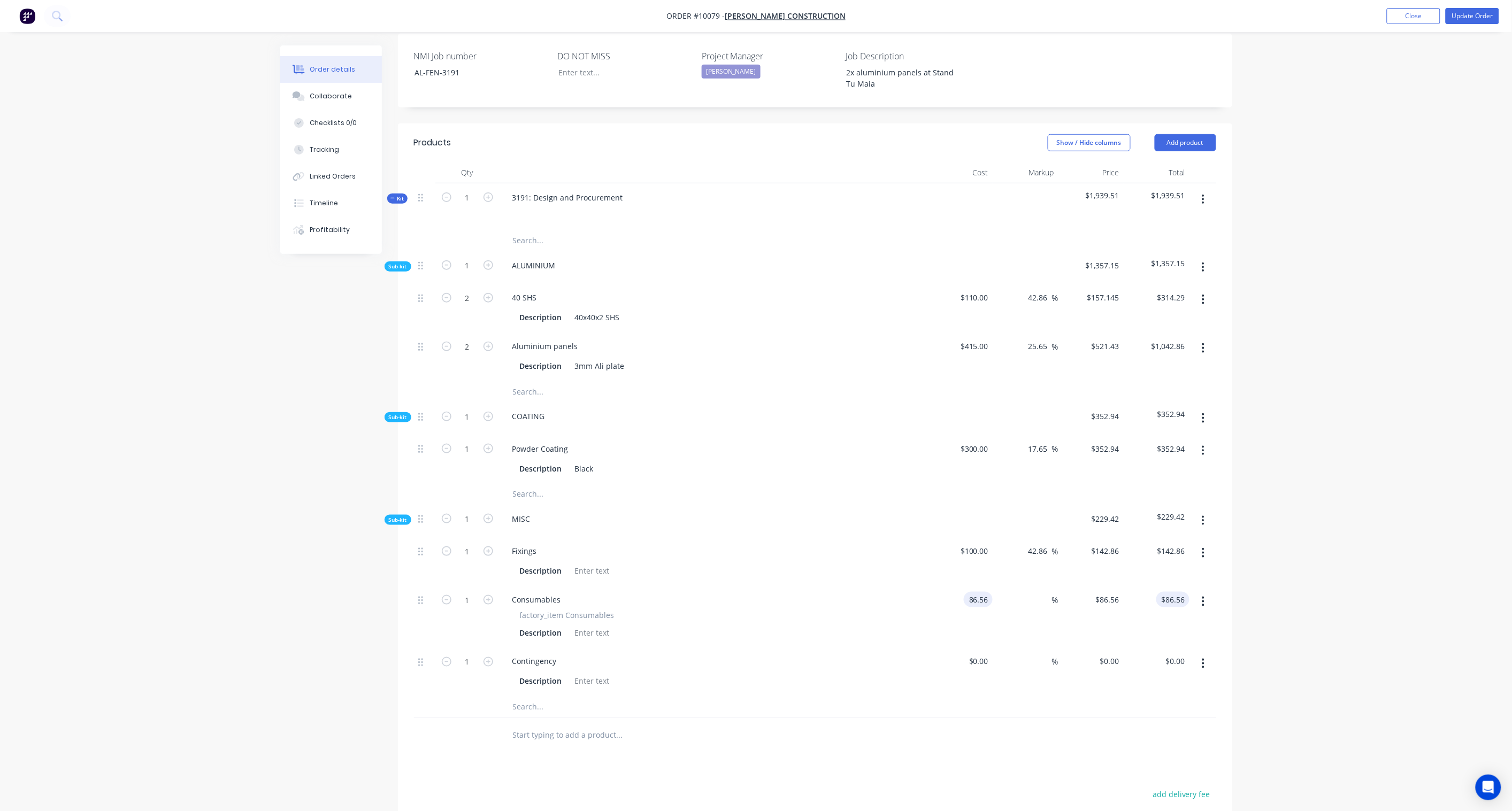
type input "$86.56"
paste input "144.27"
type input "144.27"
type input "66.67"
type input "$144.27"
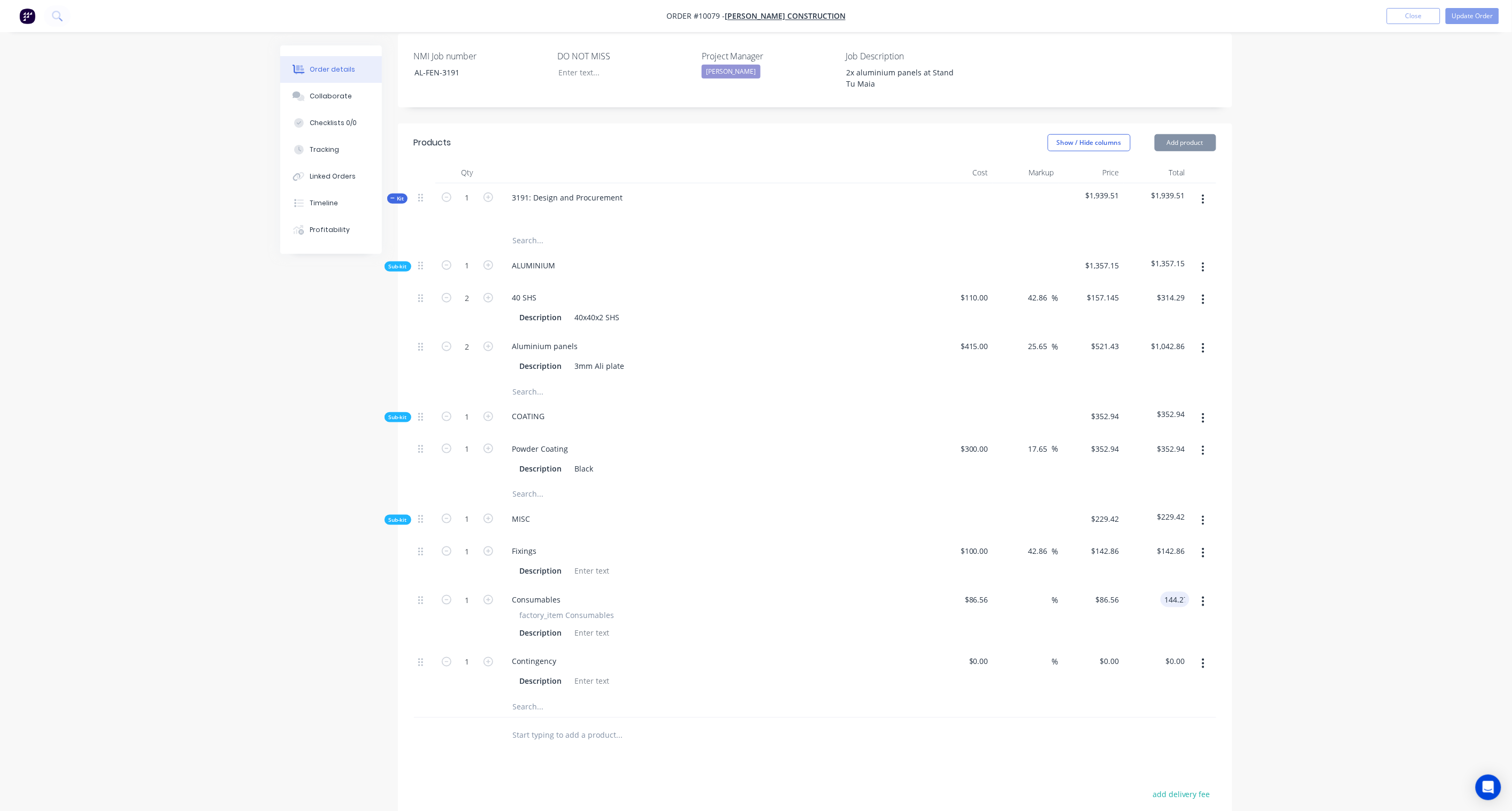
type input "$144.27"
click at [1257, 563] on div "Order details Collaborate Checklists 0/0 Tracking Linked Orders Timeline Profit…" at bounding box center [756, 358] width 1512 height 1337
click at [975, 648] on div "$0.00" at bounding box center [960, 672] width 66 height 49
paste input "72.00"
type input "$72.00"
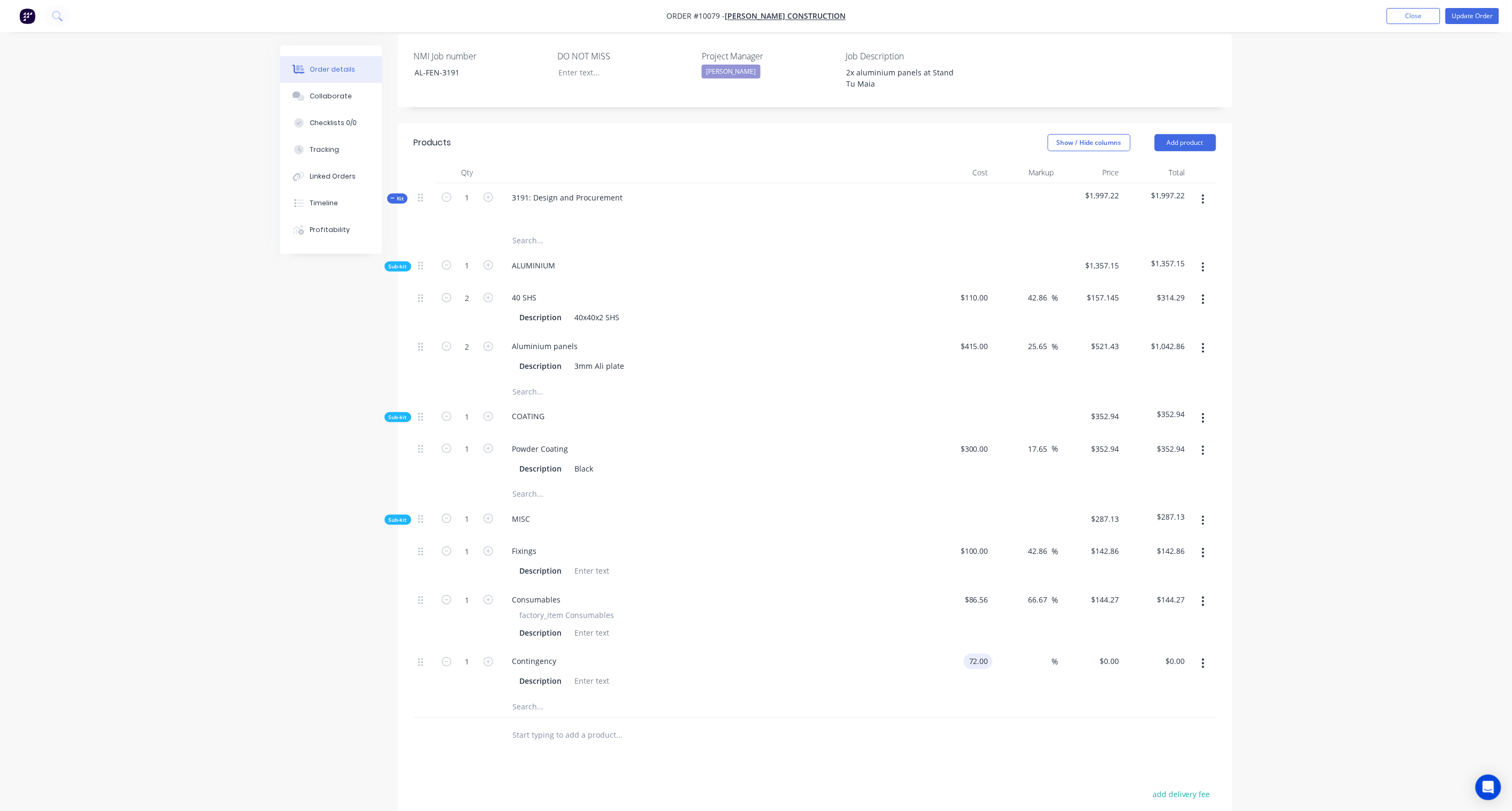
type input "$72.00"
click at [1343, 624] on div "Order details Collaborate Checklists 0/0 Tracking Linked Orders Timeline Profit…" at bounding box center [756, 358] width 1512 height 1337
click at [1164, 654] on input "72.00" at bounding box center [1175, 662] width 29 height 16
paste input "287.79"
type input "287.79"
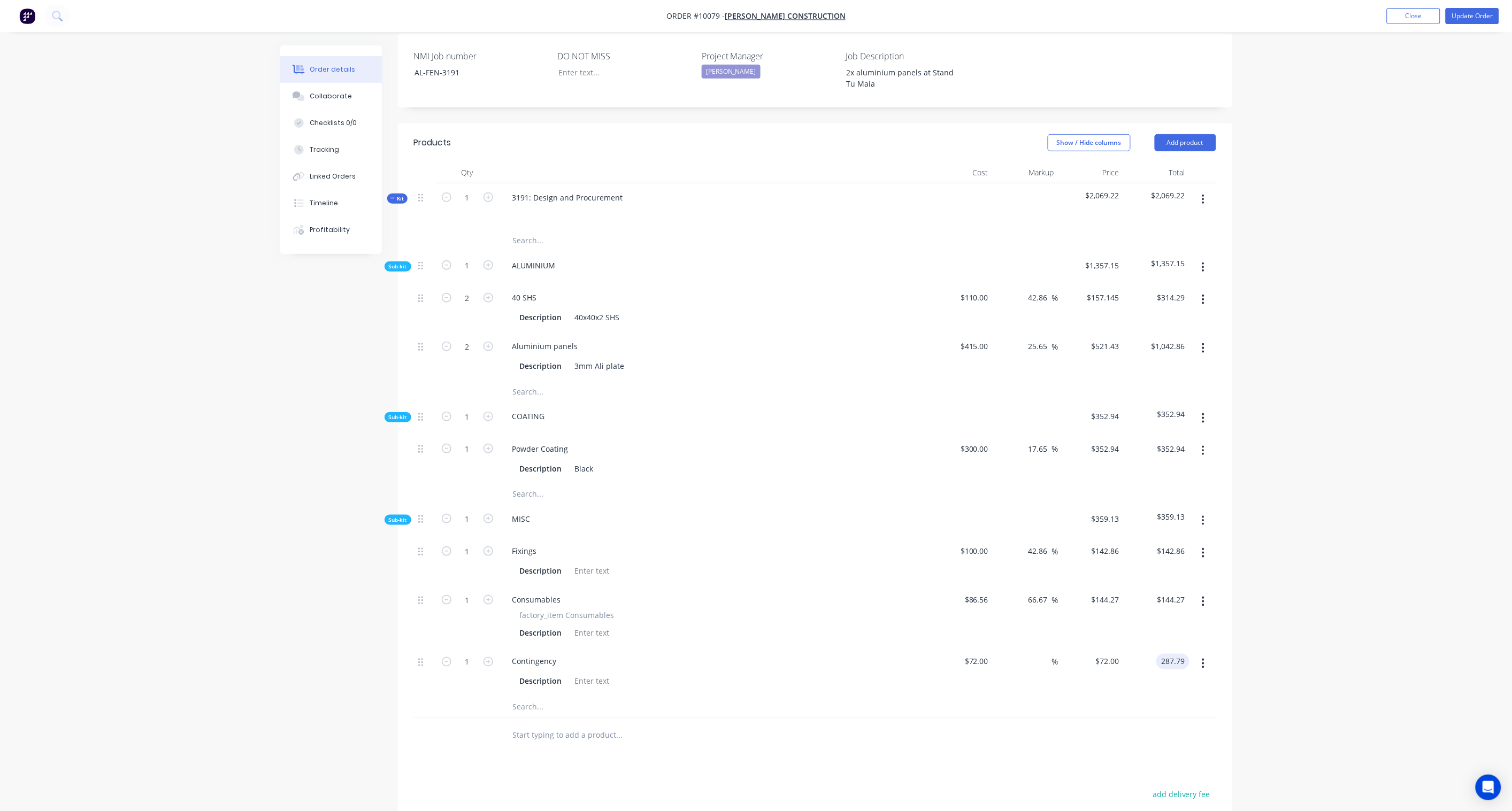
type input "299.71"
type input "$287.79"
click at [1279, 618] on div "Order details Collaborate Checklists 0/0 Tracking Linked Orders Timeline Profit…" at bounding box center [756, 358] width 1512 height 1337
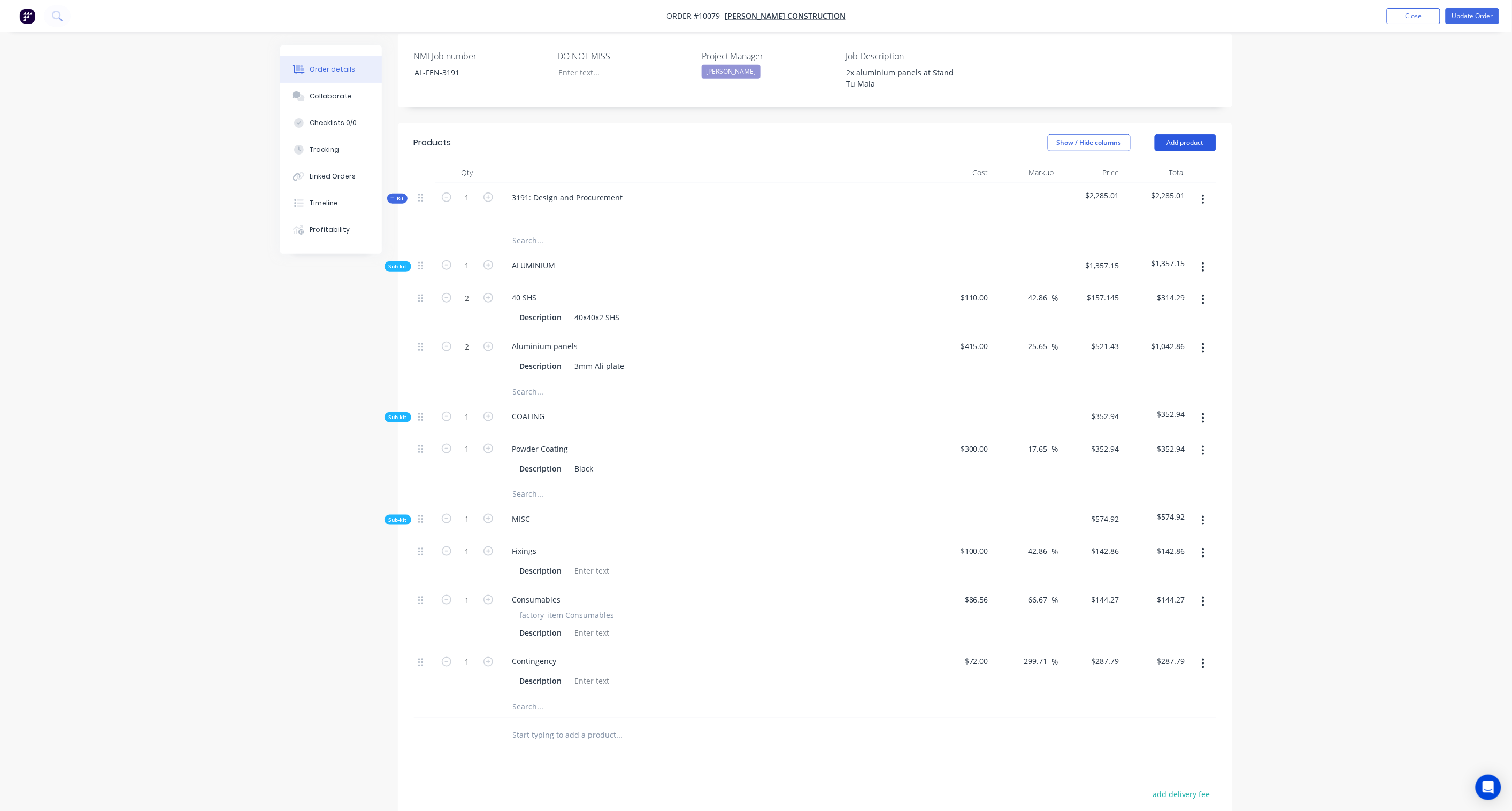
click at [1195, 135] on button "Add product" at bounding box center [1186, 143] width 62 height 17
click at [1169, 162] on div "Product catalogue" at bounding box center [1166, 170] width 83 height 16
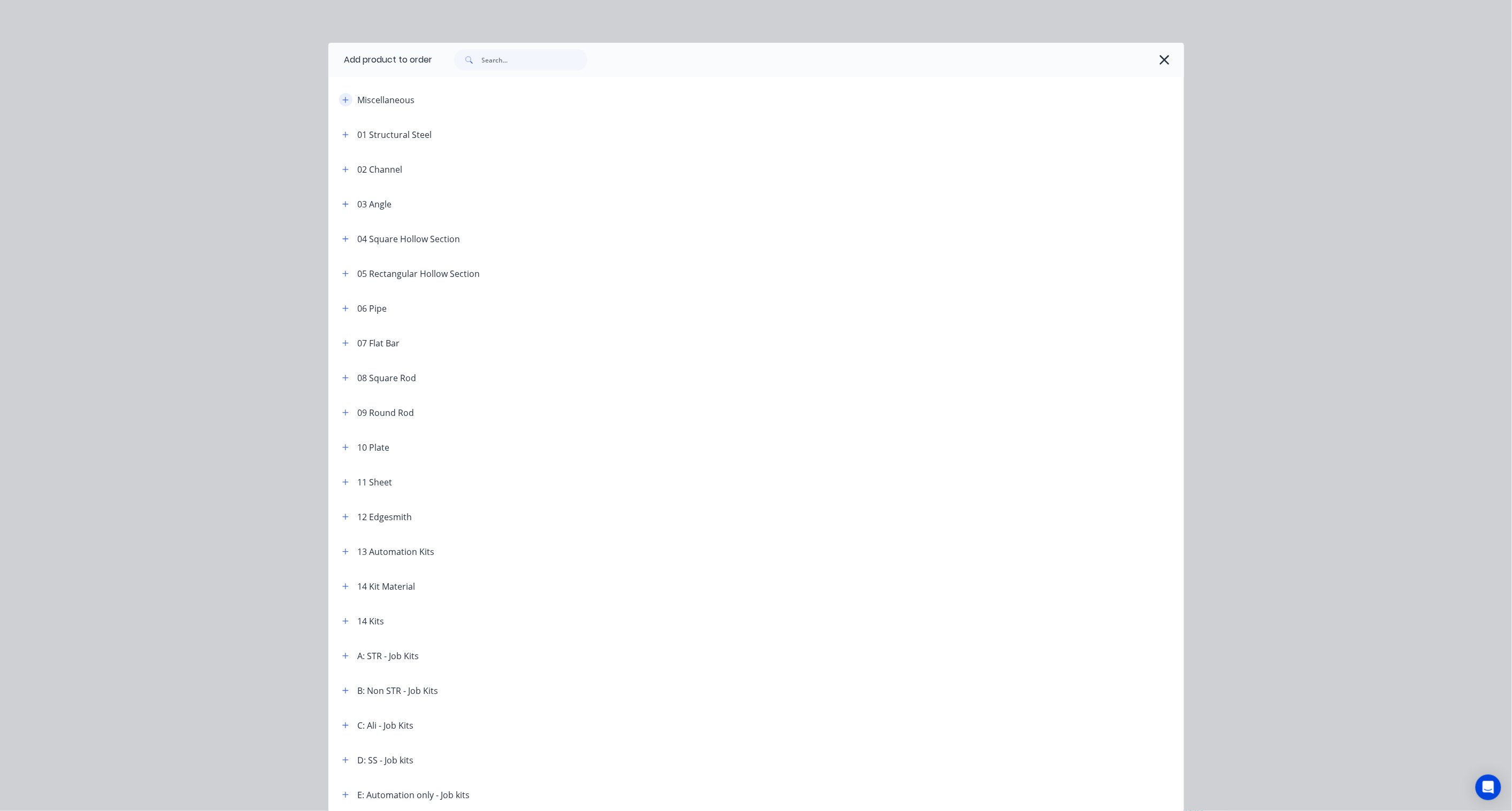
click at [342, 103] on icon "button" at bounding box center [345, 100] width 7 height 8
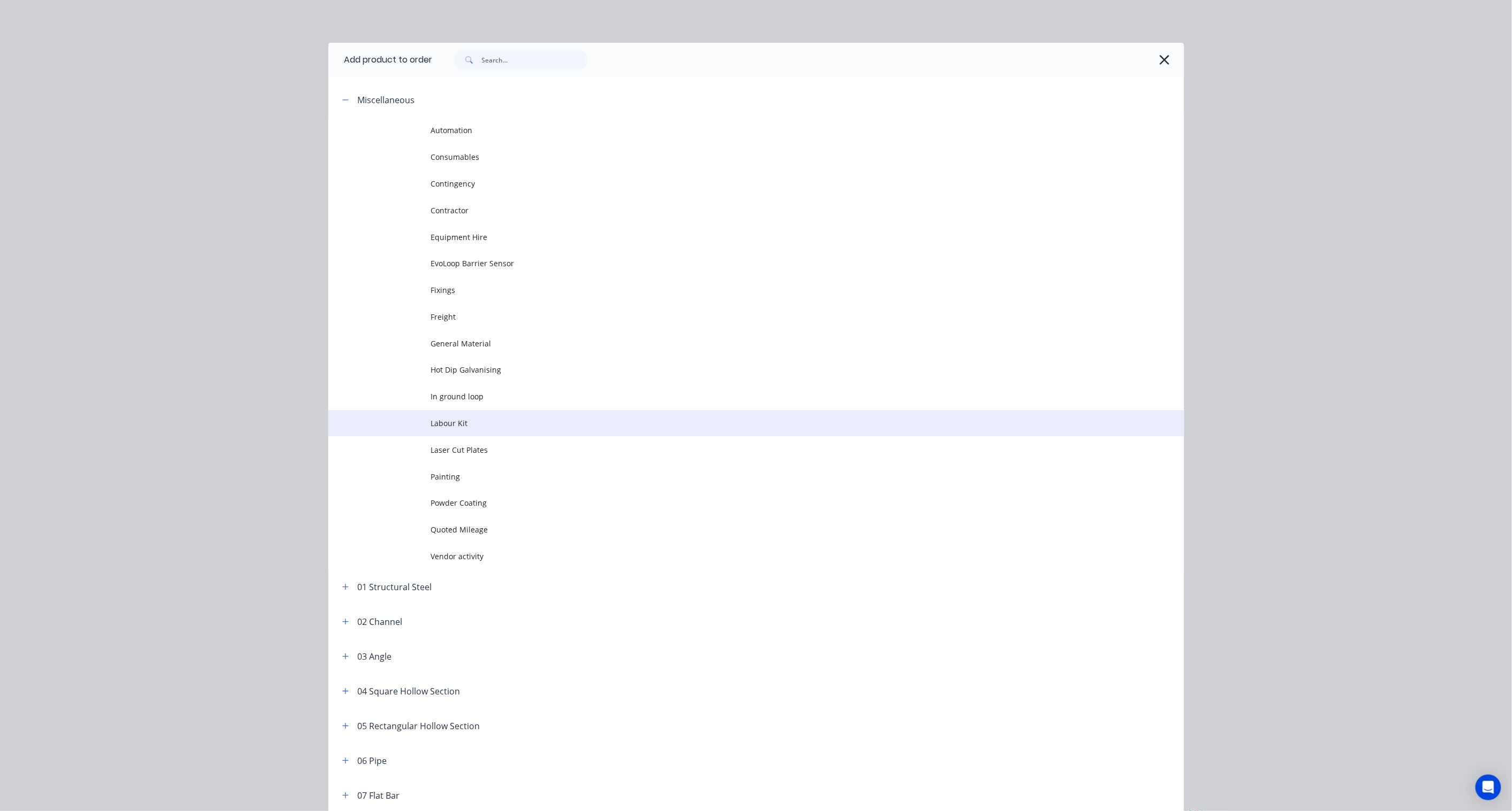
click at [474, 432] on td "Labour Kit" at bounding box center [808, 423] width 753 height 27
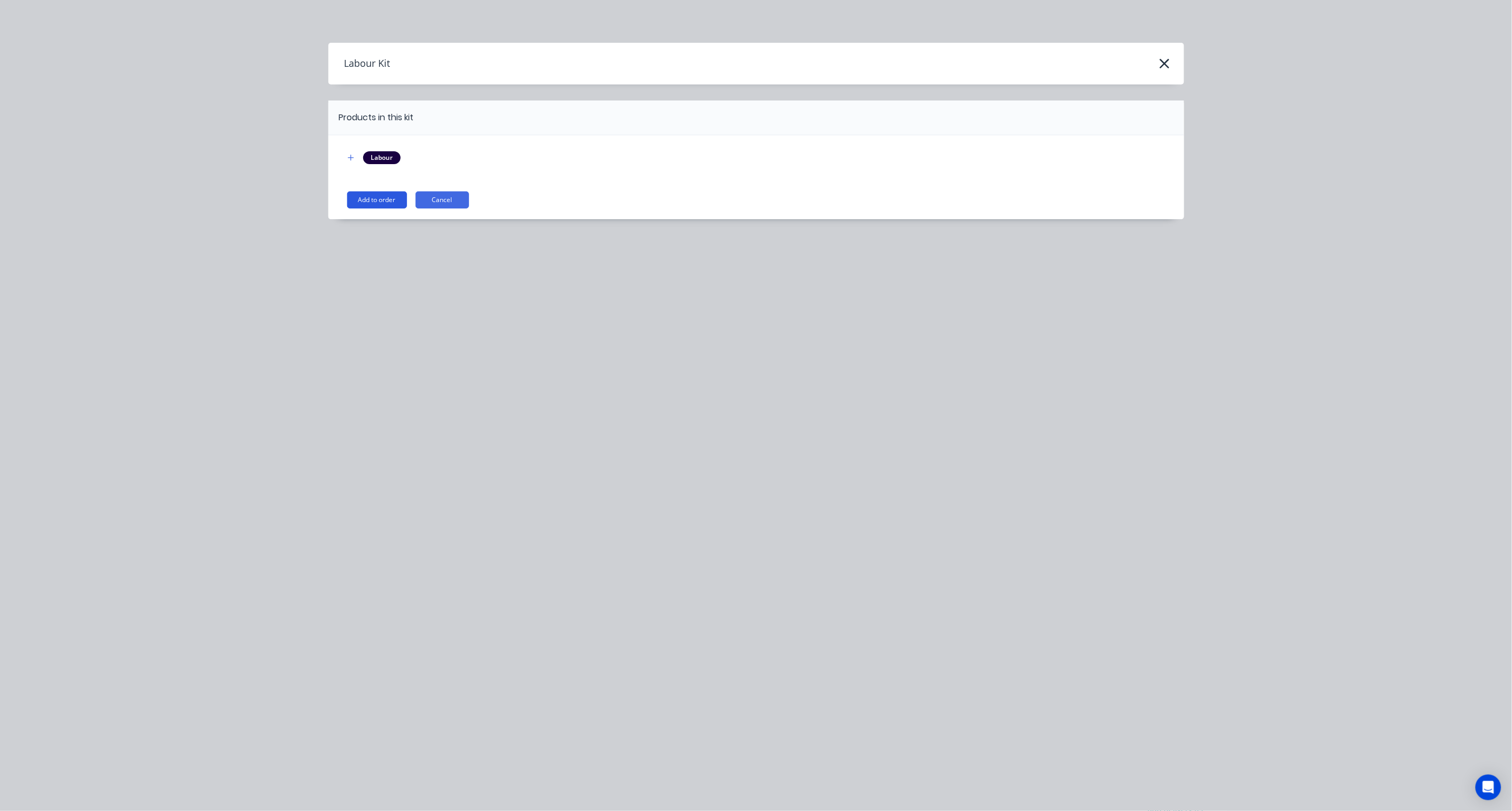
click at [364, 203] on button "Add to order" at bounding box center [377, 200] width 60 height 17
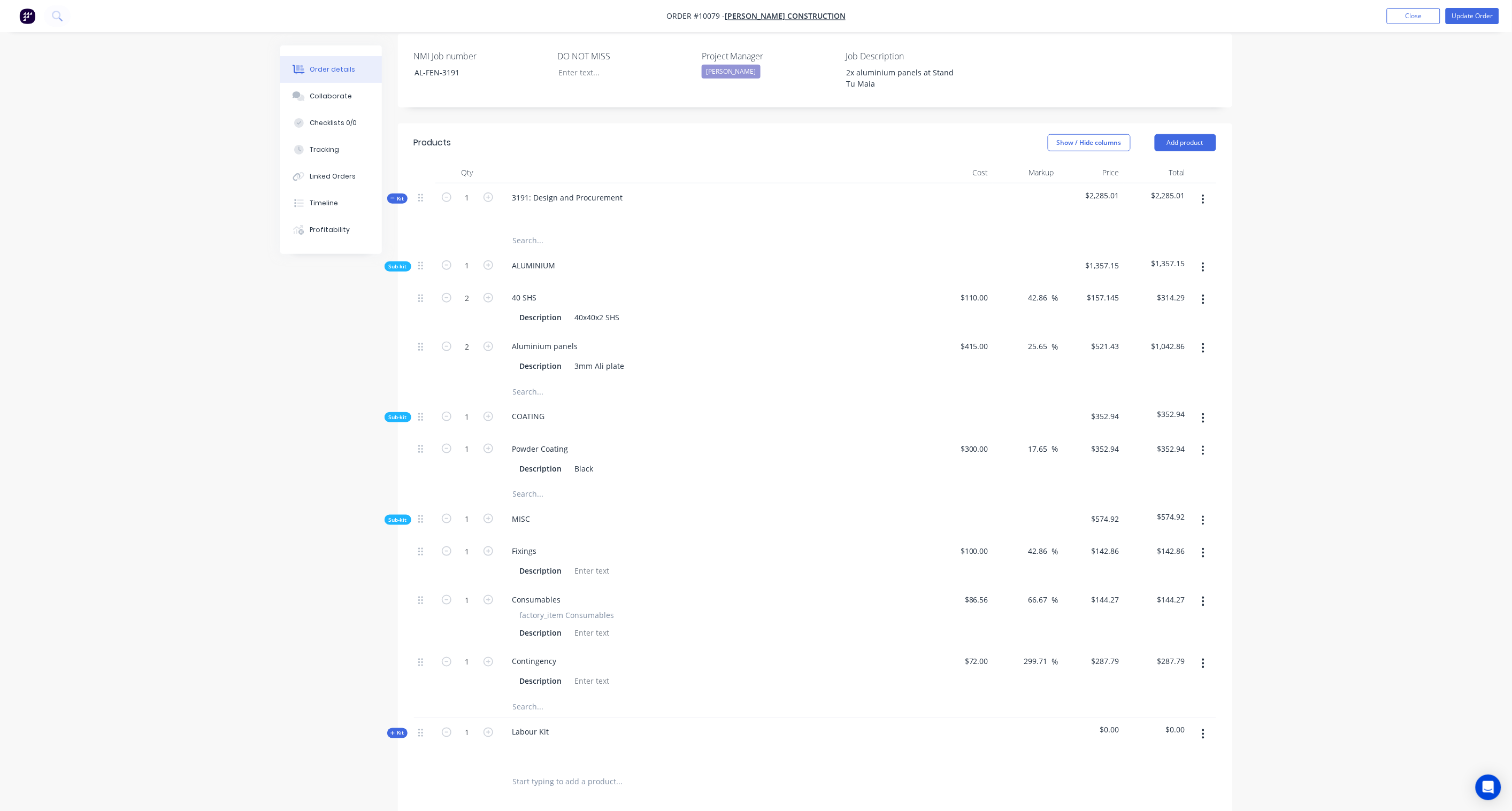
click at [396, 729] on span "Kit" at bounding box center [397, 733] width 14 height 8
click at [542, 724] on div "Labour Kit" at bounding box center [531, 732] width 54 height 16
drag, startPoint x: 527, startPoint y: 697, endPoint x: 490, endPoint y: 696, distance: 37.0
click at [490, 719] on div "Kit 1 Labour Kit $0.00 $0.00" at bounding box center [815, 741] width 802 height 46
click at [527, 724] on div "Labour Kit" at bounding box center [531, 732] width 54 height 16
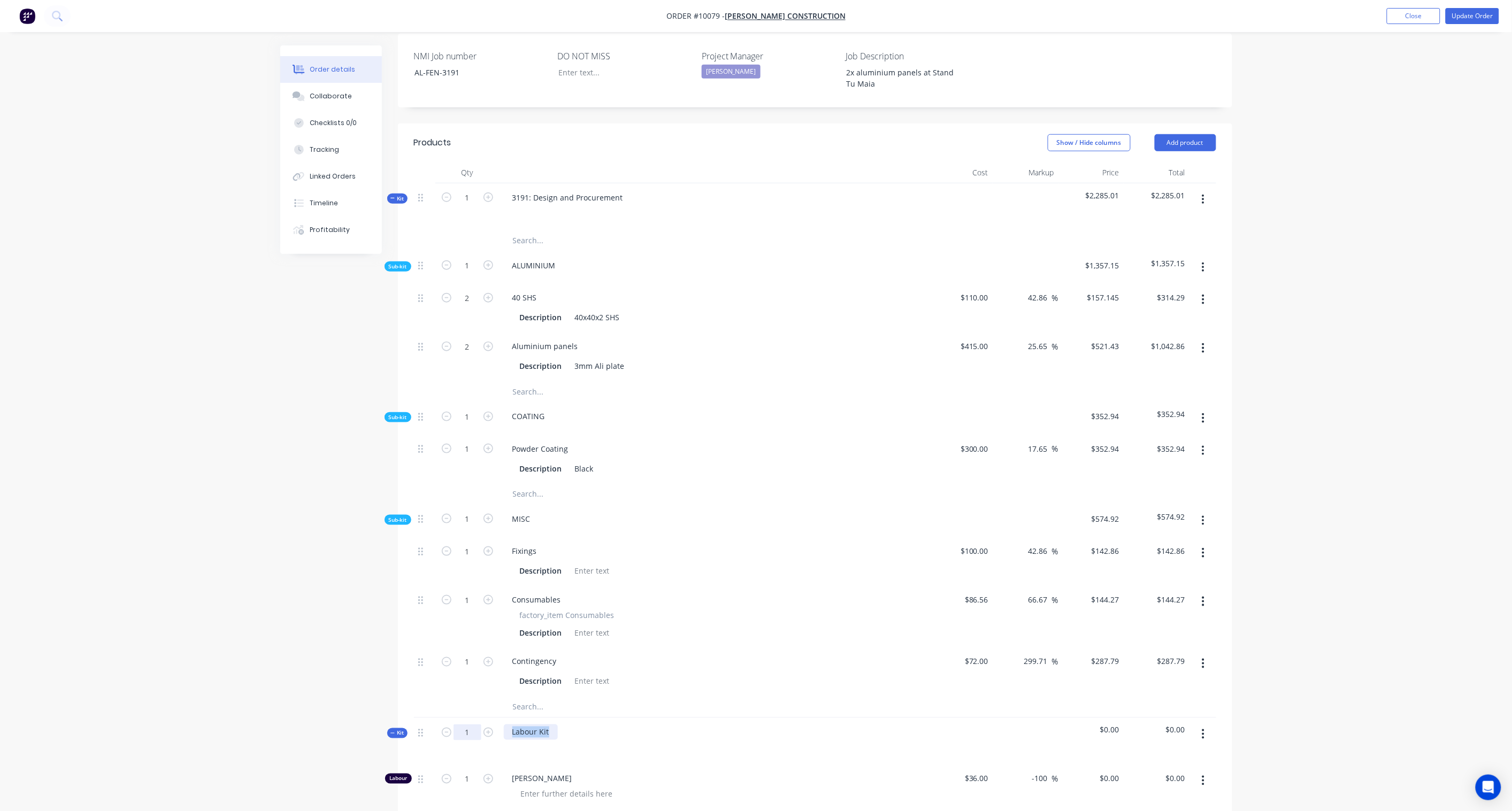
drag, startPoint x: 553, startPoint y: 704, endPoint x: 459, endPoint y: 709, distance: 94.1
click at [459, 719] on div "Kit 1 Labour Kit $0.00 $0.00" at bounding box center [815, 741] width 802 height 46
drag, startPoint x: 557, startPoint y: 706, endPoint x: 497, endPoint y: 706, distance: 60.0
click at [497, 719] on div "Kit 1 Fabrication $0.00 $0.00" at bounding box center [815, 741] width 802 height 46
click at [542, 724] on div "FABRICVATION" at bounding box center [539, 732] width 69 height 16
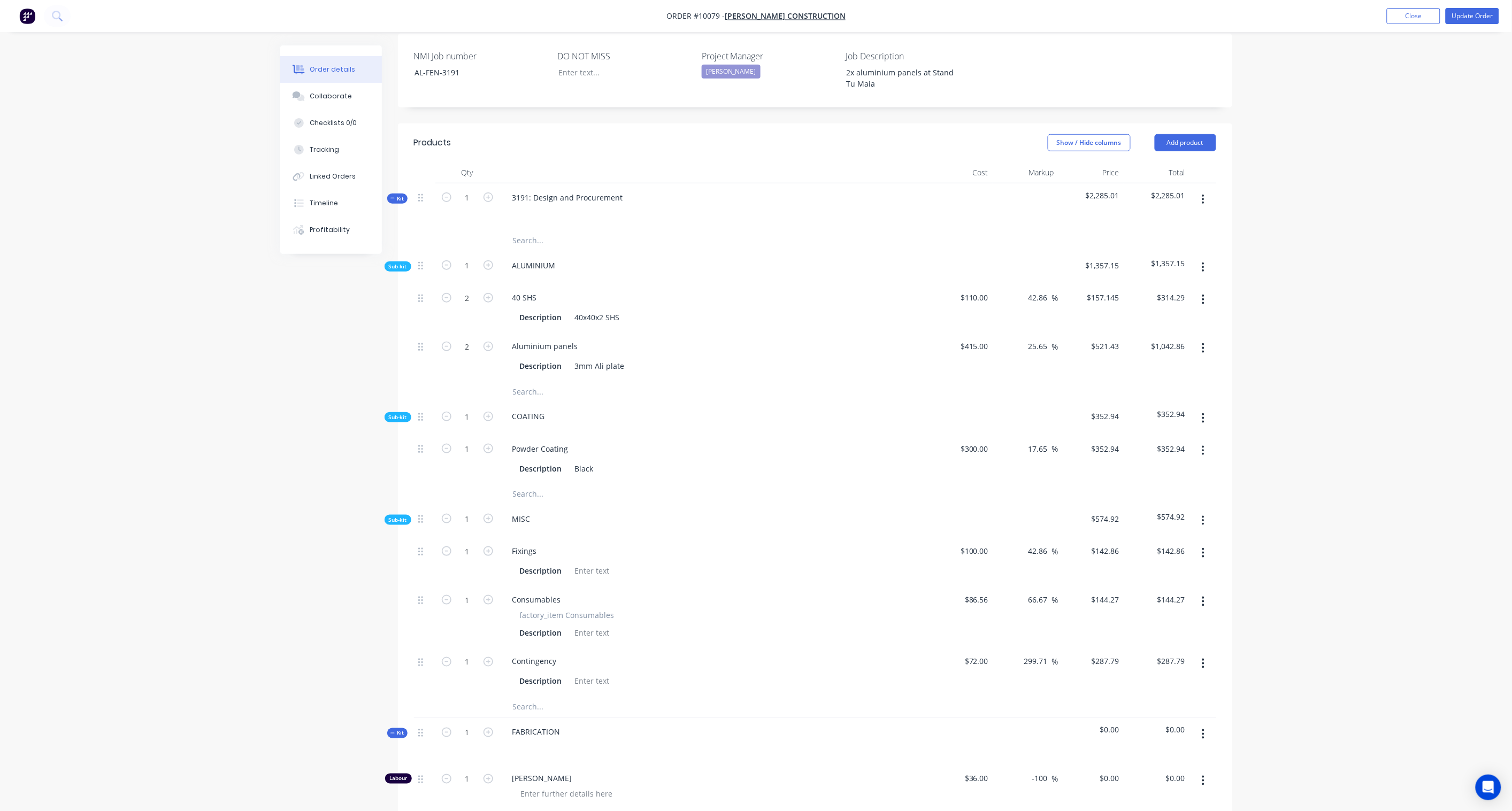
click at [253, 664] on div "Order details Collaborate Checklists 0/0 Tracking Linked Orders Timeline Profit…" at bounding box center [756, 415] width 1512 height 1452
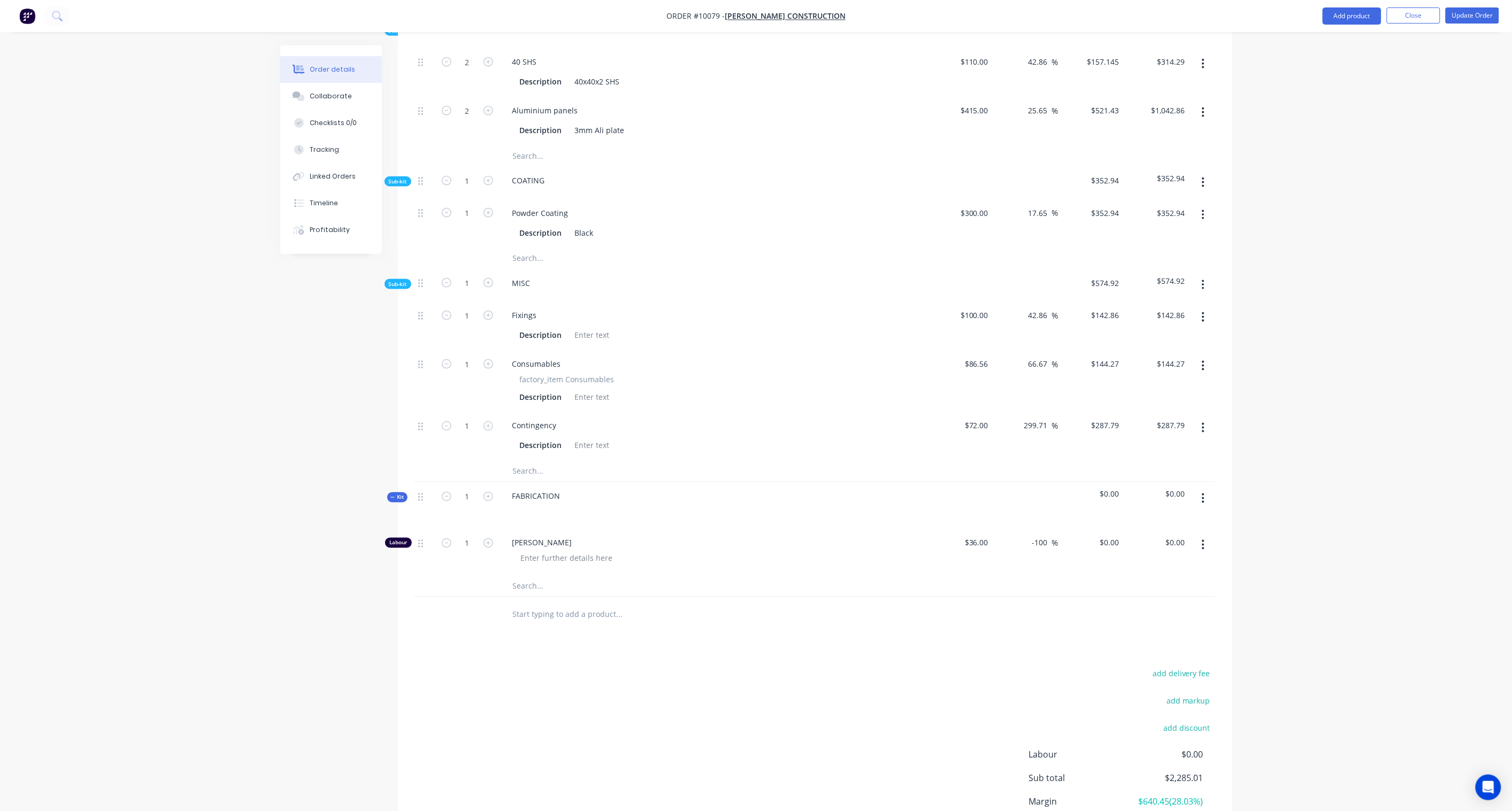
scroll to position [549, 0]
click at [474, 534] on input "1" at bounding box center [467, 542] width 28 height 16
type input "8"
click at [288, 523] on div "Created by Neal Created 01/10/25 Required Assigned to Add team member Invoiced …" at bounding box center [756, 201] width 952 height 1406
click at [1116, 534] on input "0" at bounding box center [1111, 542] width 25 height 16
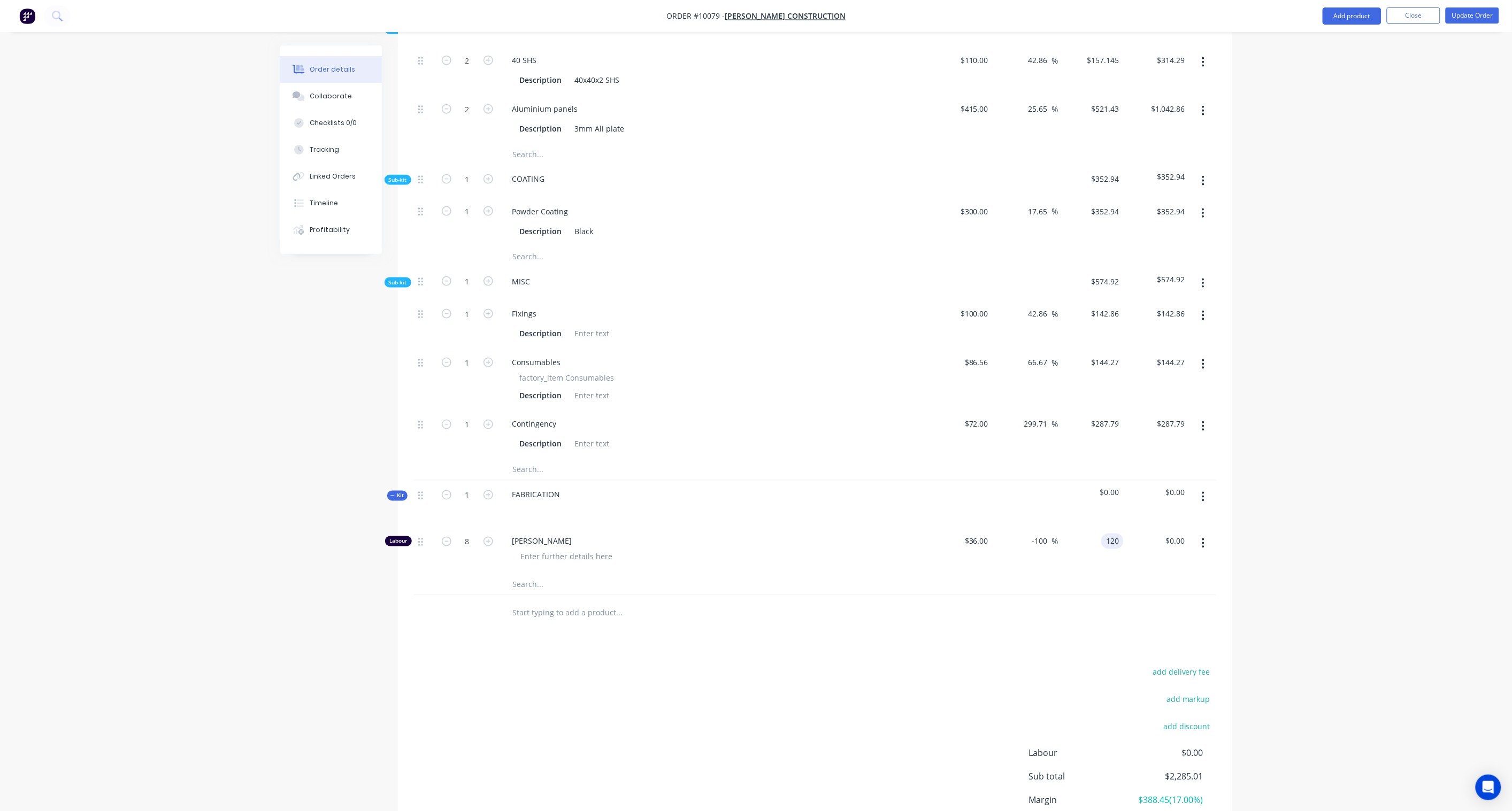
type input "120"
click at [1309, 511] on div "Order details Collaborate Checklists 0/0 Tracking Linked Orders Timeline Profit…" at bounding box center [756, 177] width 1512 height 1452
type input "233.33"
type input "$120.00"
type input "$960.00"
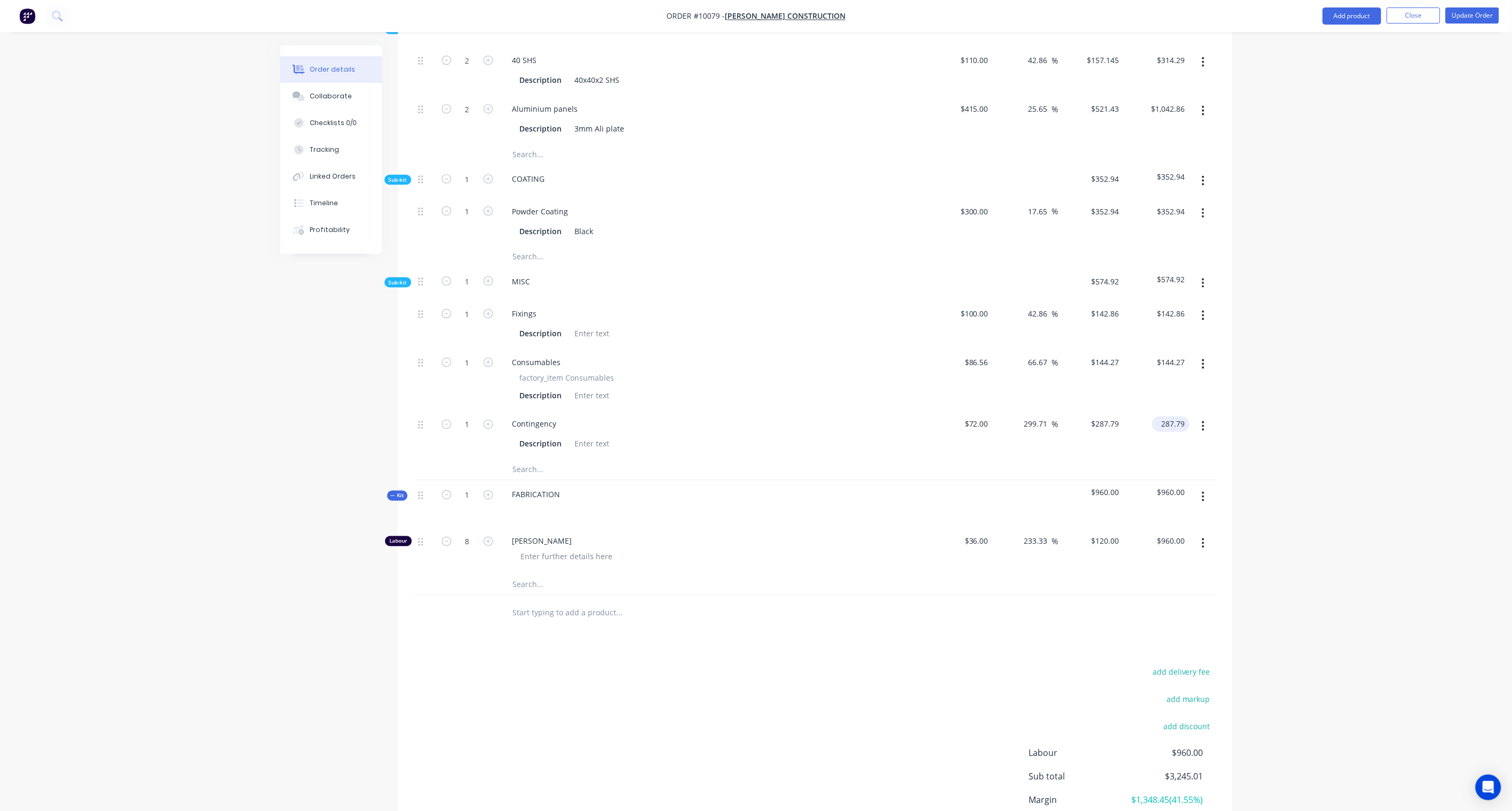
click at [1180, 417] on input "287.79" at bounding box center [1173, 425] width 33 height 16
type input "287.78"
type input "299.69"
type input "$287.78"
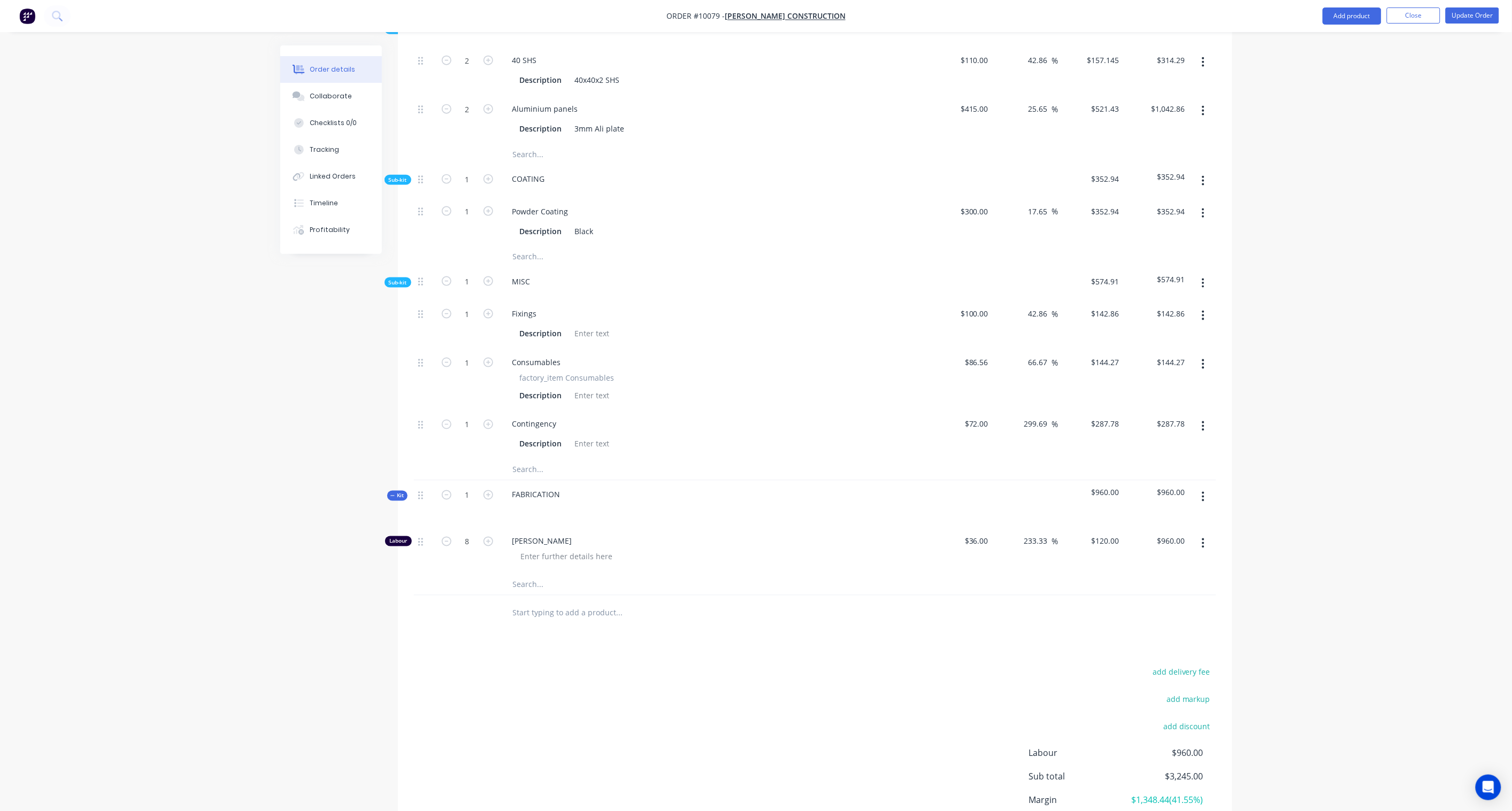
click at [1334, 410] on div "Order details Collaborate Checklists 0/0 Tracking Linked Orders Timeline Profit…" at bounding box center [756, 177] width 1512 height 1452
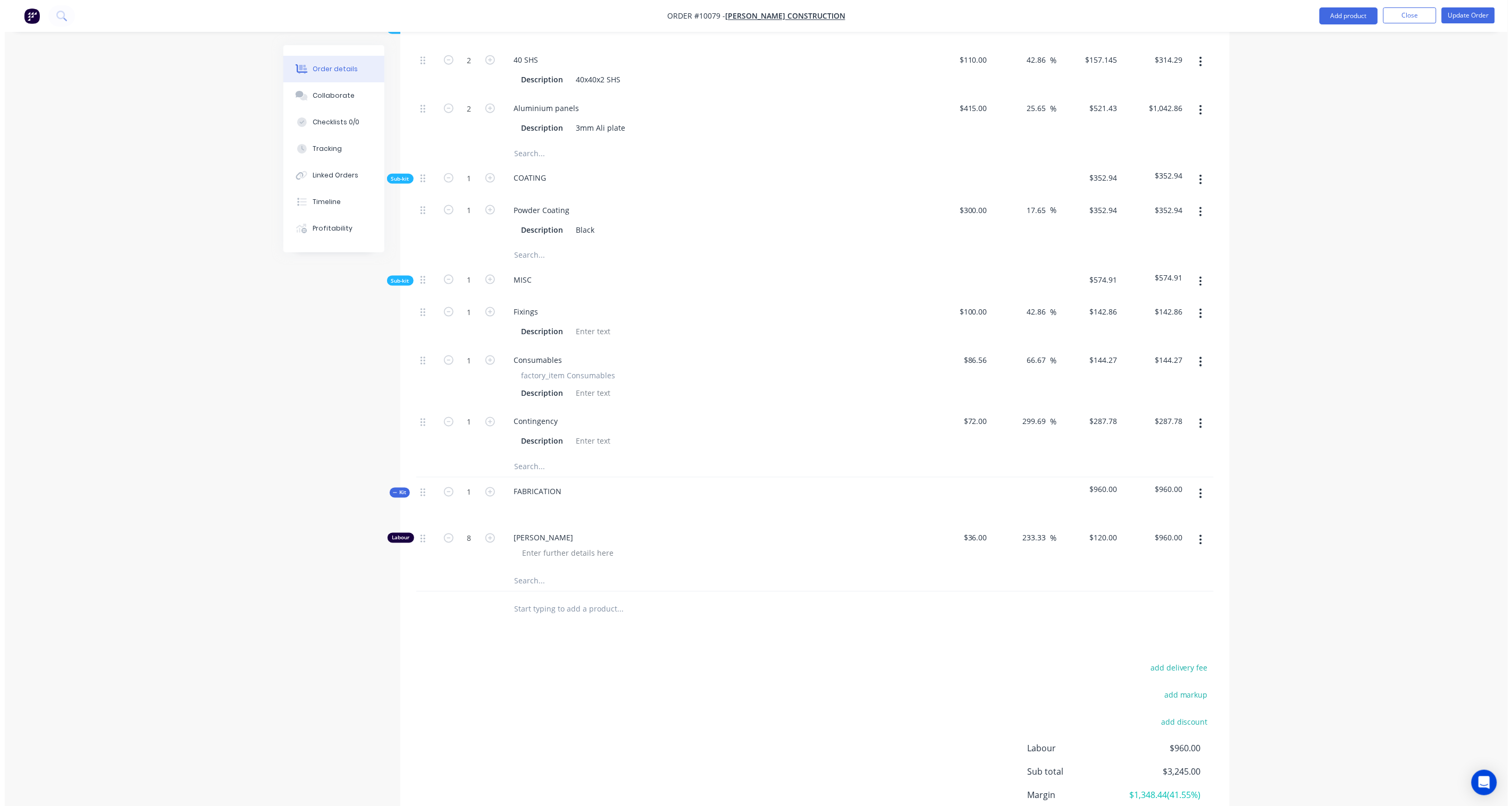
scroll to position [0, 0]
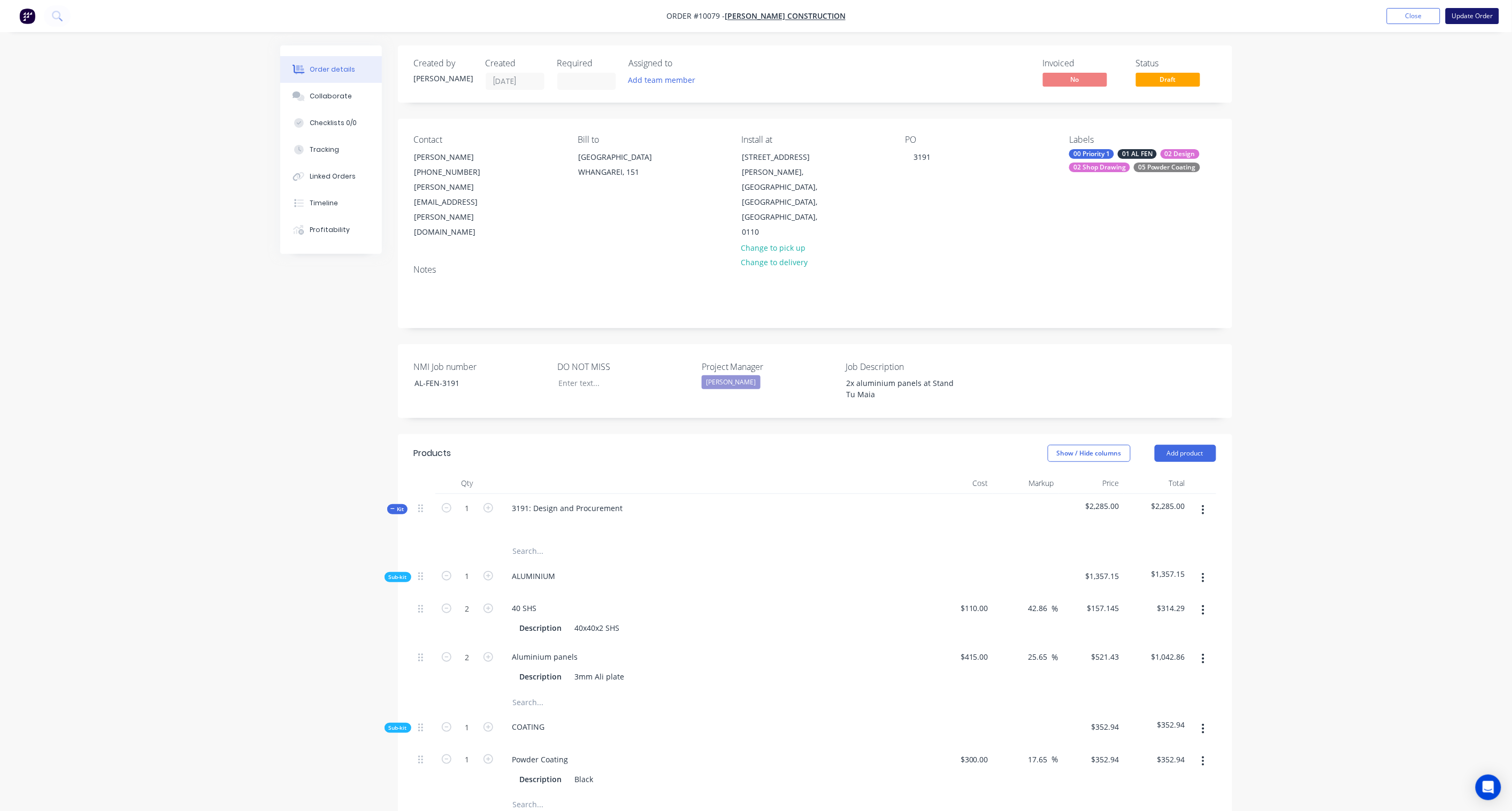
click at [1468, 15] on button "Update Order" at bounding box center [1473, 16] width 53 height 16
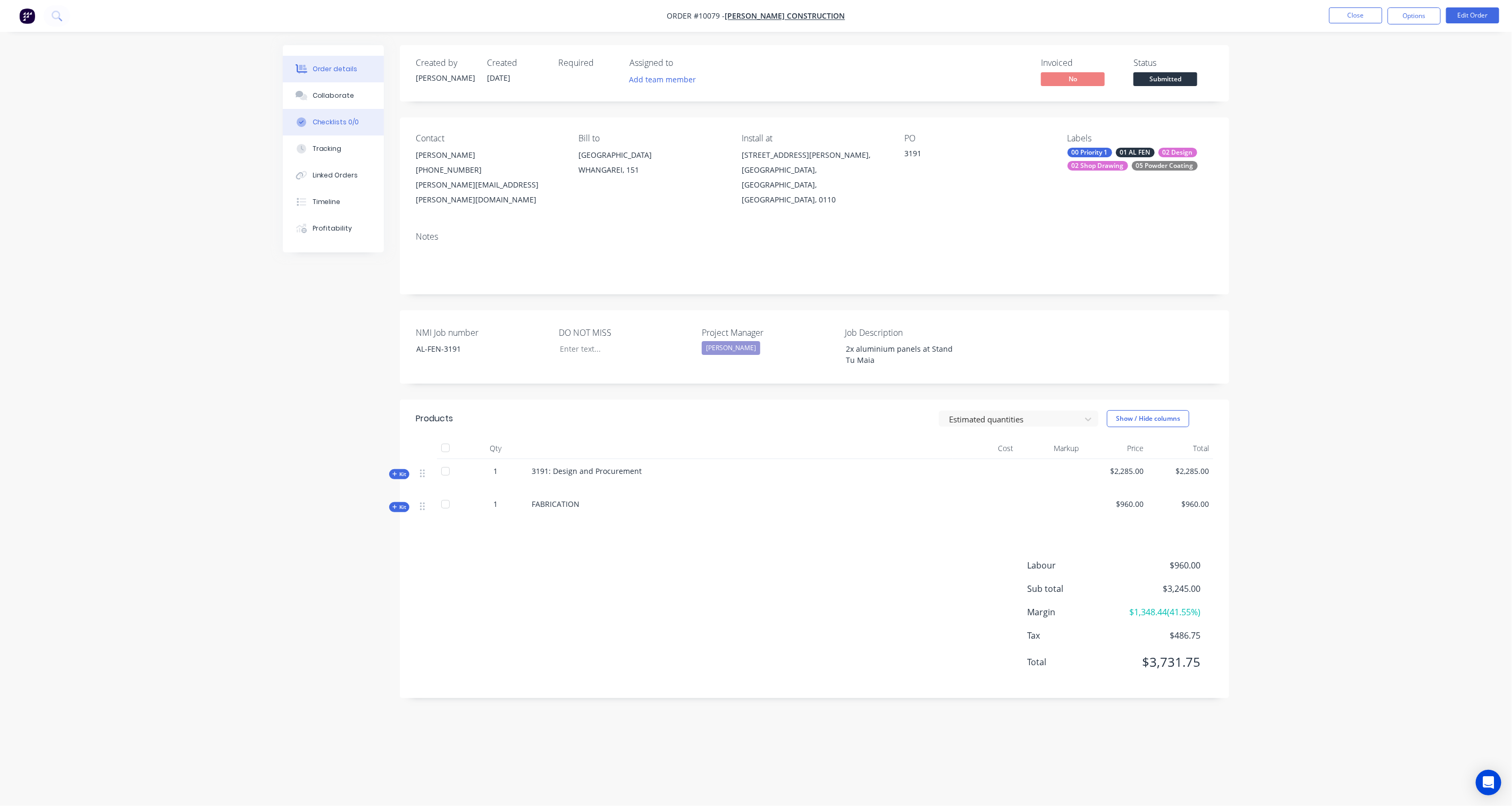
click at [349, 128] on button "Checklists 0/0" at bounding box center [332, 122] width 101 height 26
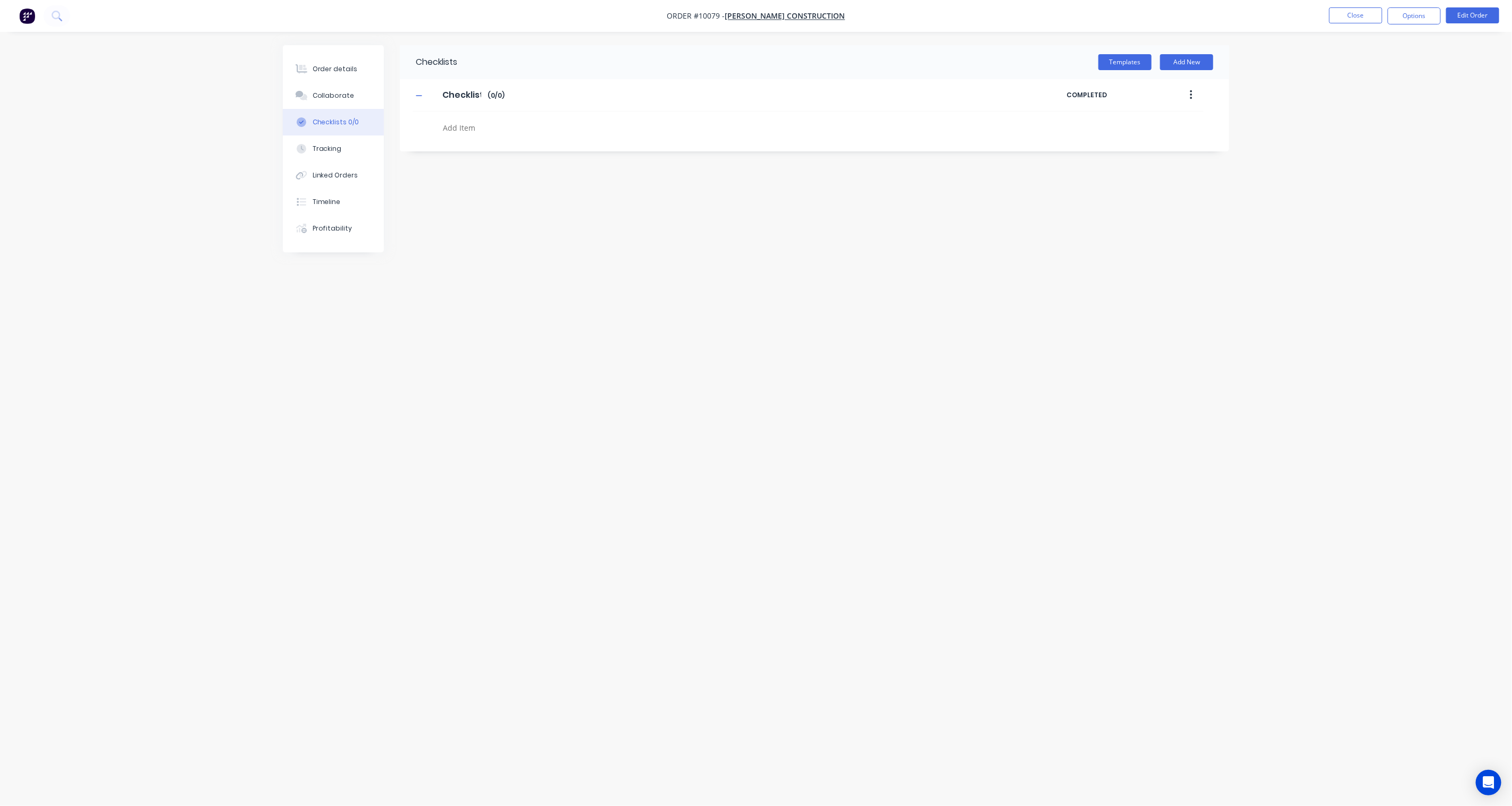
click at [1195, 94] on button "button" at bounding box center [1191, 96] width 25 height 20
click at [1145, 146] on div "Delete" at bounding box center [1153, 145] width 82 height 16
click at [1136, 62] on button "Templates" at bounding box center [1125, 62] width 53 height 16
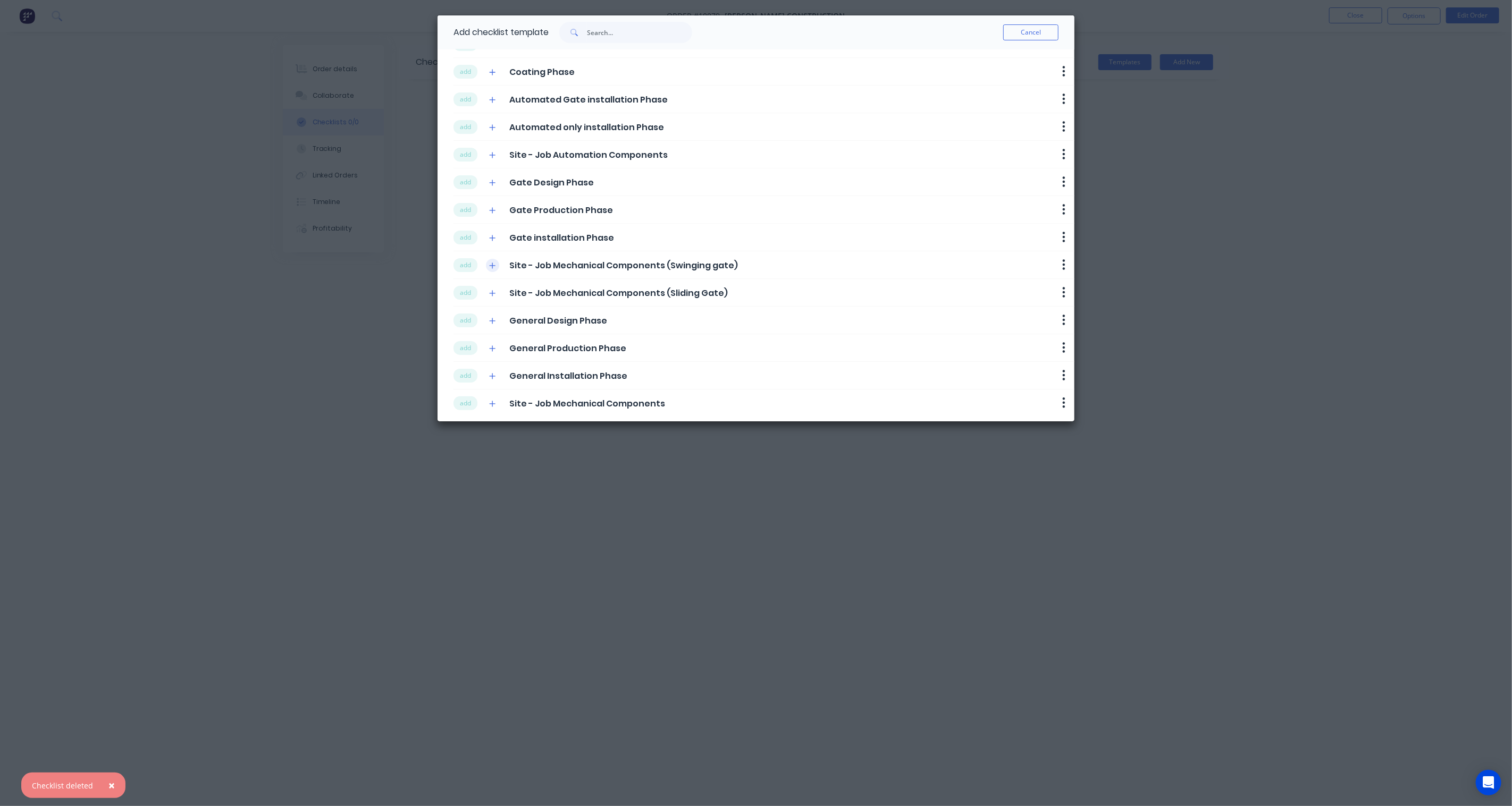
scroll to position [85, 0]
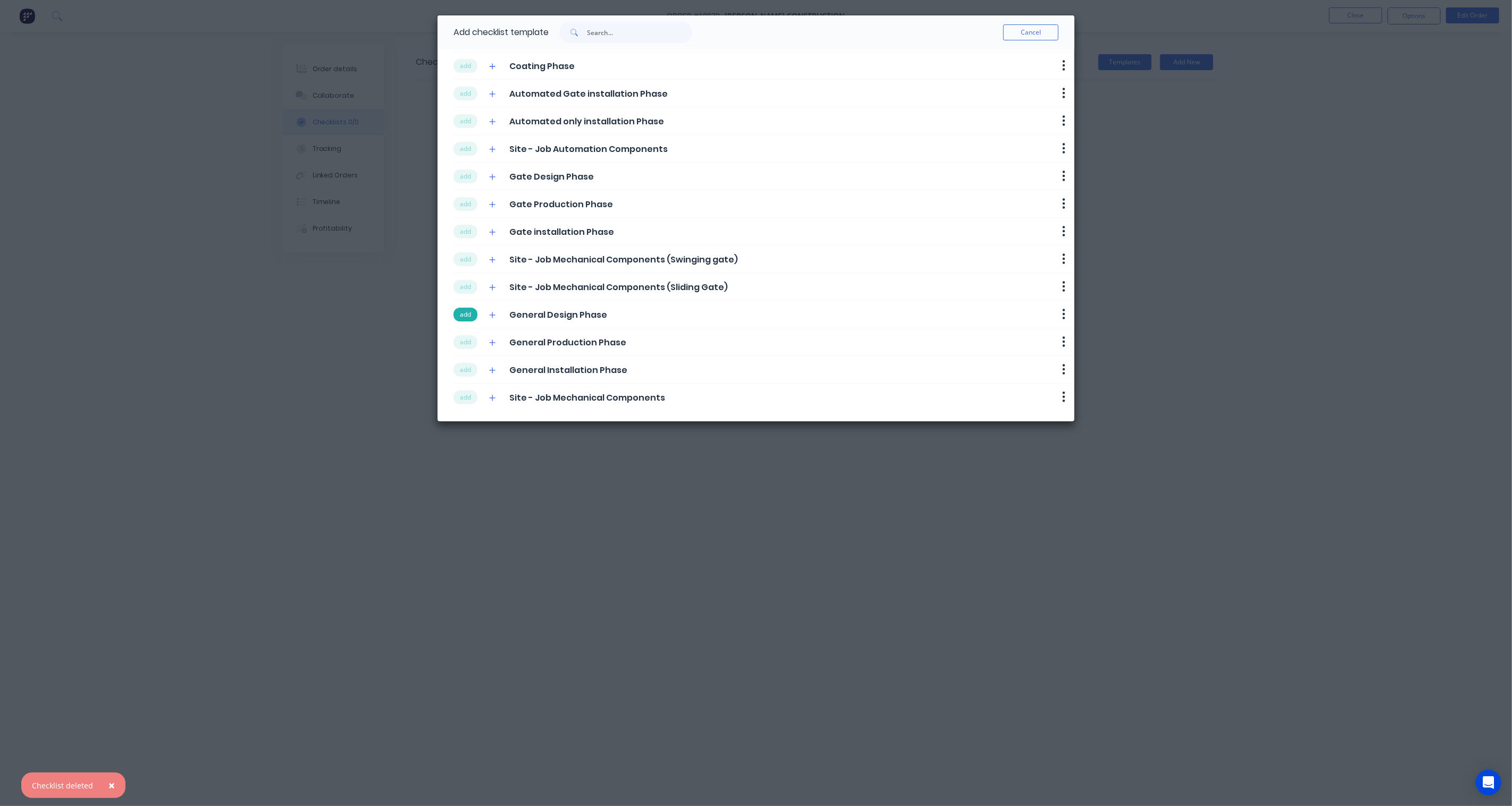
click at [460, 311] on button "add" at bounding box center [465, 315] width 23 height 14
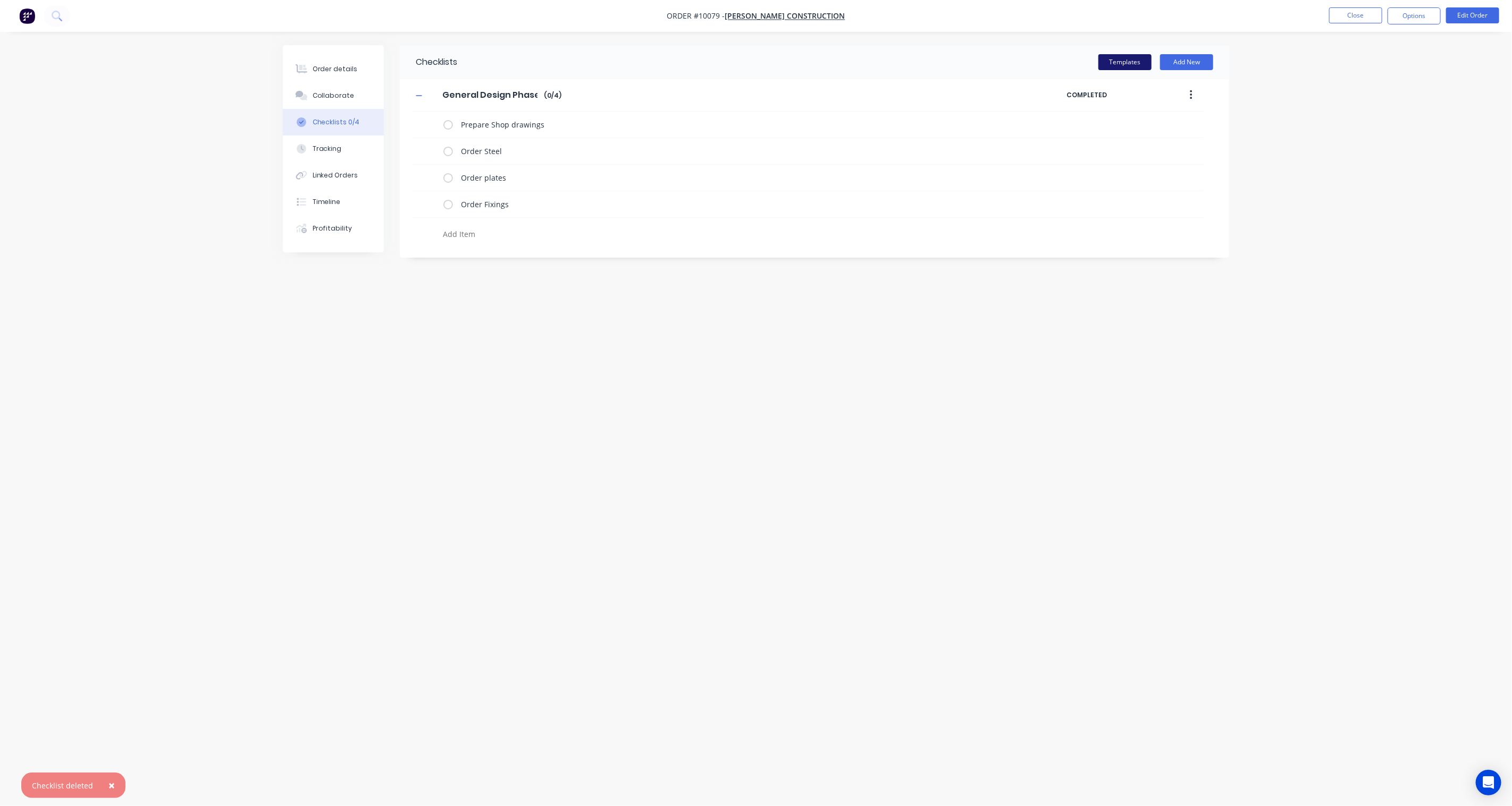
click at [1123, 67] on button "Templates" at bounding box center [1125, 62] width 53 height 16
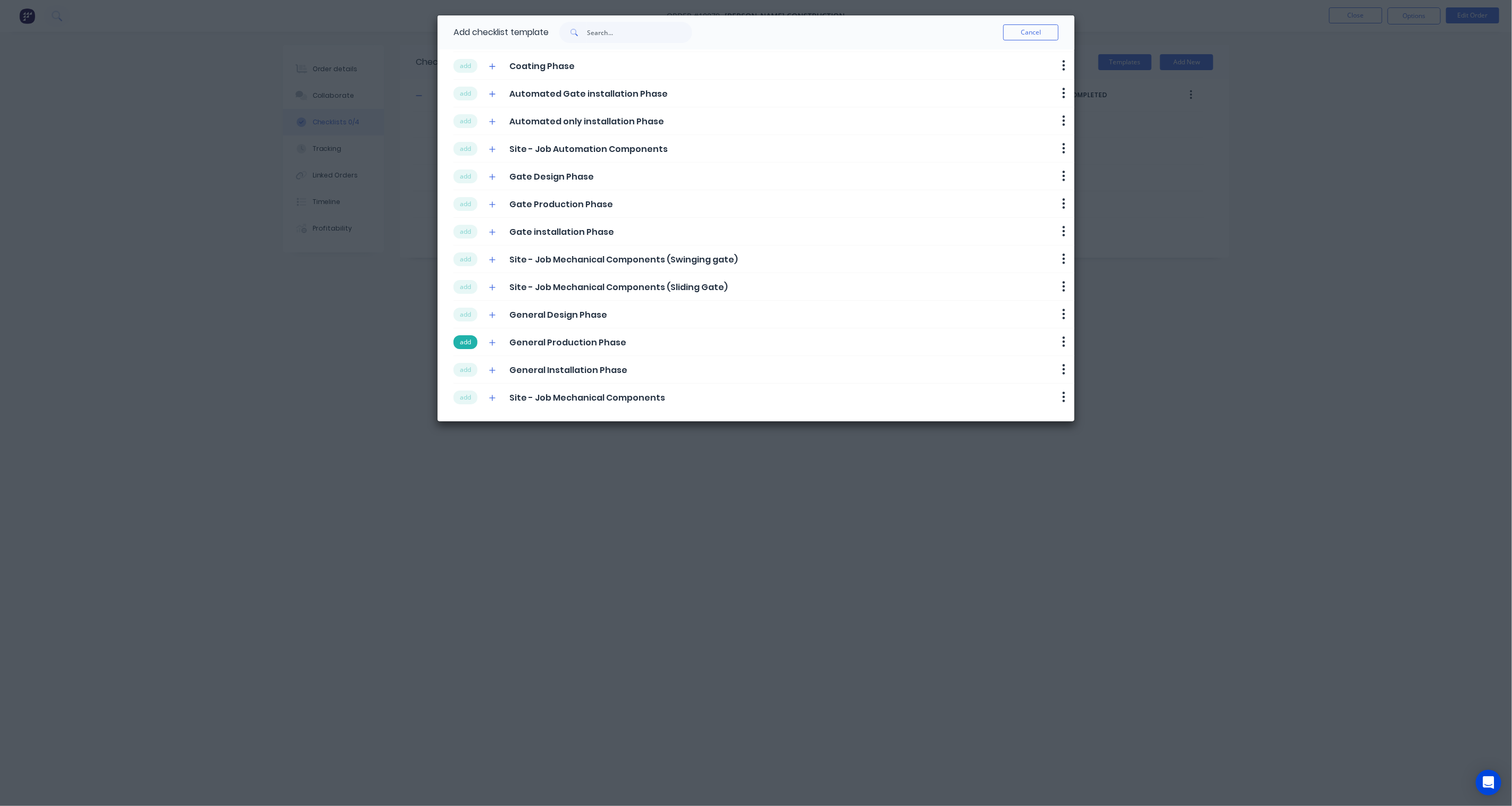
click at [468, 344] on button "add" at bounding box center [465, 342] width 23 height 14
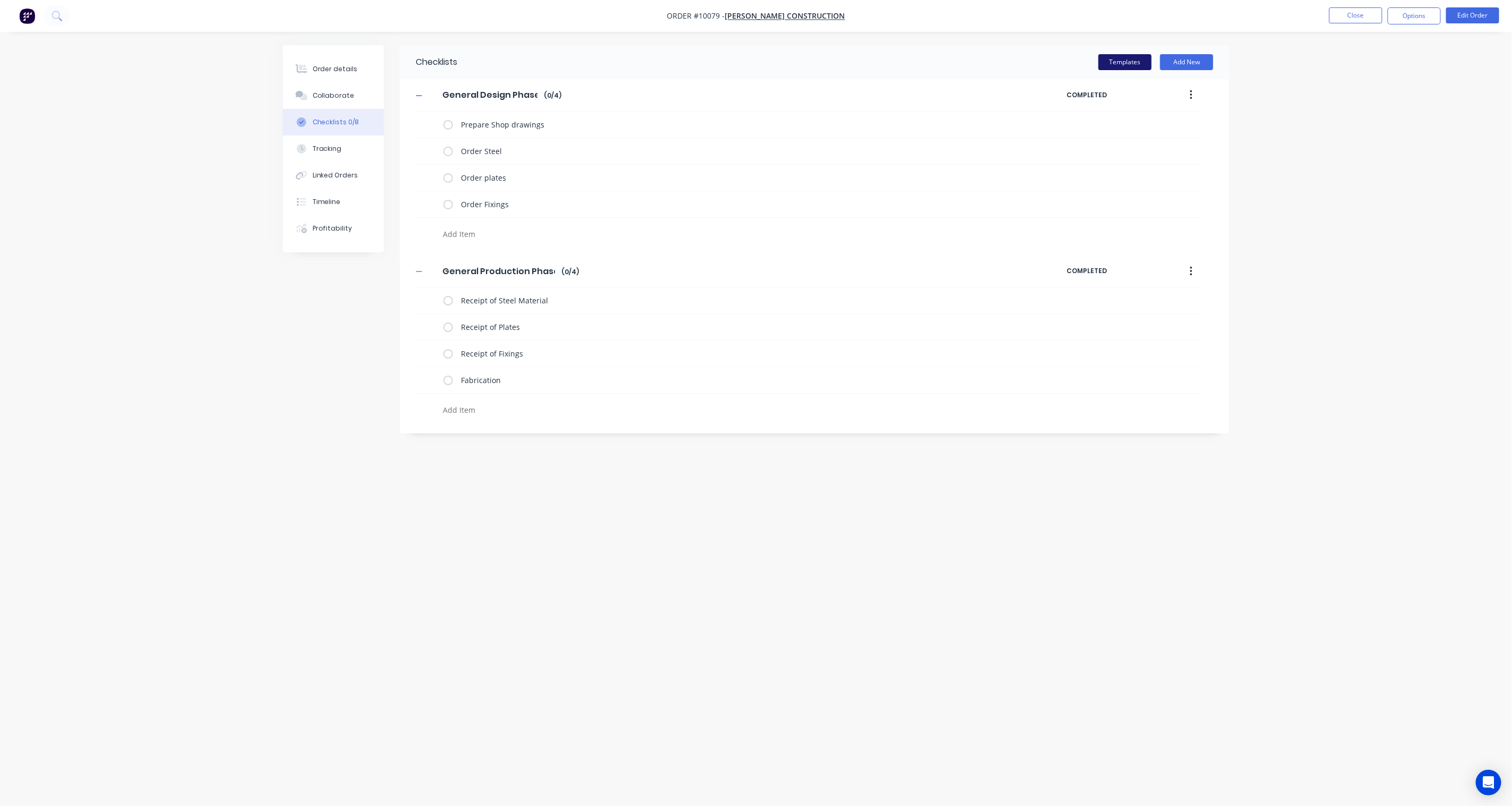
click at [1115, 59] on button "Templates" at bounding box center [1125, 62] width 53 height 16
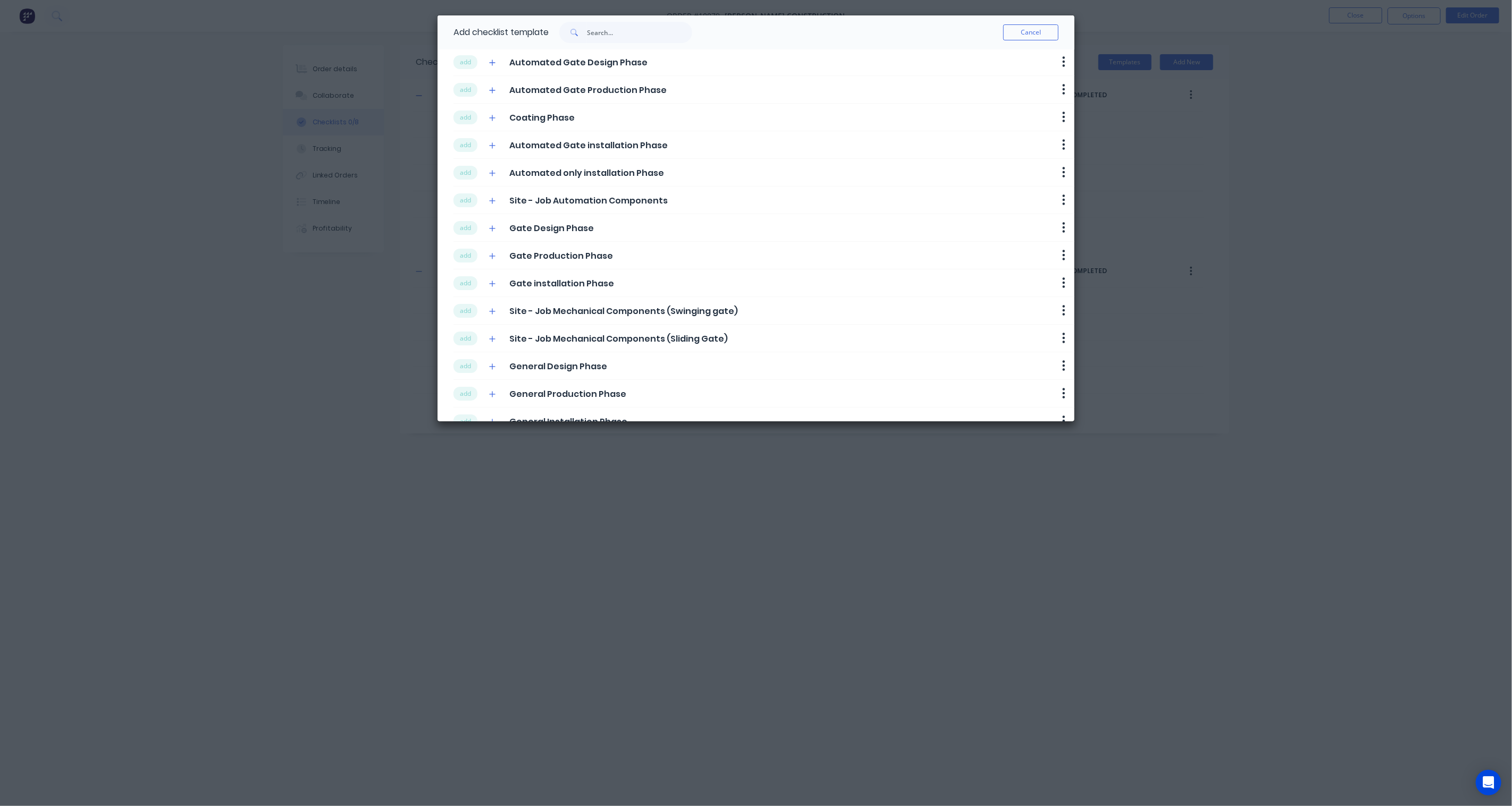
scroll to position [0, 0]
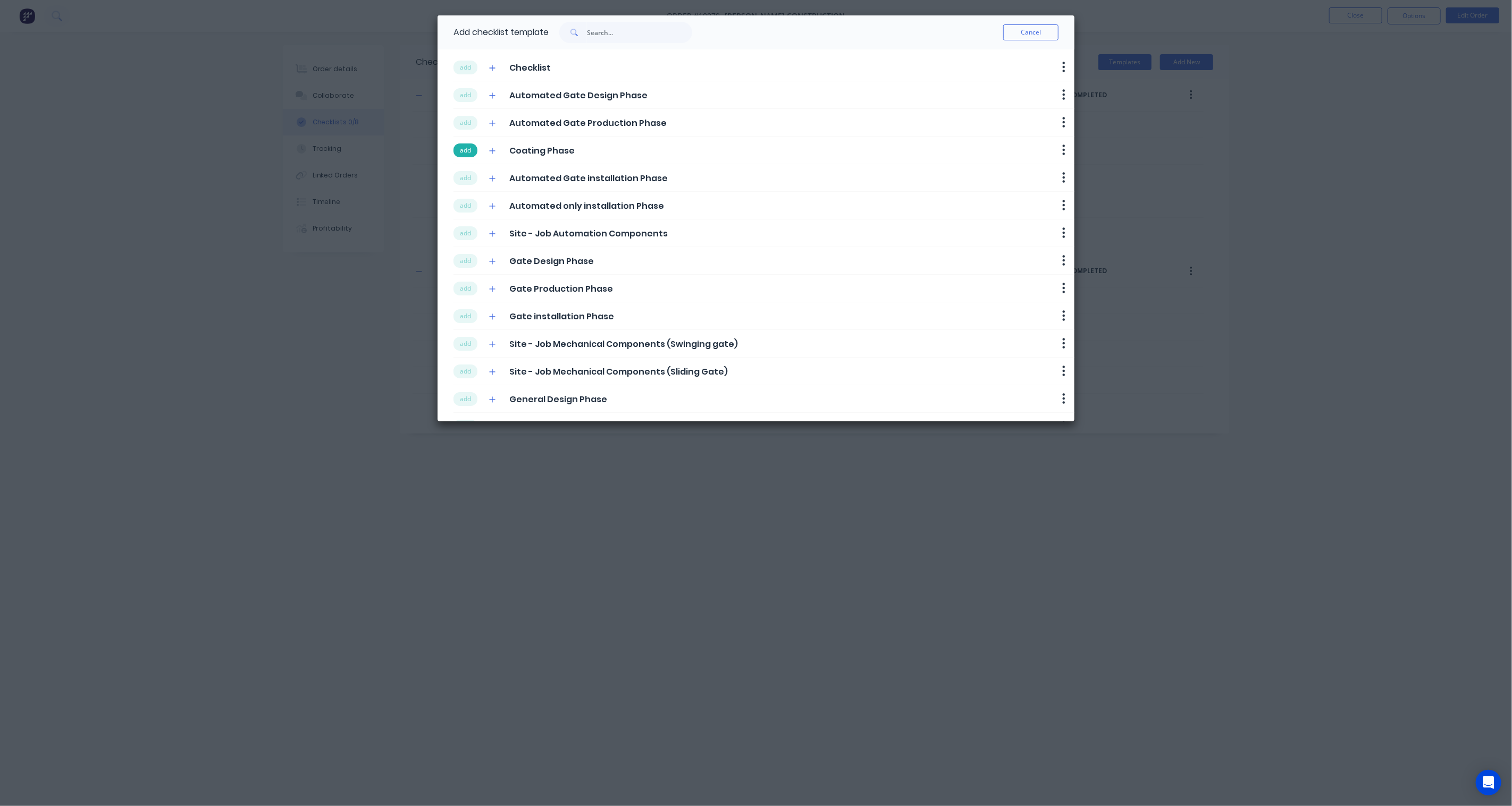
click at [470, 148] on button "add" at bounding box center [465, 150] width 23 height 14
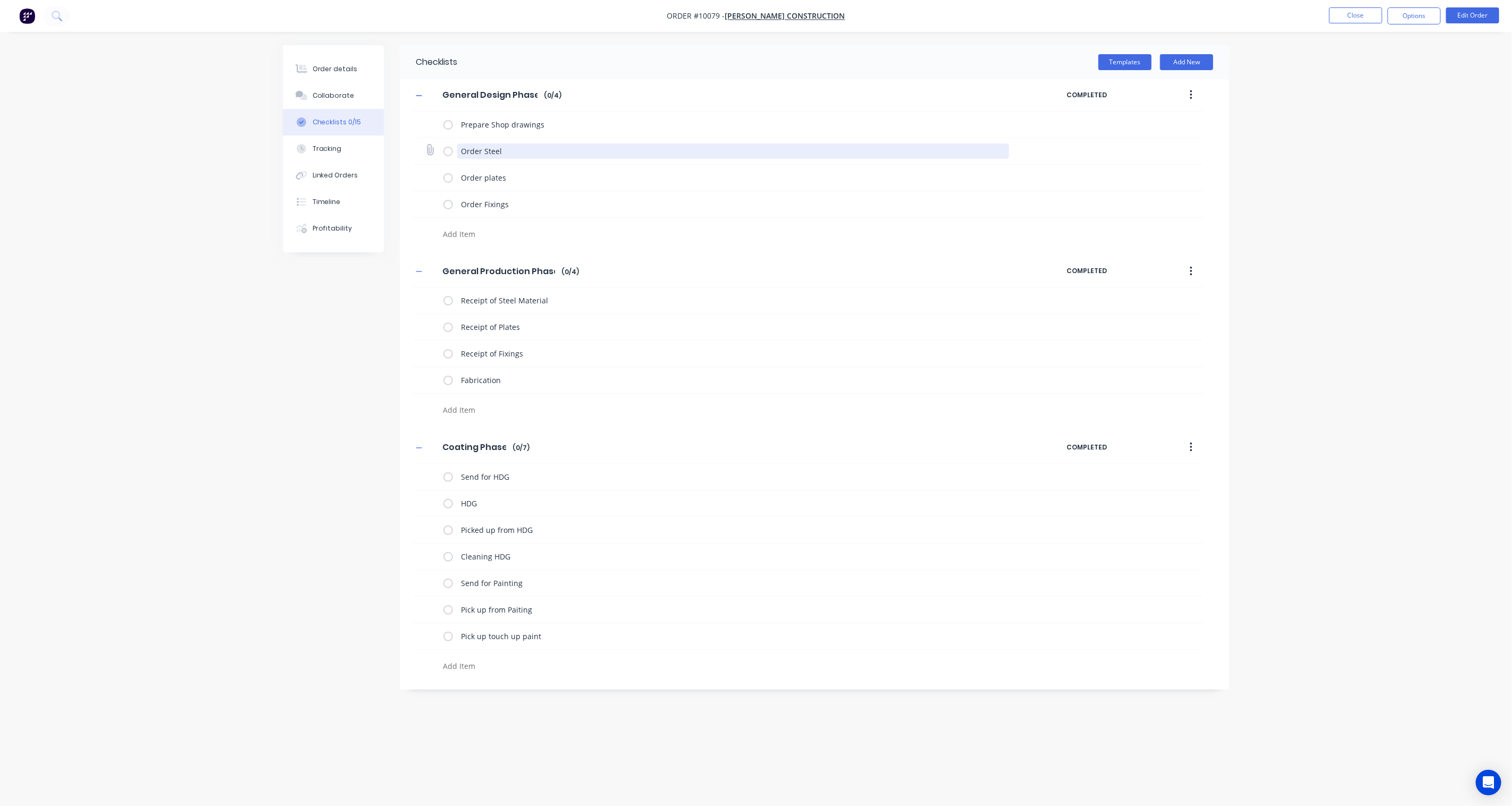
drag, startPoint x: 520, startPoint y: 155, endPoint x: 483, endPoint y: 151, distance: 37.2
click at [483, 151] on textarea "Order Steel" at bounding box center [733, 151] width 552 height 16
type textarea "x"
type textarea "Order A"
type textarea "x"
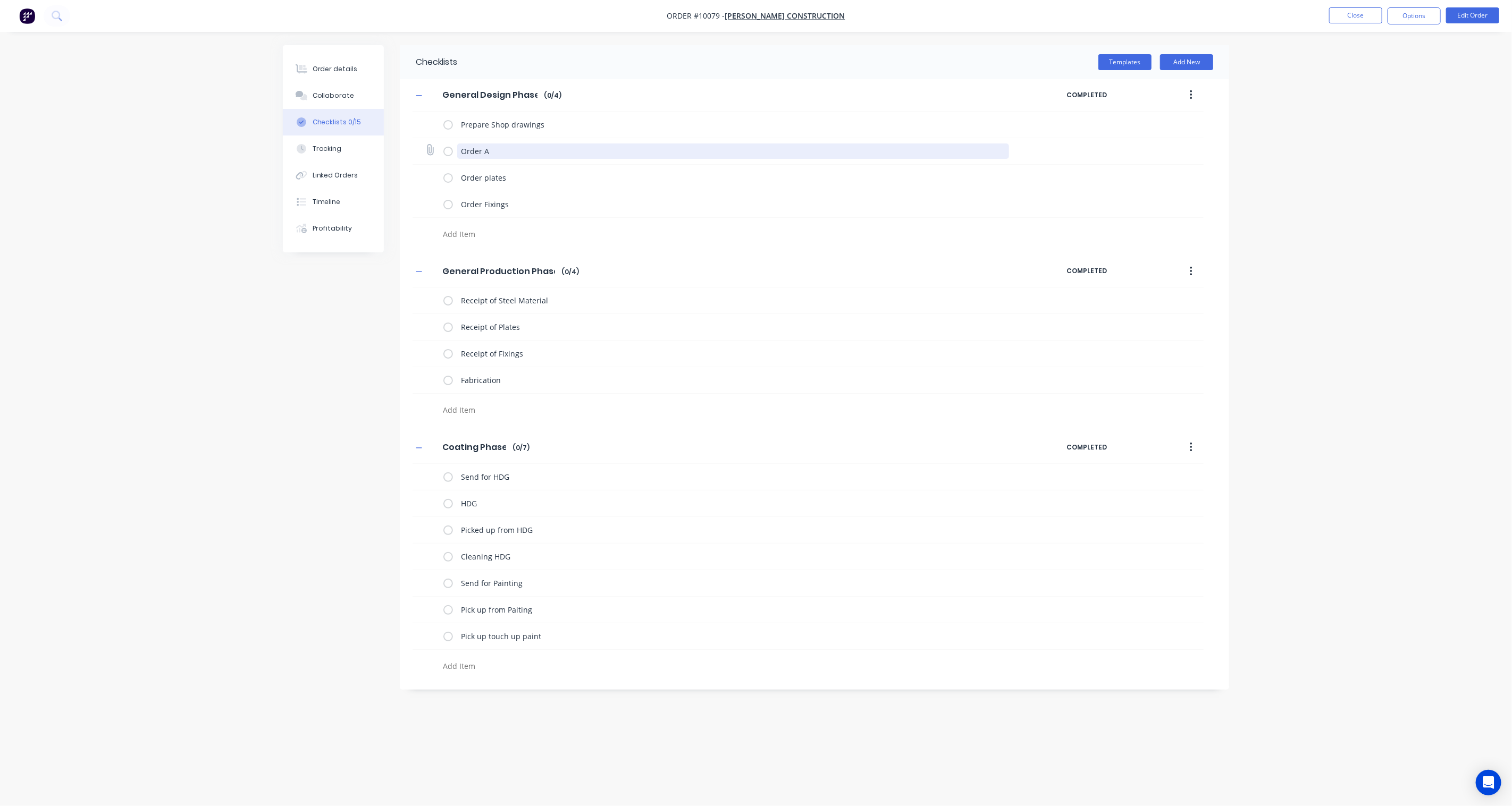
type textarea "Order Al"
type textarea "x"
type textarea "Order Ali"
drag, startPoint x: 511, startPoint y: 178, endPoint x: 401, endPoint y: 178, distance: 110.0
click at [401, 178] on div "General Design Phase General Design Phase Enter Checklist name ( 0 / 4 ) COMPLE…" at bounding box center [814, 162] width 830 height 166
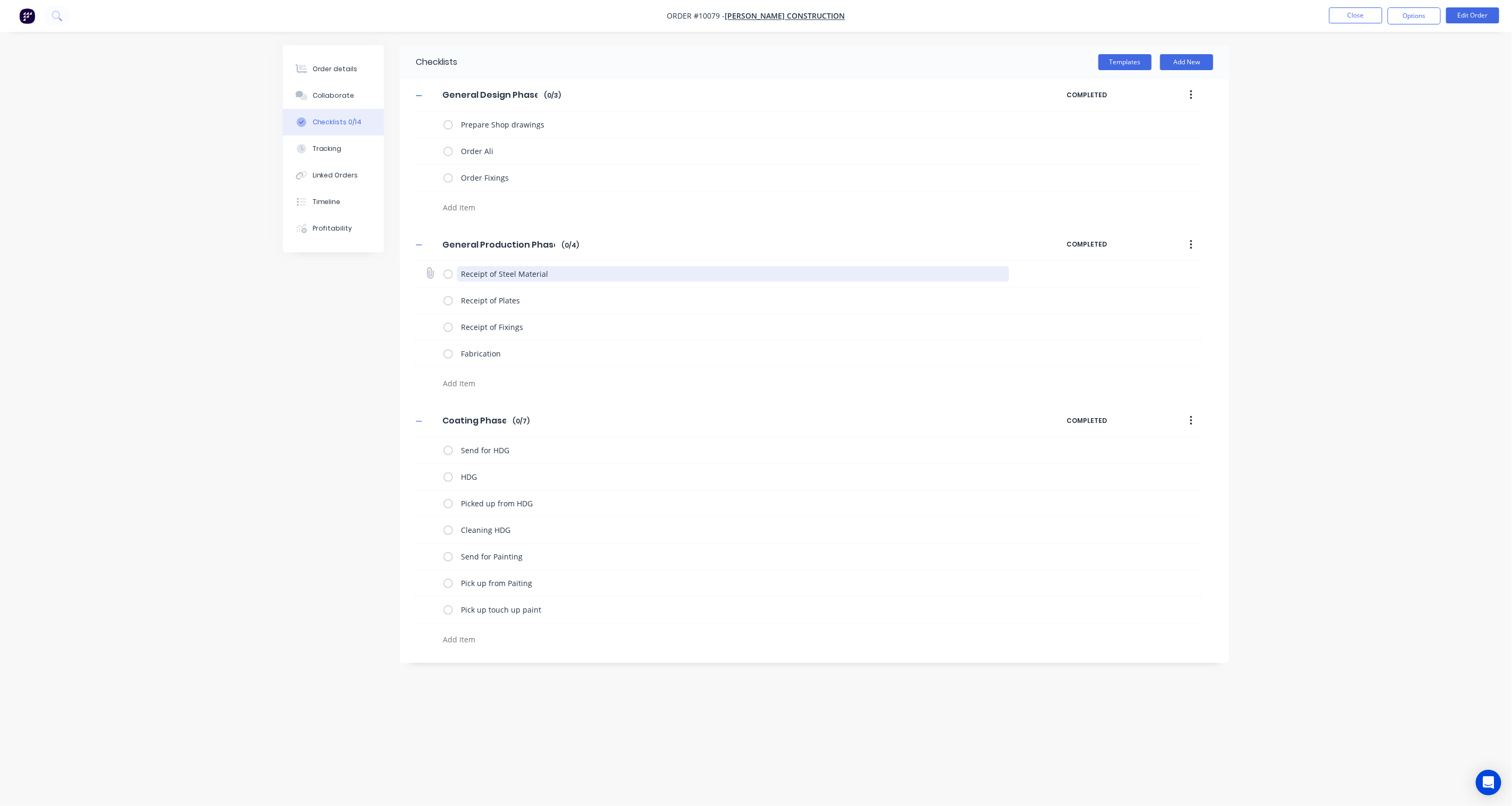
drag, startPoint x: 557, startPoint y: 275, endPoint x: 497, endPoint y: 272, distance: 60.1
click at [497, 272] on textarea "Receipt of Steel Material" at bounding box center [733, 275] width 552 height 16
type textarea "x"
type textarea "Receipt of A"
type textarea "x"
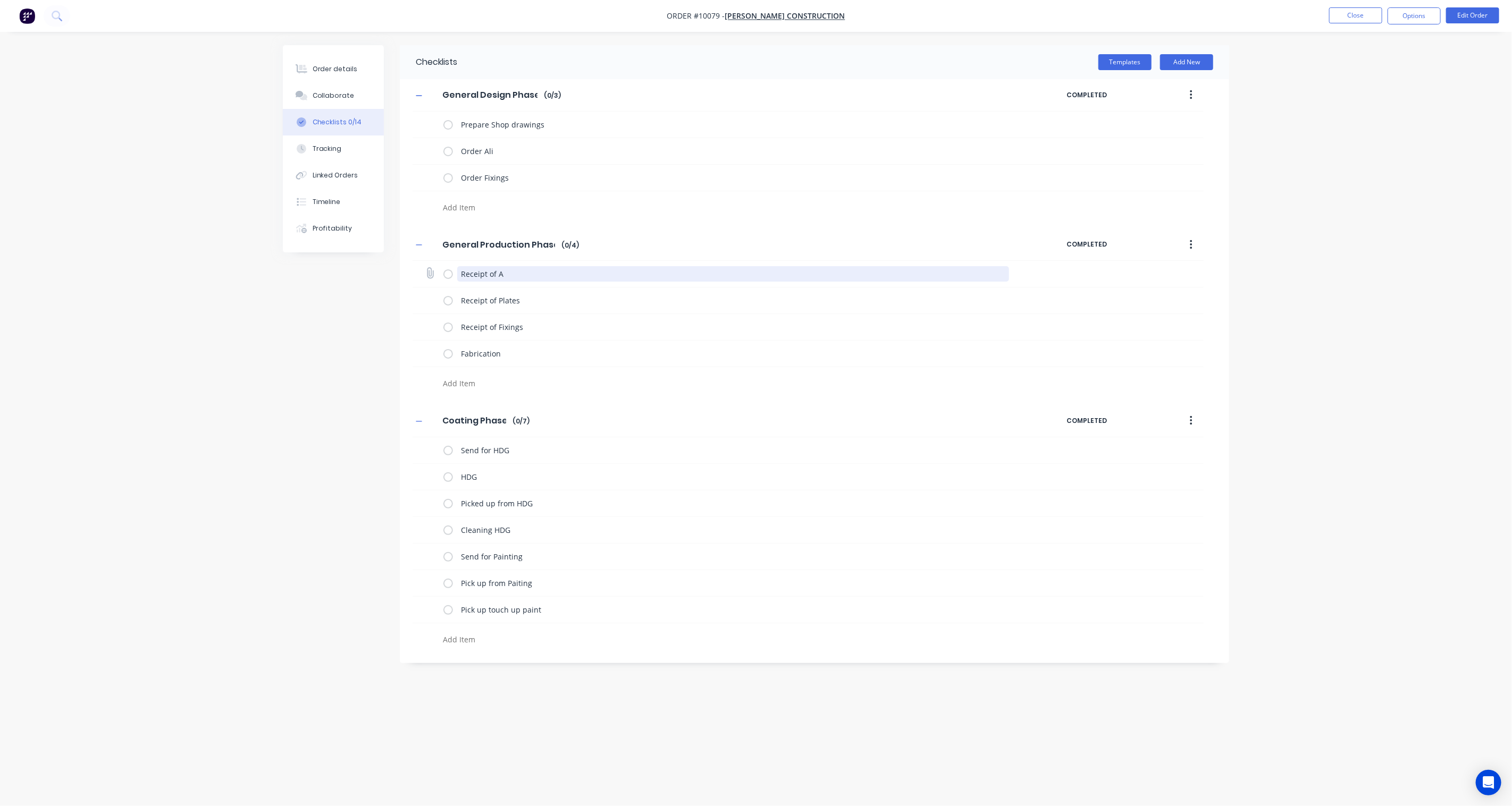
type textarea "Receipt of Al"
type textarea "x"
type textarea "Receipt of Ali"
click at [536, 327] on textarea "Receipt of Fixings" at bounding box center [733, 327] width 552 height 16
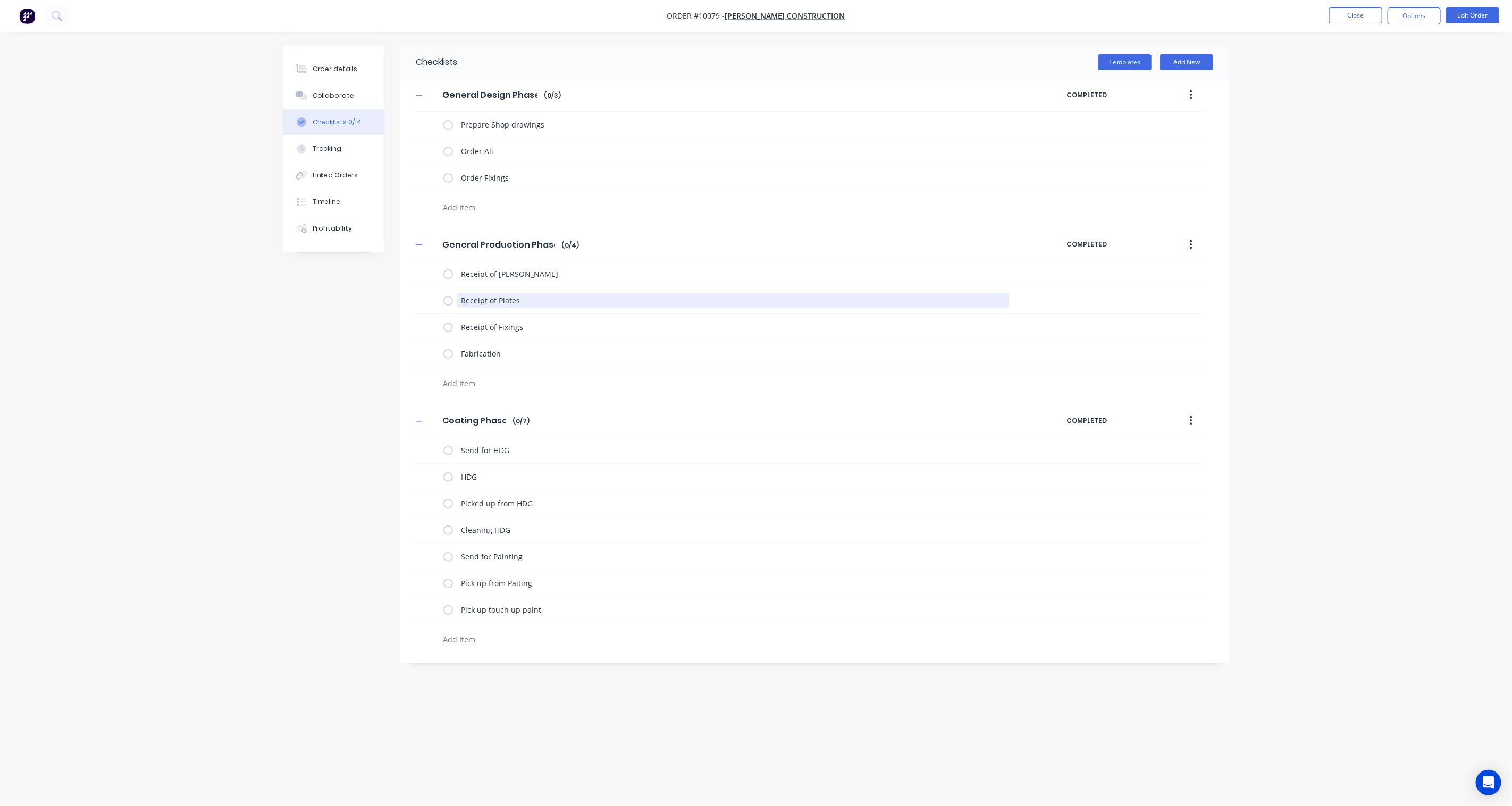
drag, startPoint x: 538, startPoint y: 300, endPoint x: 348, endPoint y: 303, distance: 190.0
click at [348, 303] on div "Checklists Templates Add New General Design Phase General Design Phase Enter Ch…" at bounding box center [756, 383] width 946 height 676
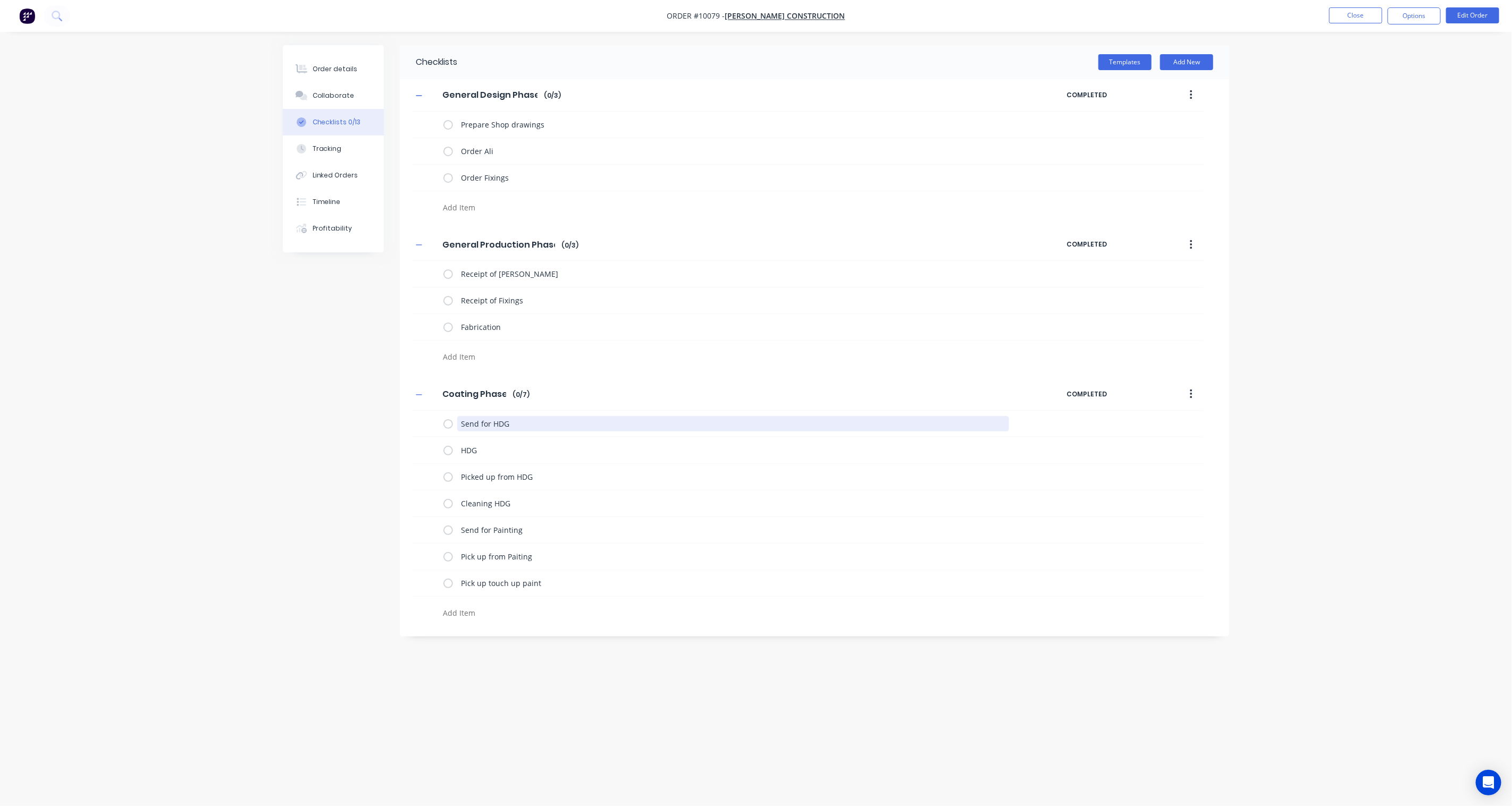
drag, startPoint x: 548, startPoint y: 416, endPoint x: 306, endPoint y: 409, distance: 242.1
click at [306, 409] on div "Checklists Templates Add New General Design Phase General Design Phase Enter Ch…" at bounding box center [756, 383] width 946 height 676
click at [499, 434] on div "HDG" at bounding box center [733, 425] width 552 height 18
drag, startPoint x: 501, startPoint y: 426, endPoint x: 420, endPoint y: 424, distance: 81.0
click at [420, 424] on div "HDG" at bounding box center [808, 424] width 792 height 26
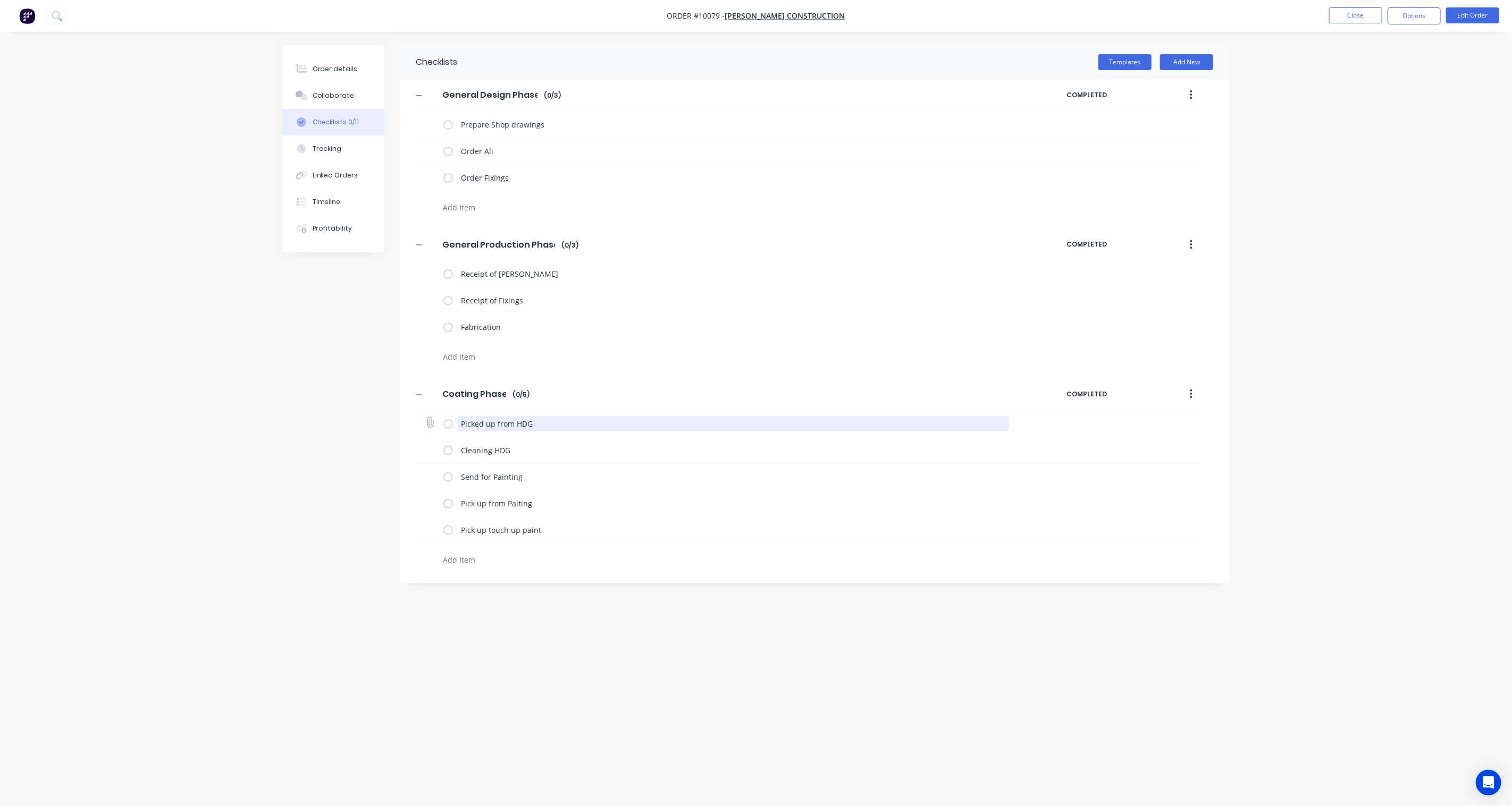
drag, startPoint x: 546, startPoint y: 427, endPoint x: 425, endPoint y: 426, distance: 121.0
click at [425, 426] on div "Picked up from HDG" at bounding box center [808, 424] width 792 height 26
drag, startPoint x: 529, startPoint y: 427, endPoint x: 432, endPoint y: 425, distance: 97.0
click at [432, 425] on div "Cleaning HDG" at bounding box center [808, 424] width 792 height 26
type textarea "x"
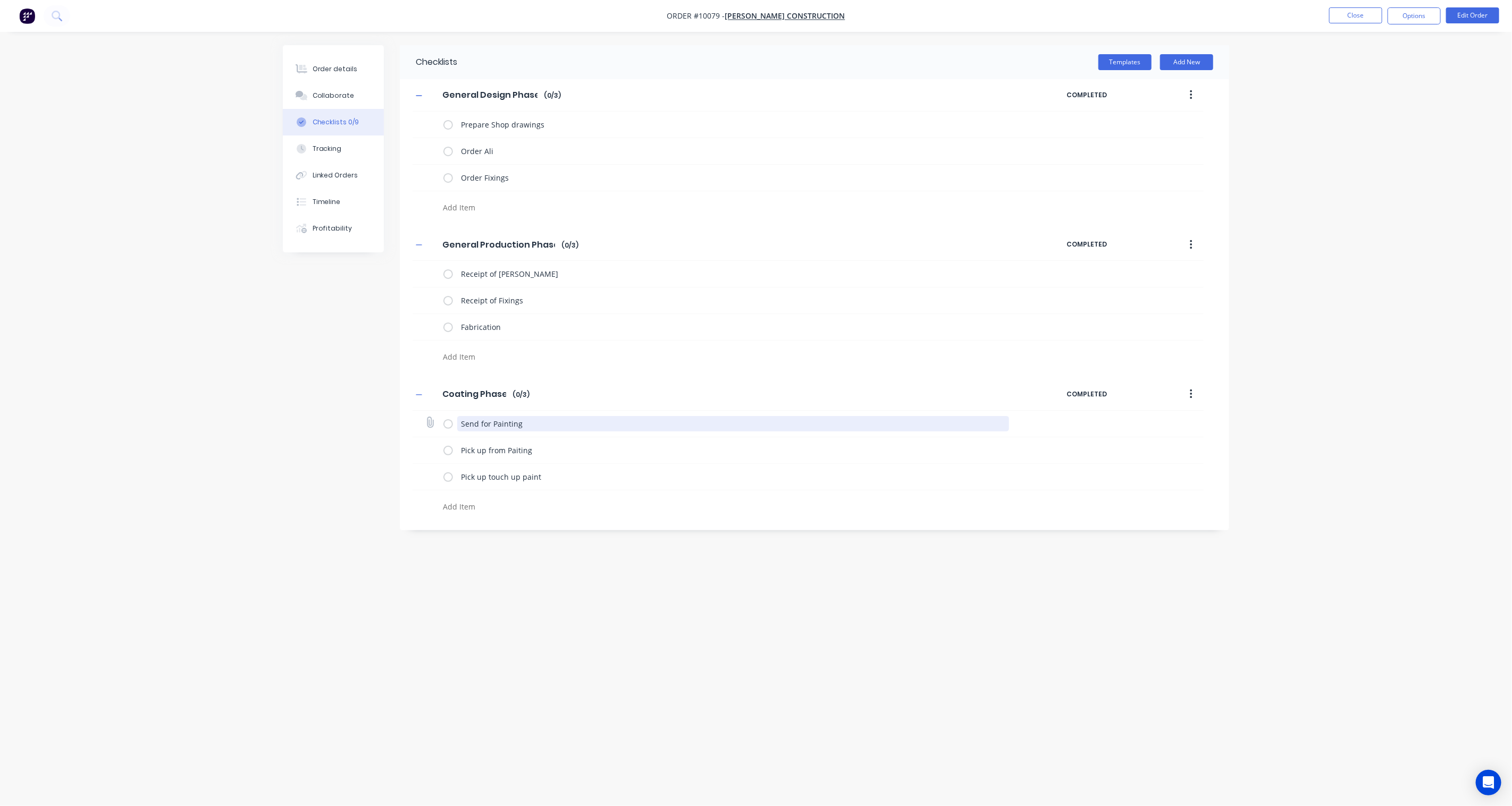
drag, startPoint x: 529, startPoint y: 427, endPoint x: 492, endPoint y: 427, distance: 37.0
click at [492, 427] on textarea "Send for Painting" at bounding box center [733, 424] width 552 height 16
type textarea "Send for P"
type textarea "x"
type textarea "Send for PC"
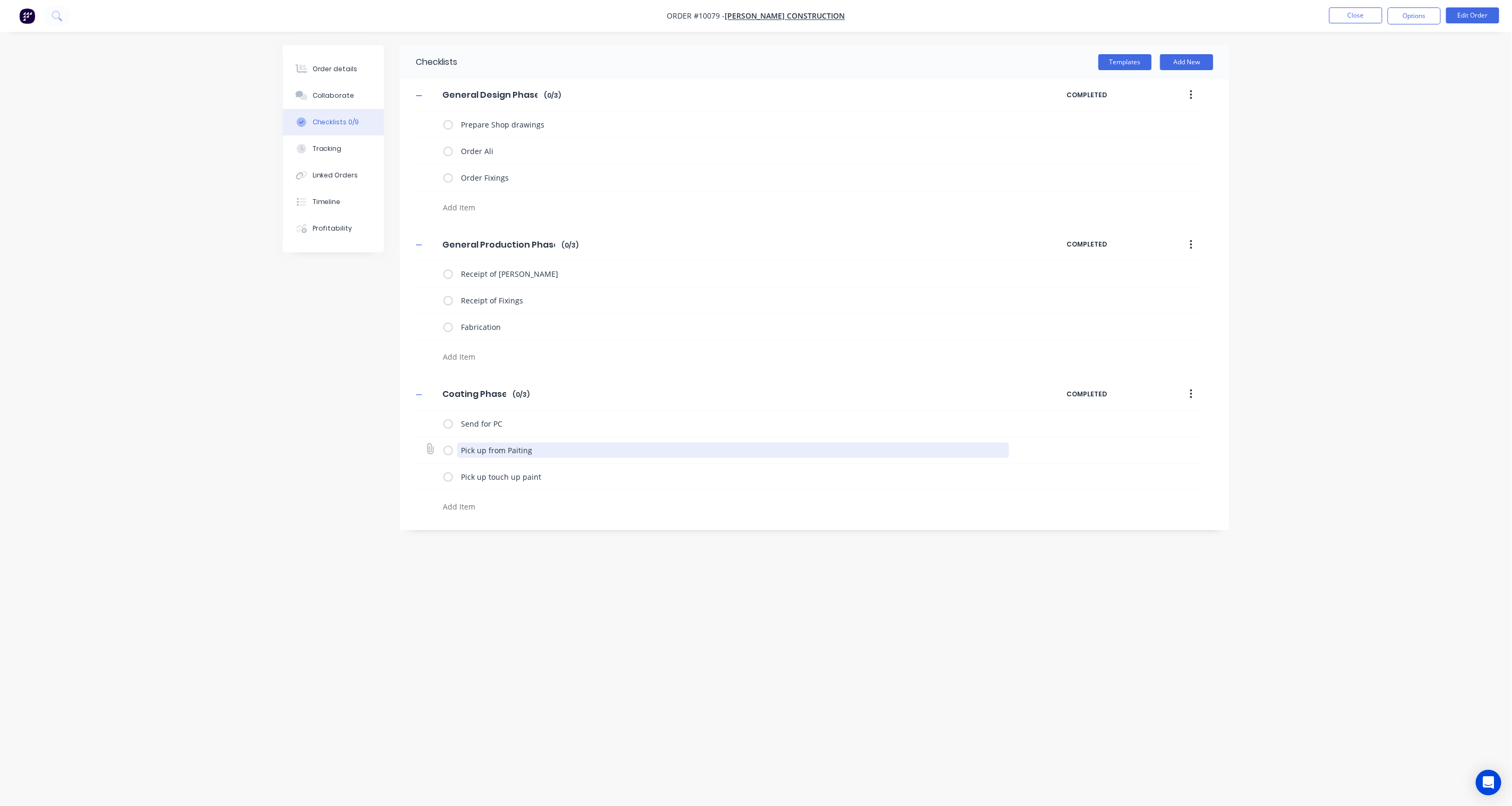
click at [540, 454] on textarea "Pick up from Paiting" at bounding box center [733, 450] width 552 height 16
drag, startPoint x: 544, startPoint y: 454, endPoint x: 507, endPoint y: 453, distance: 37.0
click at [507, 453] on textarea "Pick up from Paiting" at bounding box center [733, 450] width 552 height 16
type textarea "x"
type textarea "Pick up from P"
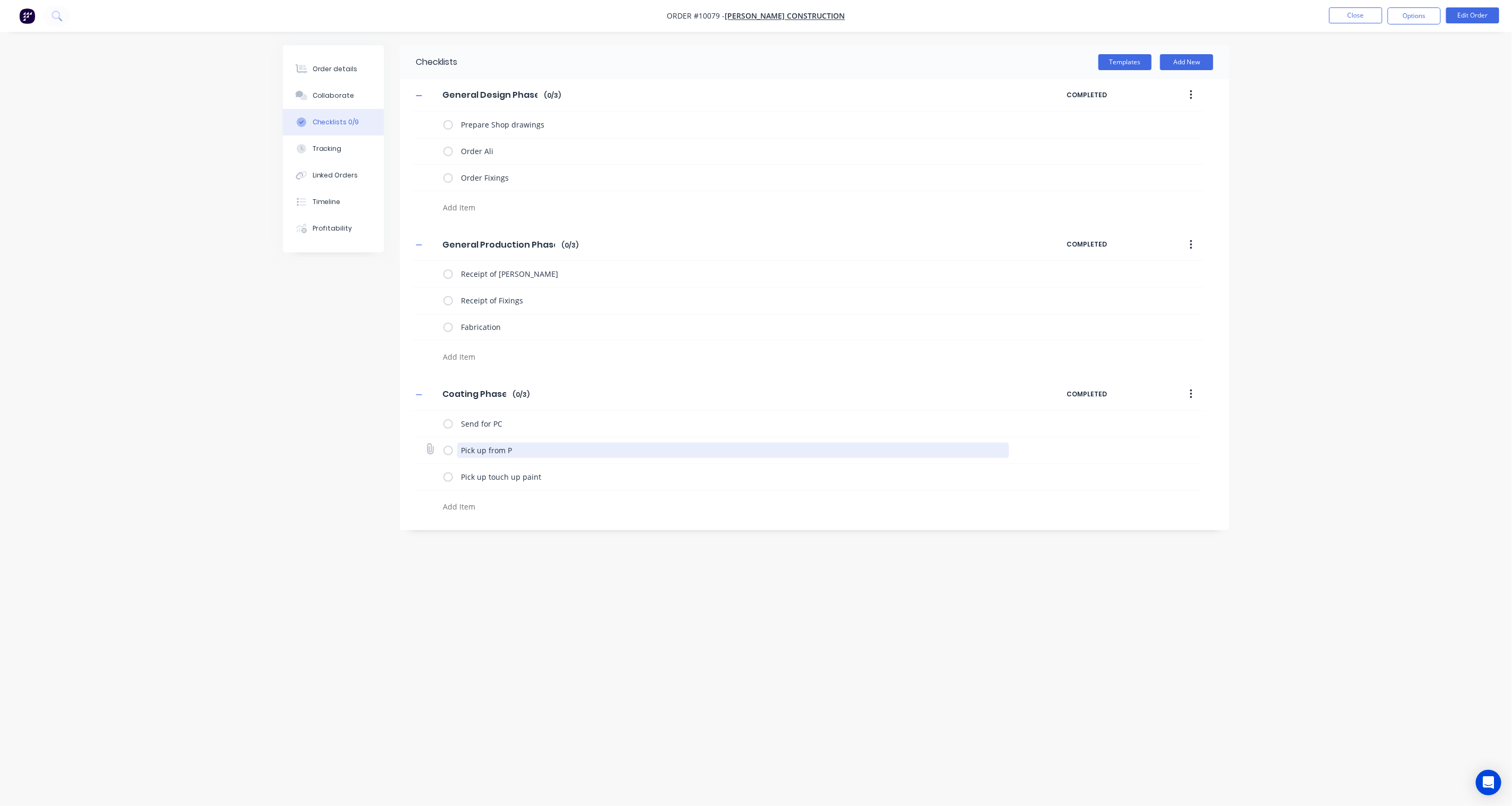
type textarea "x"
type textarea "Pick up from PC"
click at [544, 483] on textarea "Pick up touch up paint" at bounding box center [733, 477] width 552 height 16
drag, startPoint x: 563, startPoint y: 479, endPoint x: 380, endPoint y: 479, distance: 183.0
click at [380, 479] on div "Checklists Templates Add New General Design Phase General Design Phase Enter Ch…" at bounding box center [756, 383] width 946 height 676
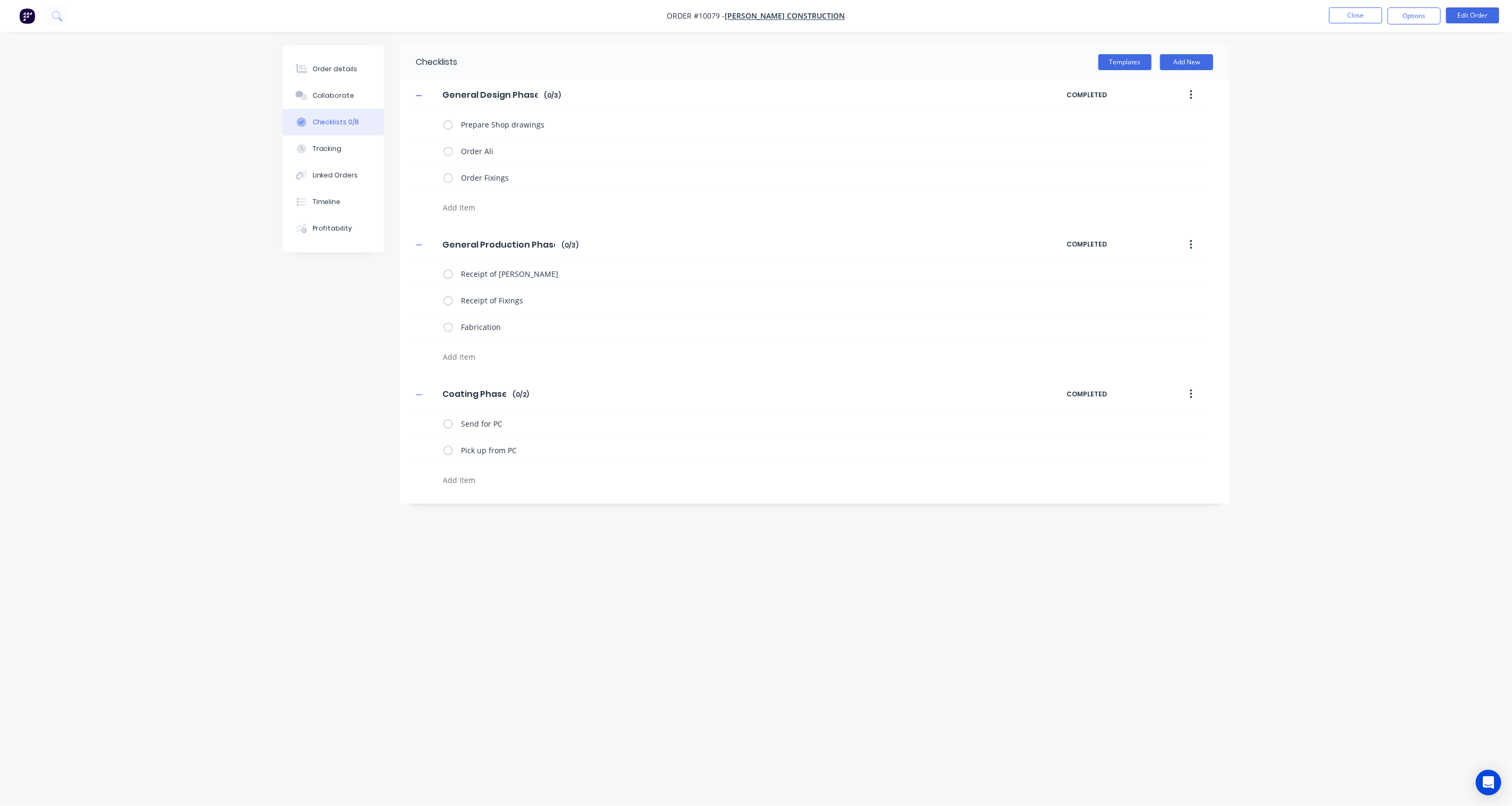
click at [311, 466] on div "Checklists Templates Add New General Design Phase General Design Phase Enter Ch…" at bounding box center [756, 383] width 946 height 676
click at [333, 64] on div "Order details" at bounding box center [335, 69] width 45 height 10
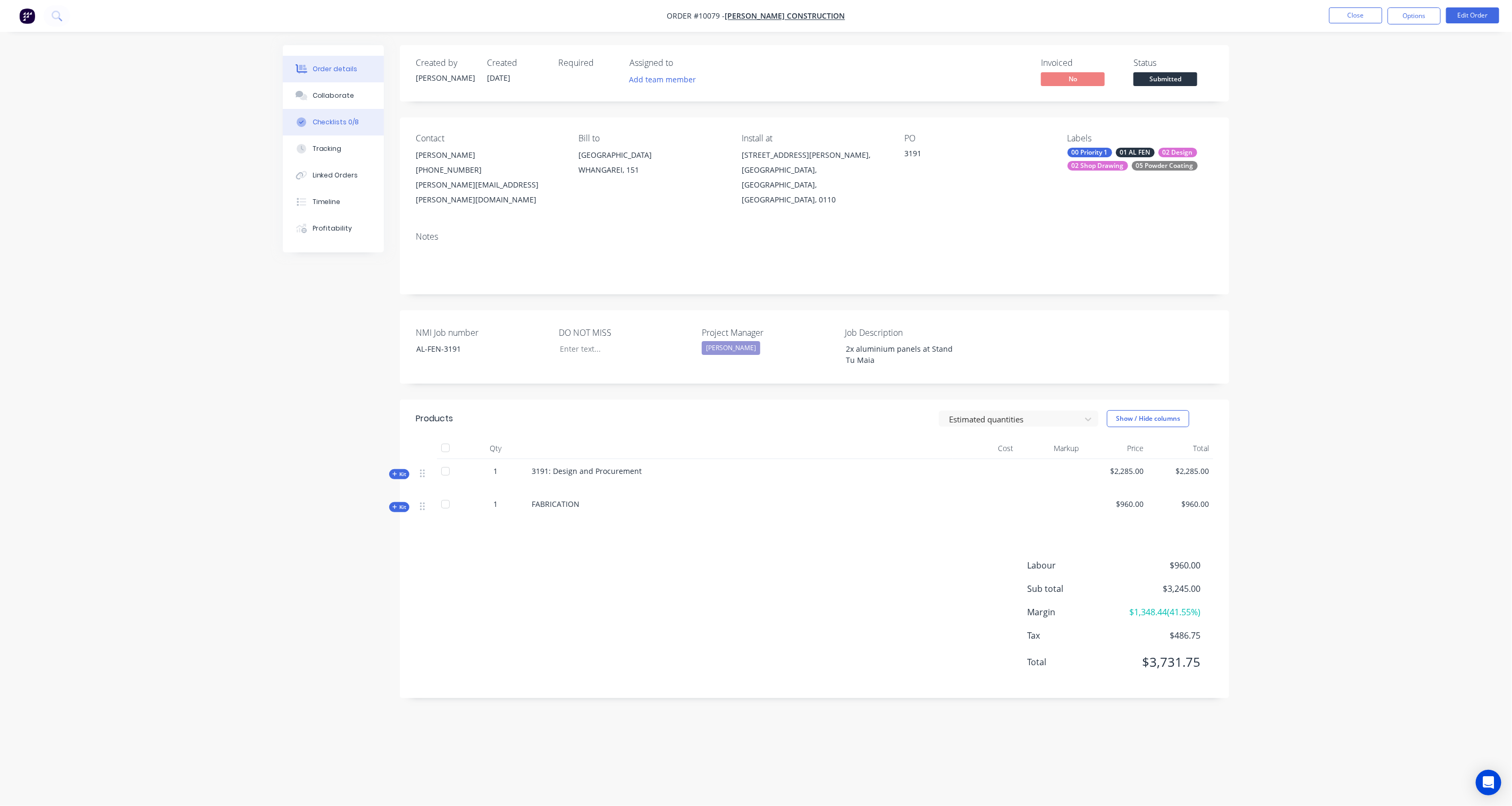
click at [324, 128] on button "Checklists 0/8" at bounding box center [332, 122] width 101 height 26
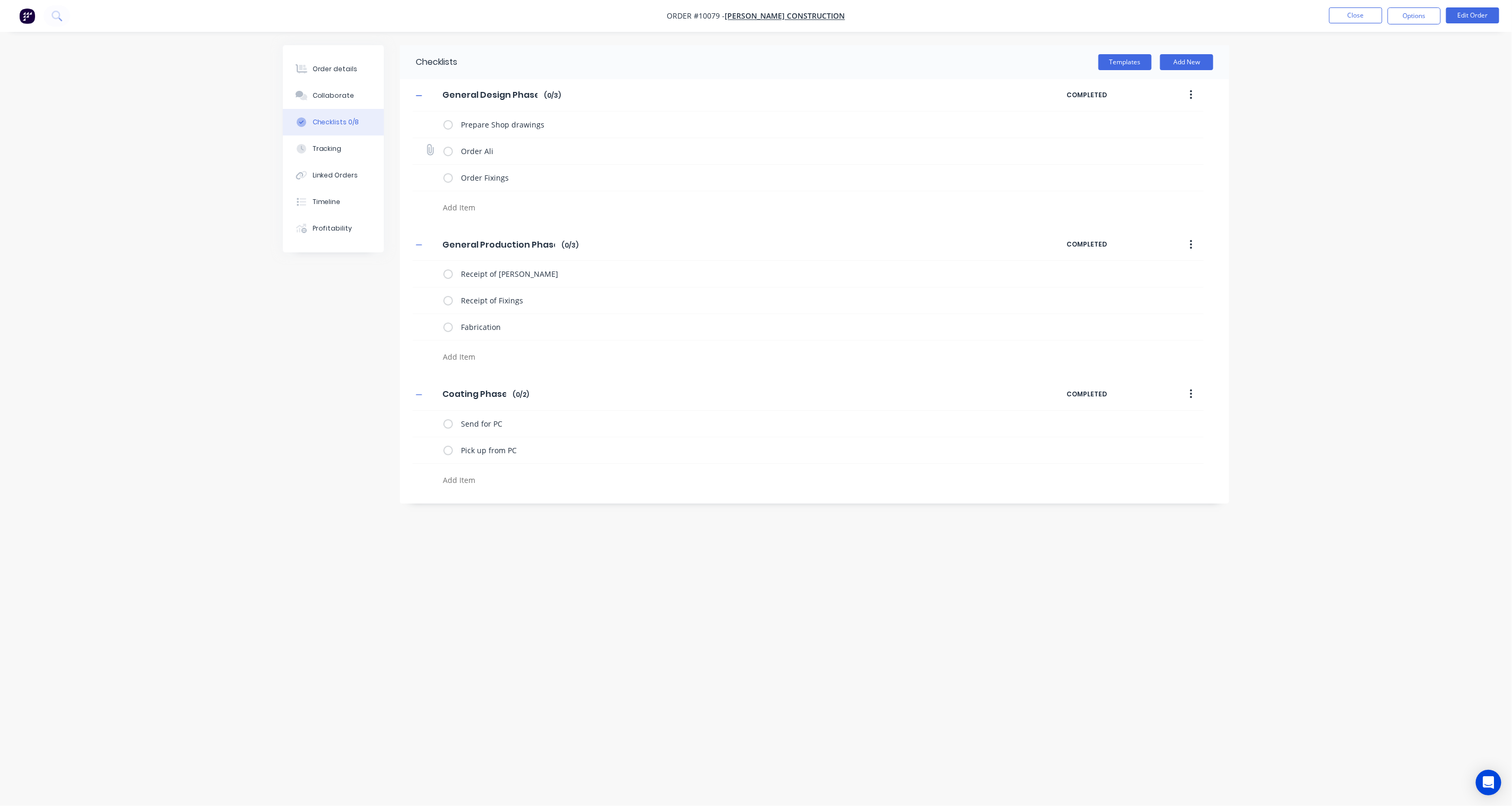
click at [446, 151] on label at bounding box center [449, 150] width 10 height 11
click at [0, 0] on input "checkbox" at bounding box center [0, 0] width 0 height 0
click at [448, 275] on label at bounding box center [449, 274] width 10 height 11
click at [0, 0] on input "checkbox" at bounding box center [0, 0] width 0 height 0
type textarea "x"
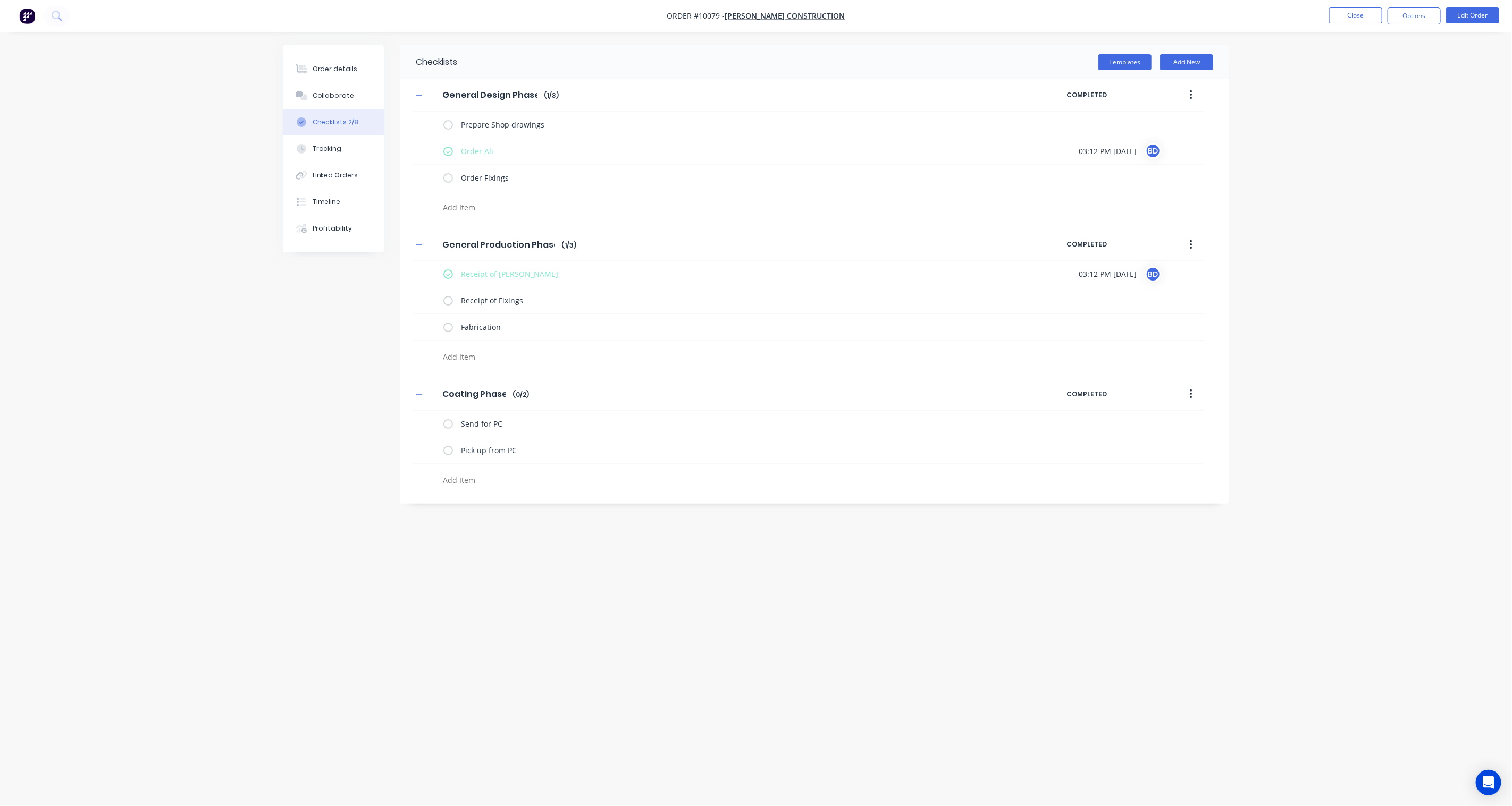
click at [297, 369] on div "Checklists Templates Add New General Design Phase General Design Phase Enter Ch…" at bounding box center [756, 383] width 946 height 676
click at [291, 68] on button "Order details" at bounding box center [332, 68] width 101 height 26
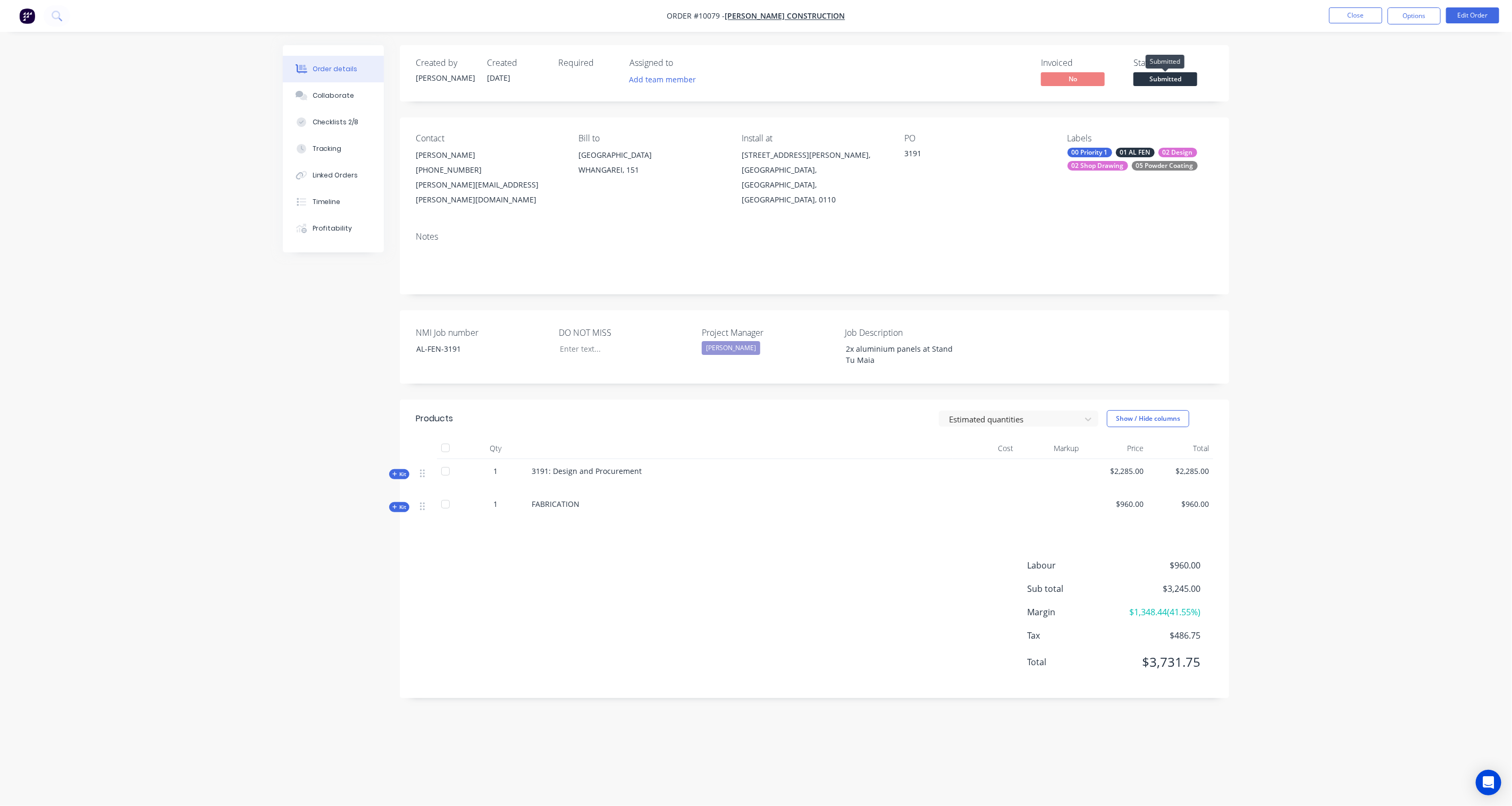
click at [1173, 76] on span "Submitted" at bounding box center [1165, 79] width 64 height 14
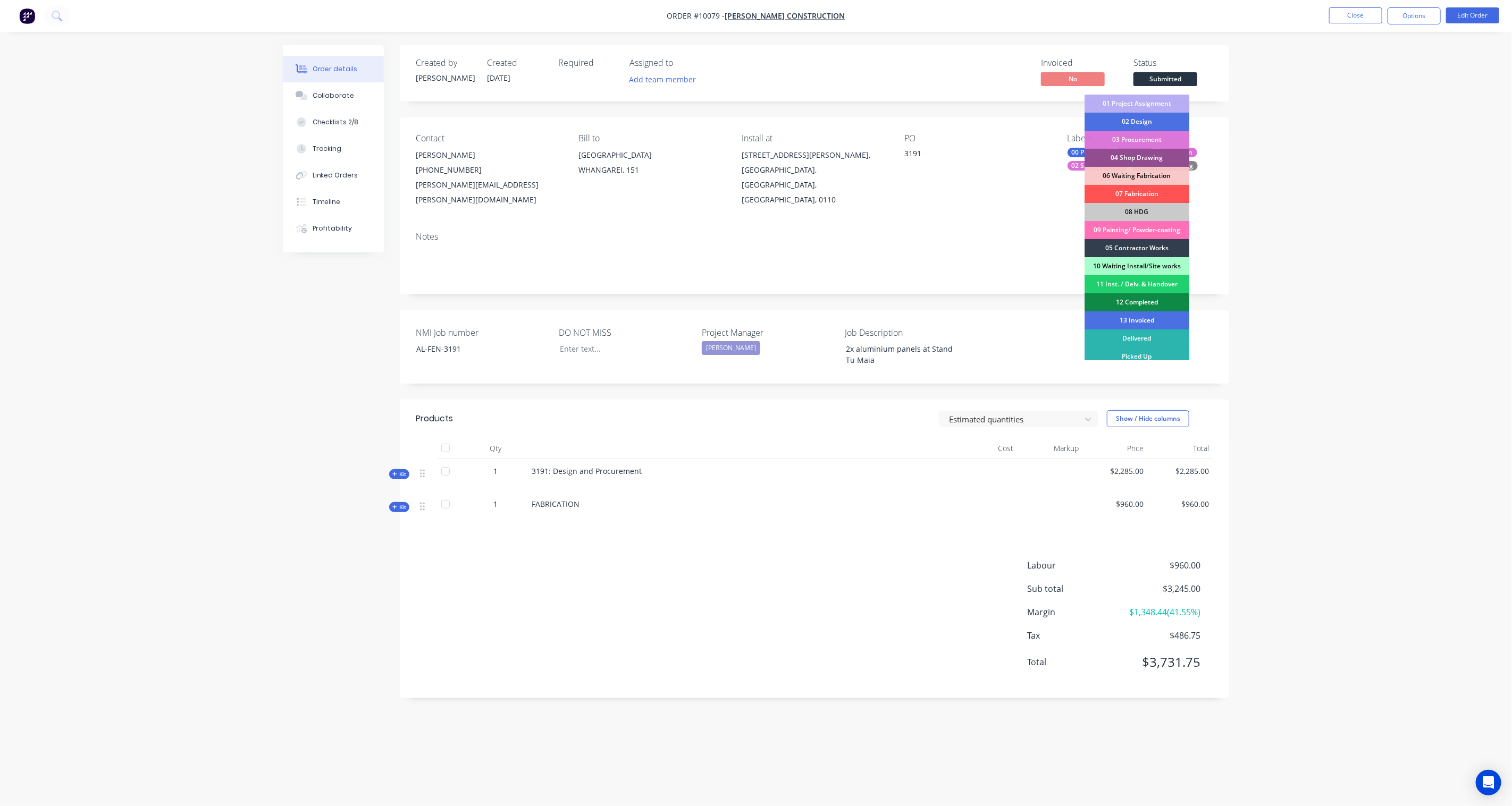
click at [1149, 158] on div "04 Shop Drawing" at bounding box center [1137, 157] width 105 height 18
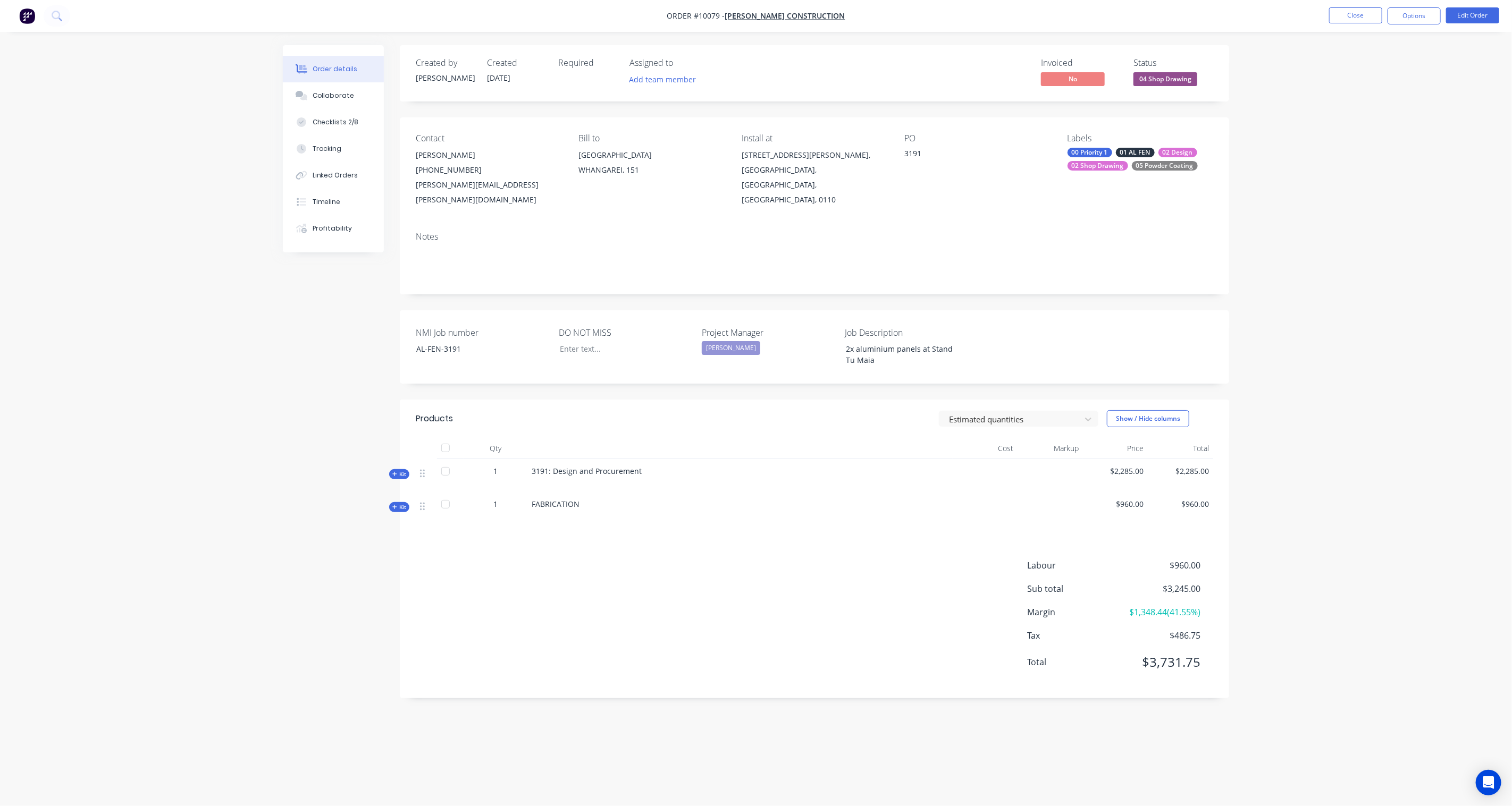
click at [1299, 155] on div "Order details Collaborate Checklists 2/8 Tracking Linked Orders Timeline Profit…" at bounding box center [756, 403] width 1512 height 806
click at [1358, 19] on button "Close" at bounding box center [1356, 16] width 53 height 16
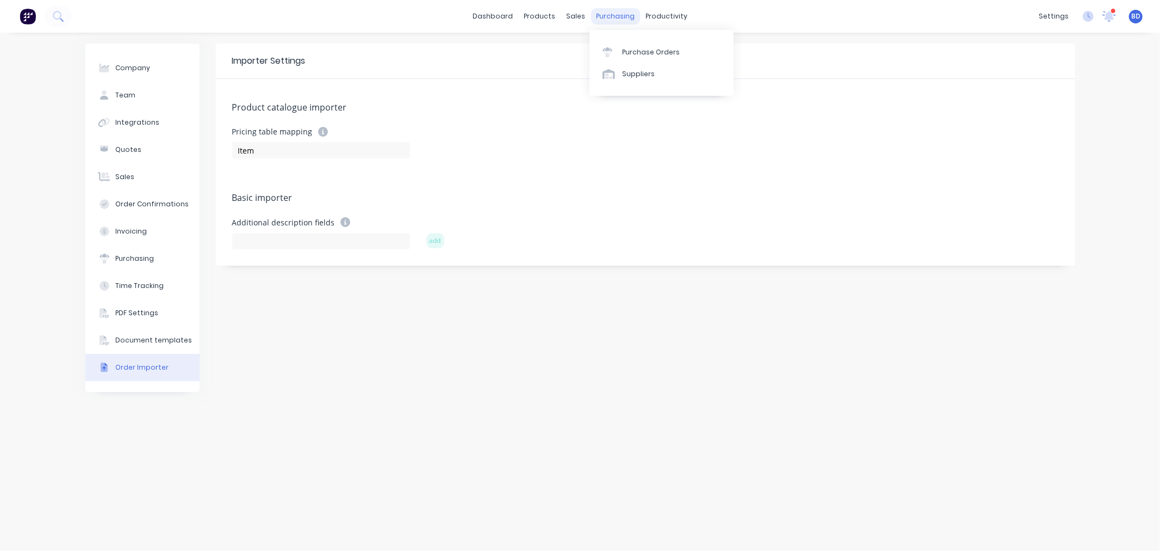
click at [610, 14] on div "purchasing" at bounding box center [616, 16] width 50 height 16
click at [147, 67] on div "Company" at bounding box center [132, 68] width 35 height 10
select select "NZ"
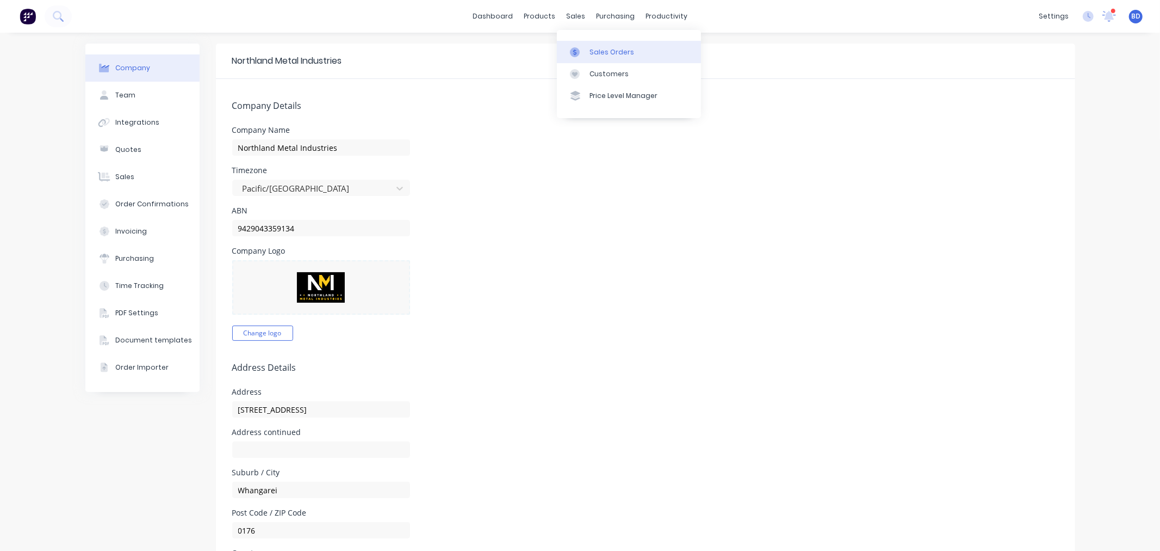
click at [585, 48] on div at bounding box center [578, 52] width 16 height 10
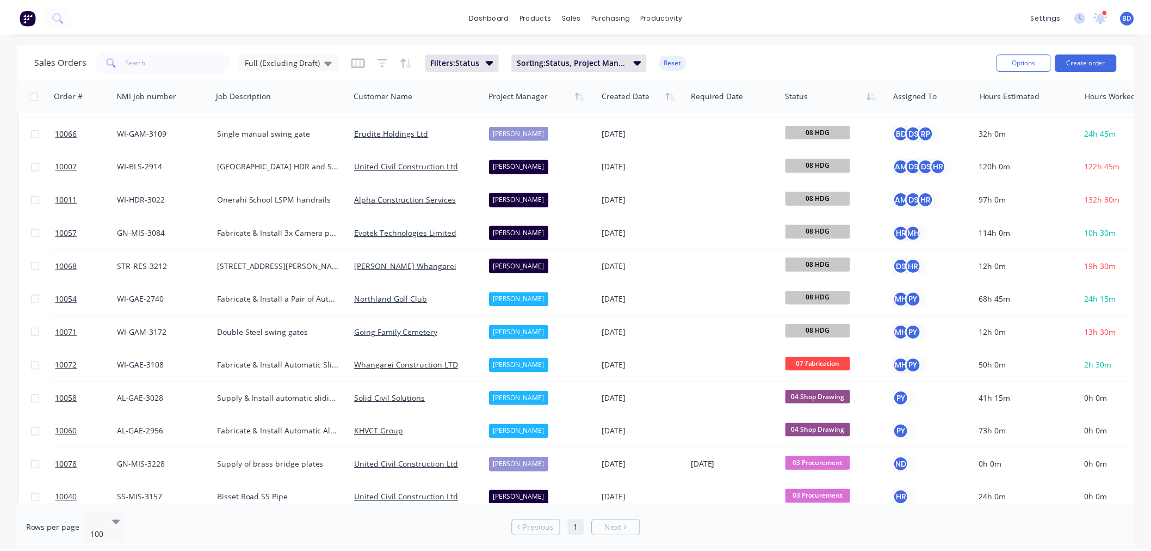
scroll to position [362, 0]
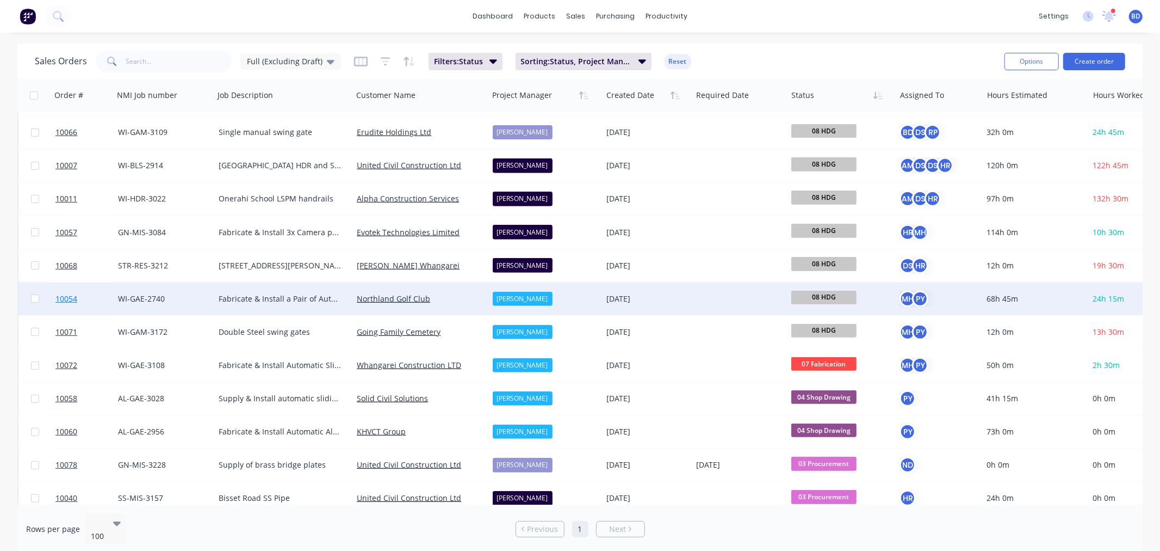
click at [60, 294] on span "10054" at bounding box center [66, 298] width 22 height 11
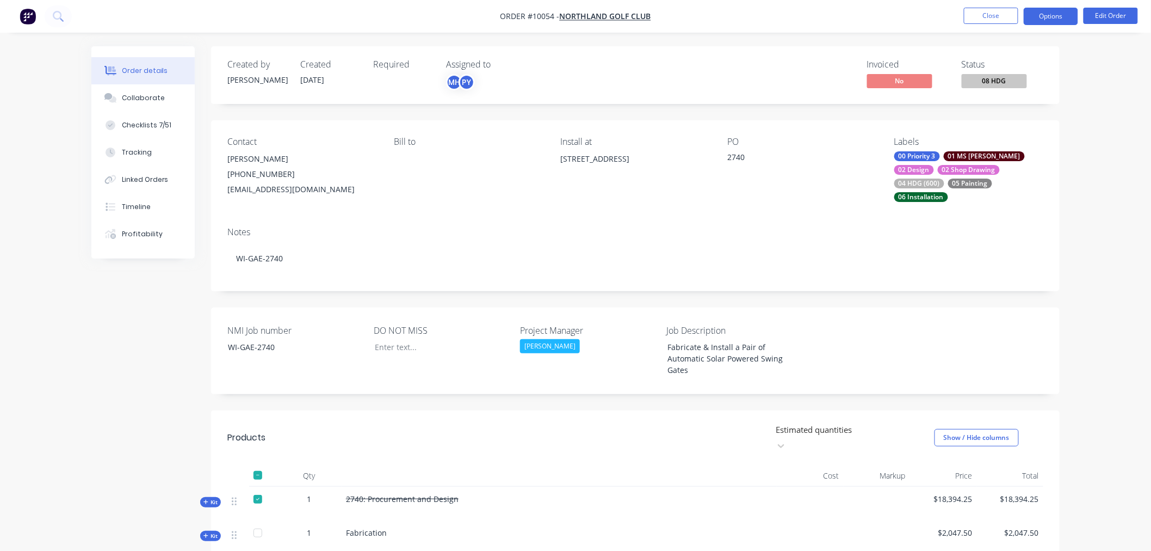
click at [1047, 21] on button "Options" at bounding box center [1051, 16] width 54 height 17
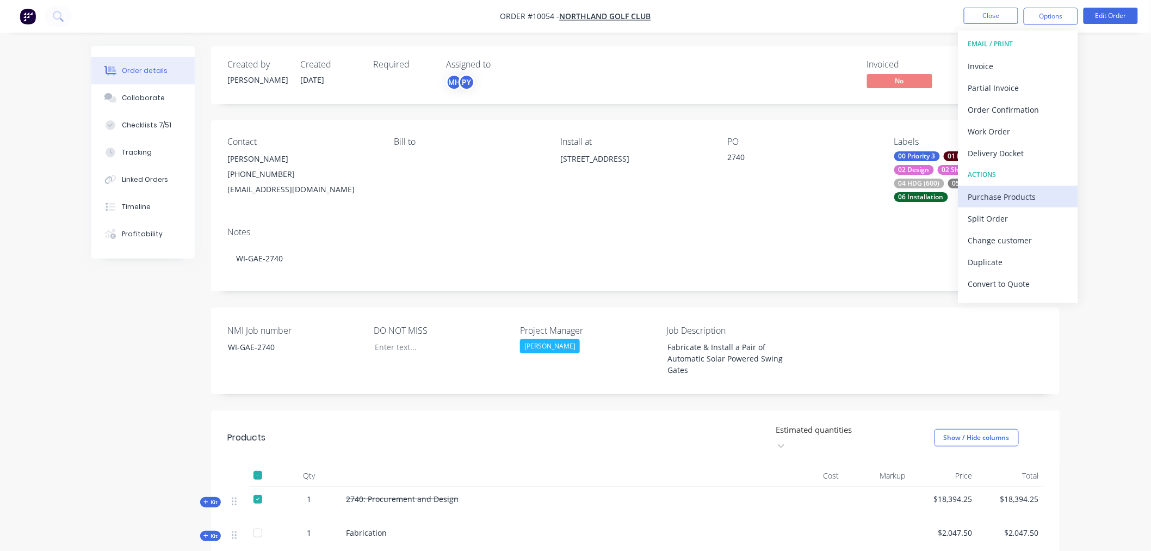
click at [1012, 189] on div "Purchase Products" at bounding box center [1018, 197] width 100 height 16
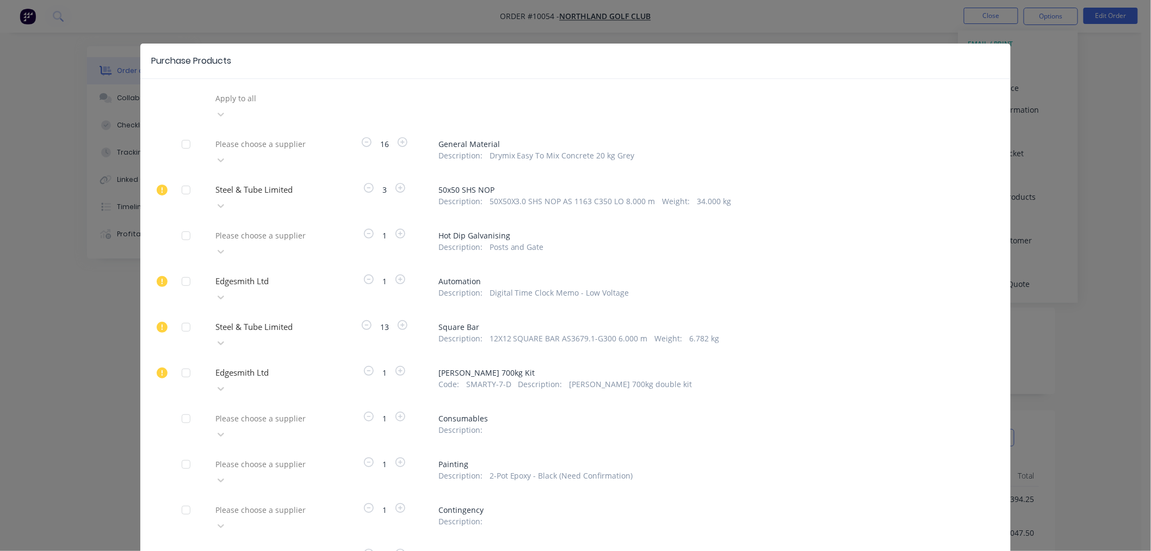
click at [180, 225] on div at bounding box center [186, 236] width 22 height 22
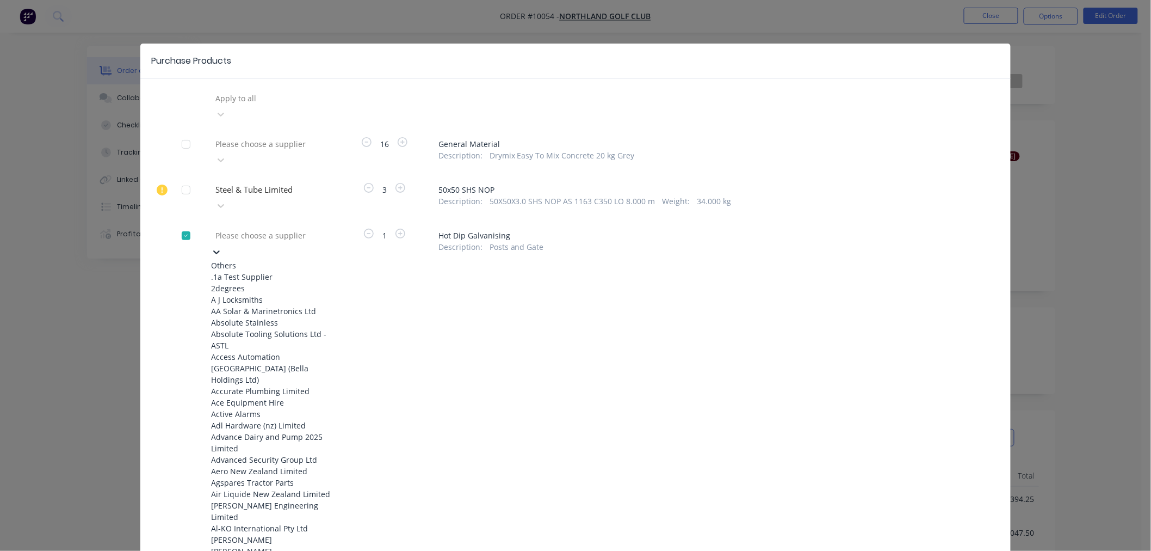
click at [258, 229] on div at bounding box center [292, 236] width 157 height 14
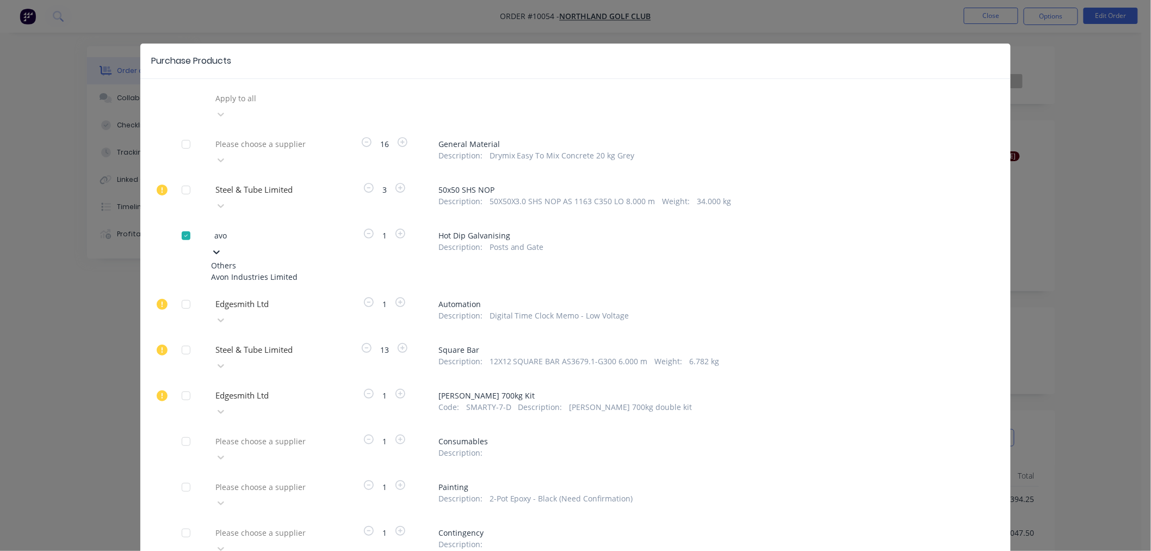
type input "avon"
click at [259, 271] on div "Avon Industries Limited" at bounding box center [271, 276] width 120 height 11
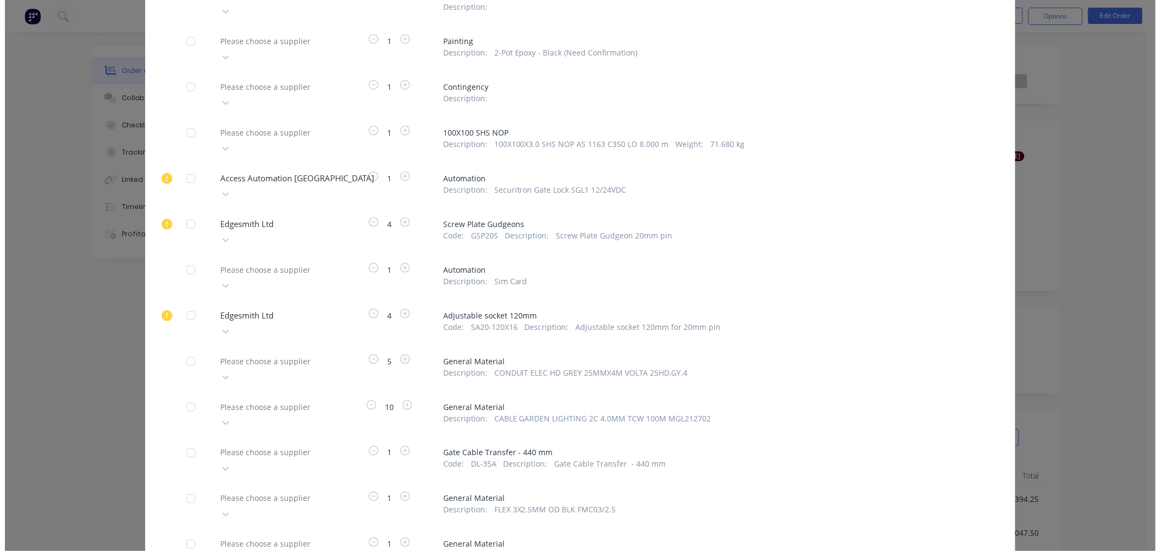
scroll to position [443, 0]
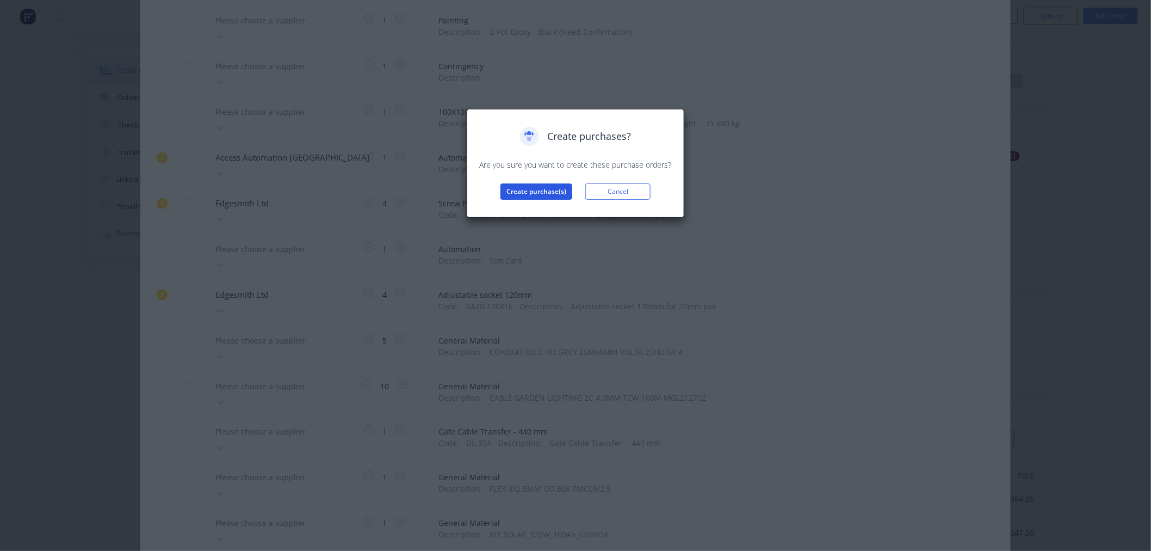
click at [535, 189] on button "Create purchase(s)" at bounding box center [537, 191] width 72 height 16
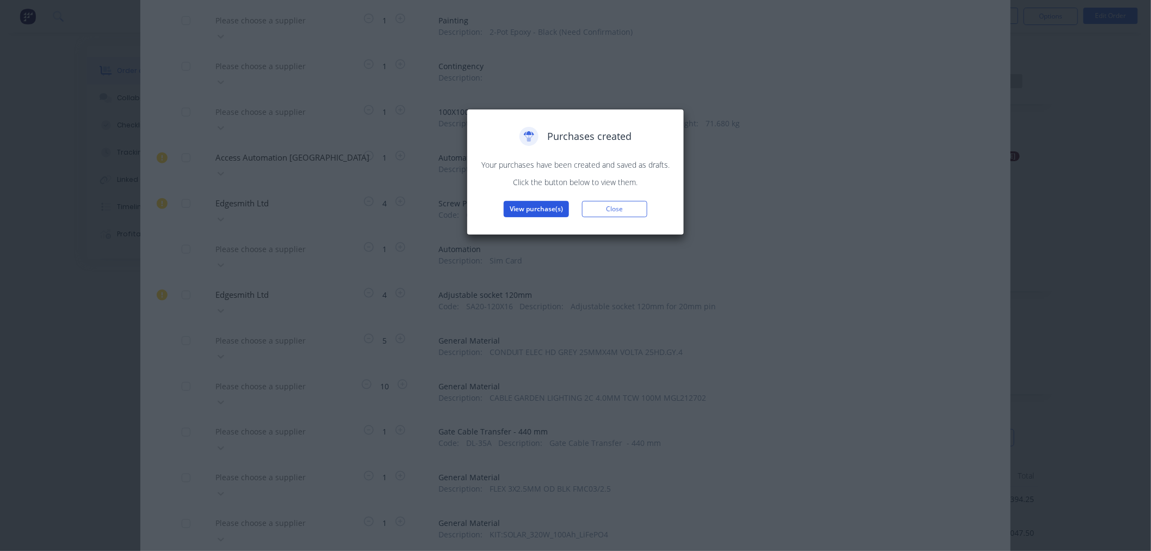
click at [529, 207] on button "View purchase(s)" at bounding box center [536, 209] width 65 height 16
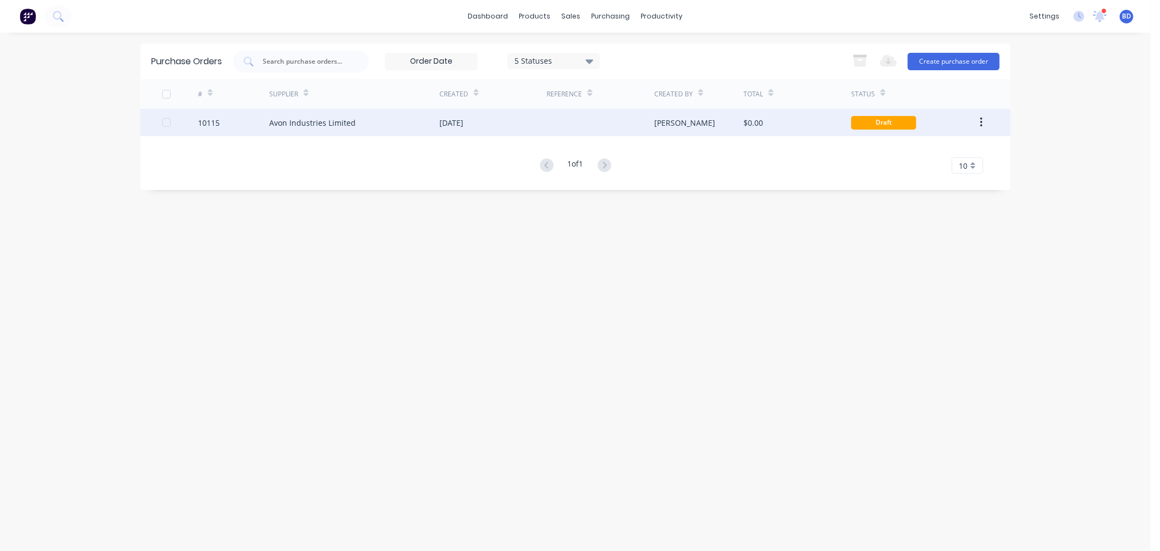
click at [269, 127] on div "Avon Industries Limited" at bounding box center [312, 122] width 87 height 11
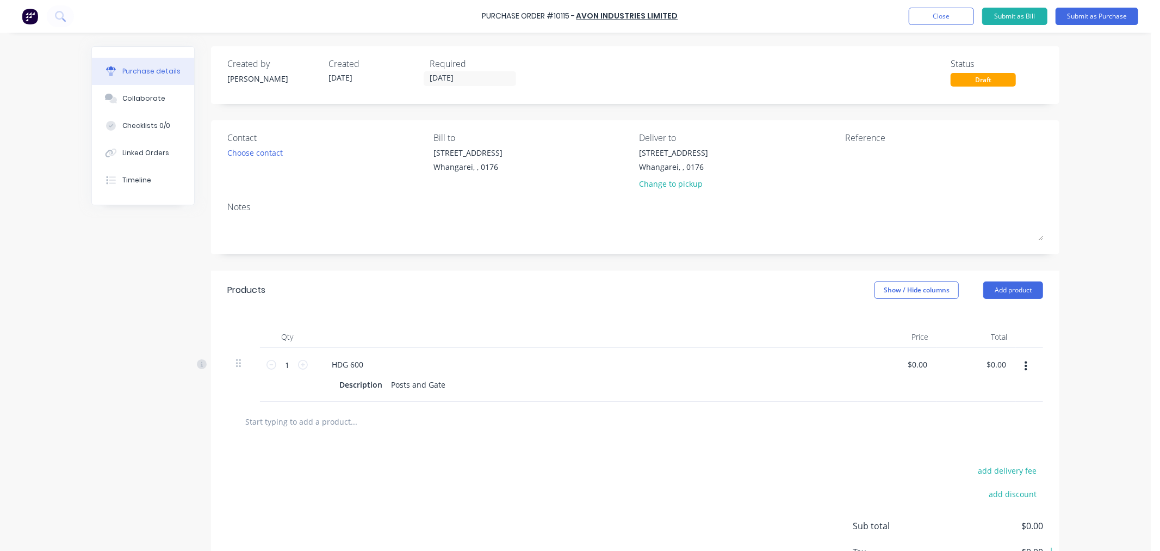
click at [830, 156] on div "[STREET_ADDRESS] Change to pickup" at bounding box center [739, 171] width 198 height 48
click at [852, 153] on textarea at bounding box center [913, 159] width 136 height 24
click at [867, 152] on textarea at bounding box center [913, 159] width 136 height 24
type textarea "2740"
click at [436, 385] on div "Posts and Gate" at bounding box center [418, 384] width 63 height 16
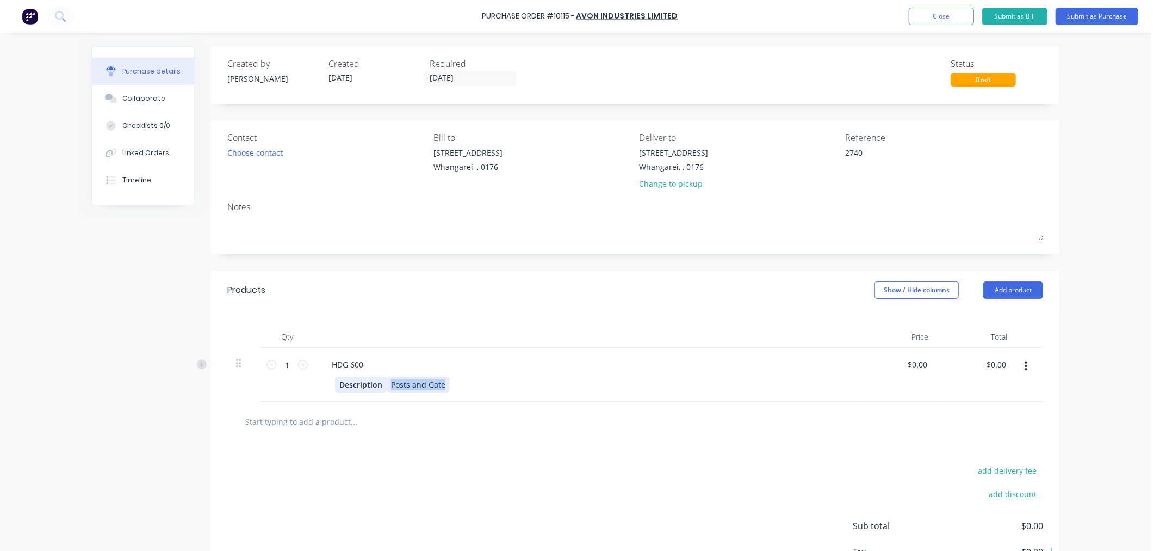
drag, startPoint x: 440, startPoint y: 385, endPoint x: 375, endPoint y: 385, distance: 64.2
click at [375, 385] on div "Description Posts and Gate" at bounding box center [584, 384] width 498 height 16
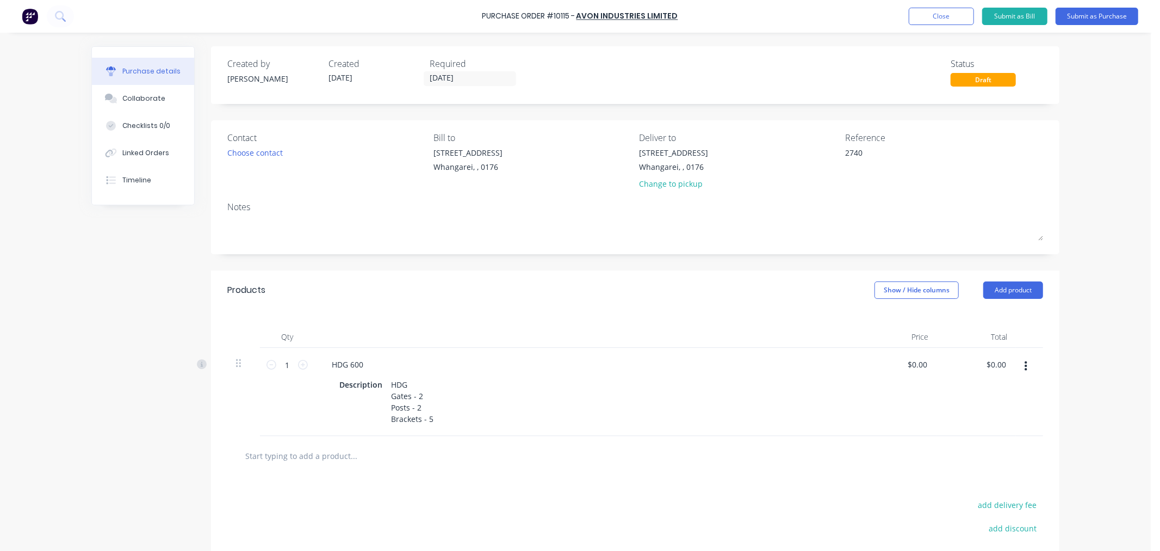
click at [431, 458] on input "text" at bounding box center [354, 456] width 218 height 22
click at [1097, 19] on button "Submit as Purchase" at bounding box center [1097, 16] width 83 height 17
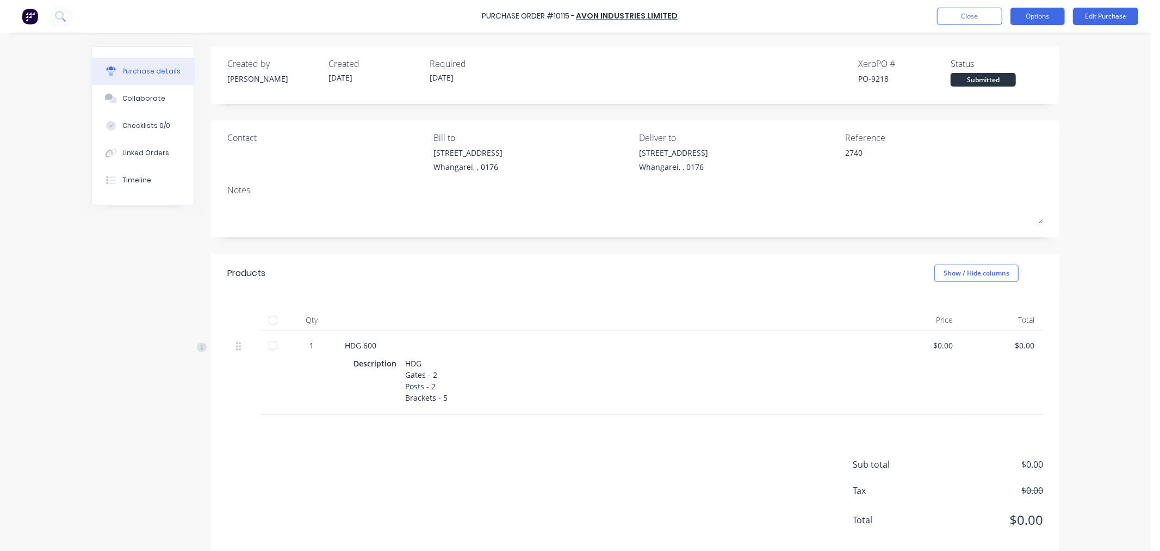
click at [1051, 20] on button "Options" at bounding box center [1038, 16] width 54 height 17
click at [1010, 47] on div "Print / Email" at bounding box center [1014, 44] width 84 height 16
click at [1008, 78] on button "Without pricing" at bounding box center [1013, 88] width 103 height 22
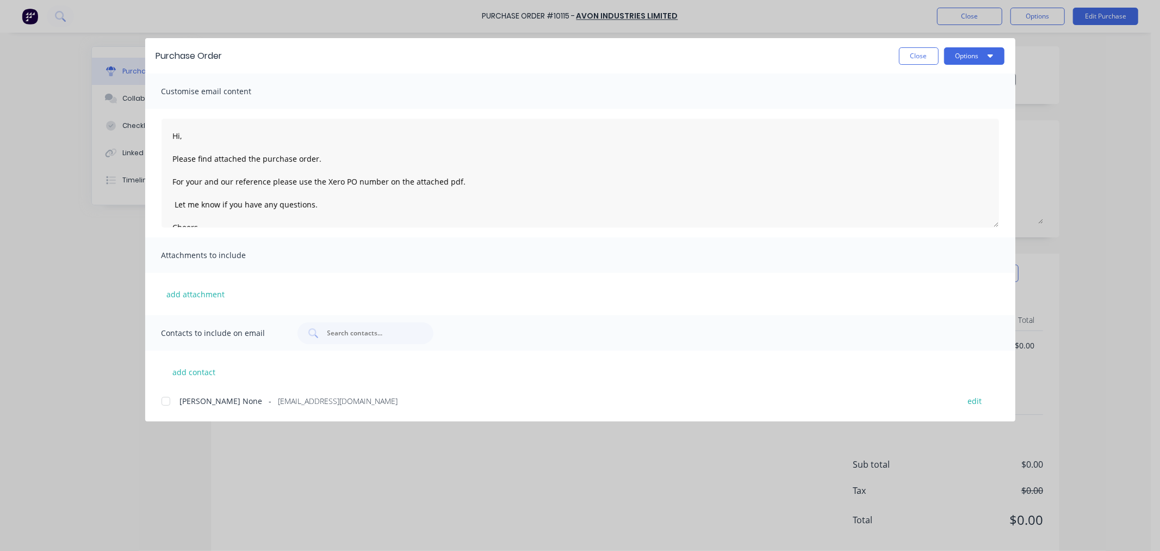
click at [162, 400] on div at bounding box center [166, 401] width 22 height 22
click at [981, 59] on button "Options" at bounding box center [974, 55] width 60 height 17
click at [942, 87] on div "Preview" at bounding box center [953, 84] width 84 height 16
click at [973, 58] on button "Options" at bounding box center [974, 55] width 60 height 17
click at [944, 131] on div "Email" at bounding box center [953, 127] width 84 height 16
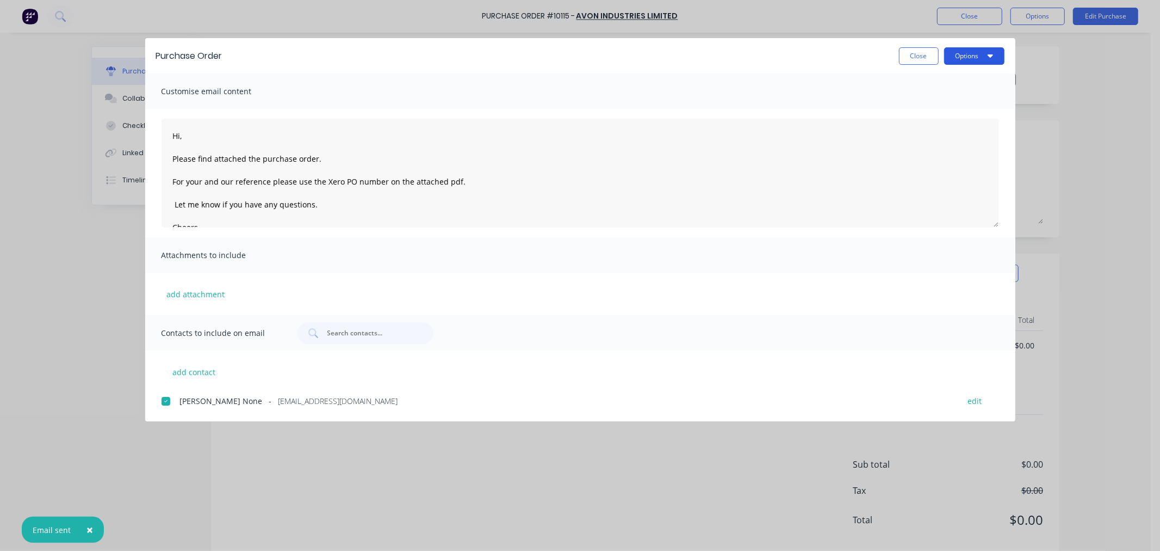
click at [996, 57] on button "Options" at bounding box center [974, 55] width 60 height 17
click at [907, 55] on button "Close" at bounding box center [919, 55] width 40 height 17
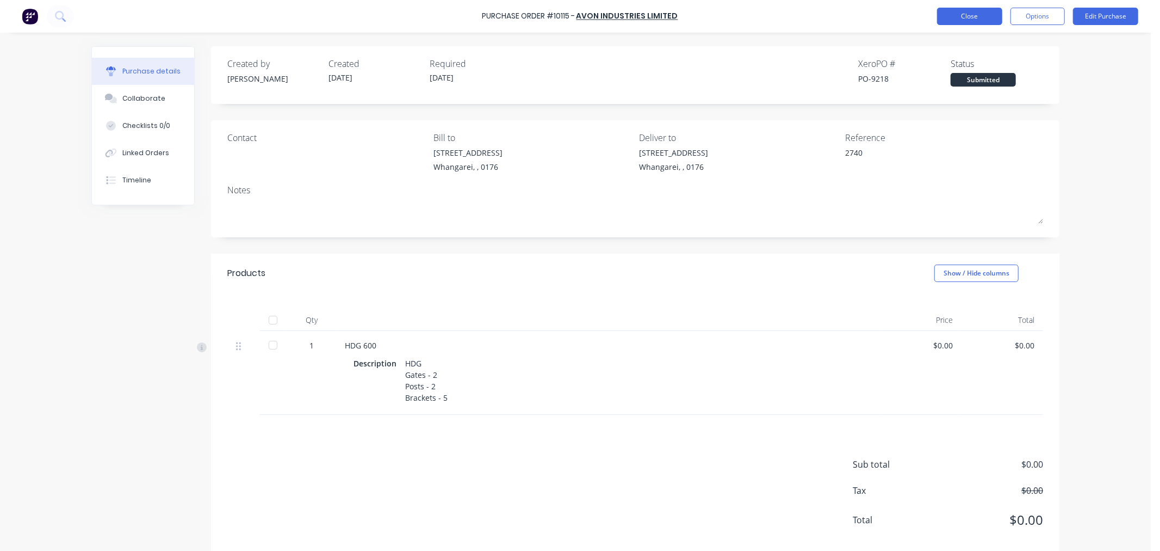
click at [977, 18] on button "Close" at bounding box center [969, 16] width 65 height 17
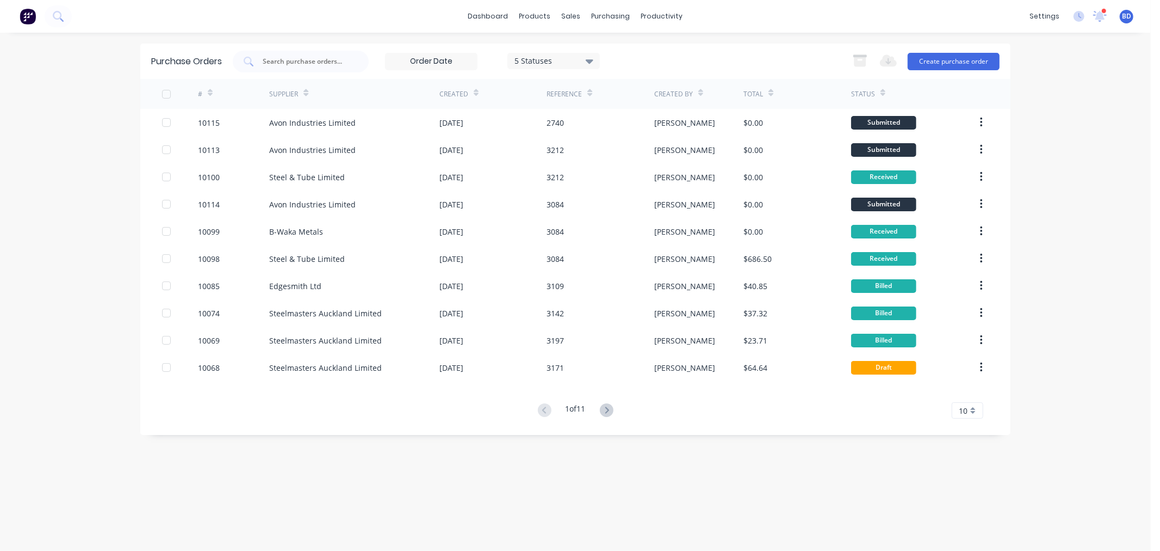
click at [114, 91] on div "dashboard products sales purchasing productivity dashboard products Product Cat…" at bounding box center [575, 275] width 1151 height 551
click at [588, 46] on link "Sales Orders" at bounding box center [629, 52] width 144 height 22
